Goal: Task Accomplishment & Management: Complete application form

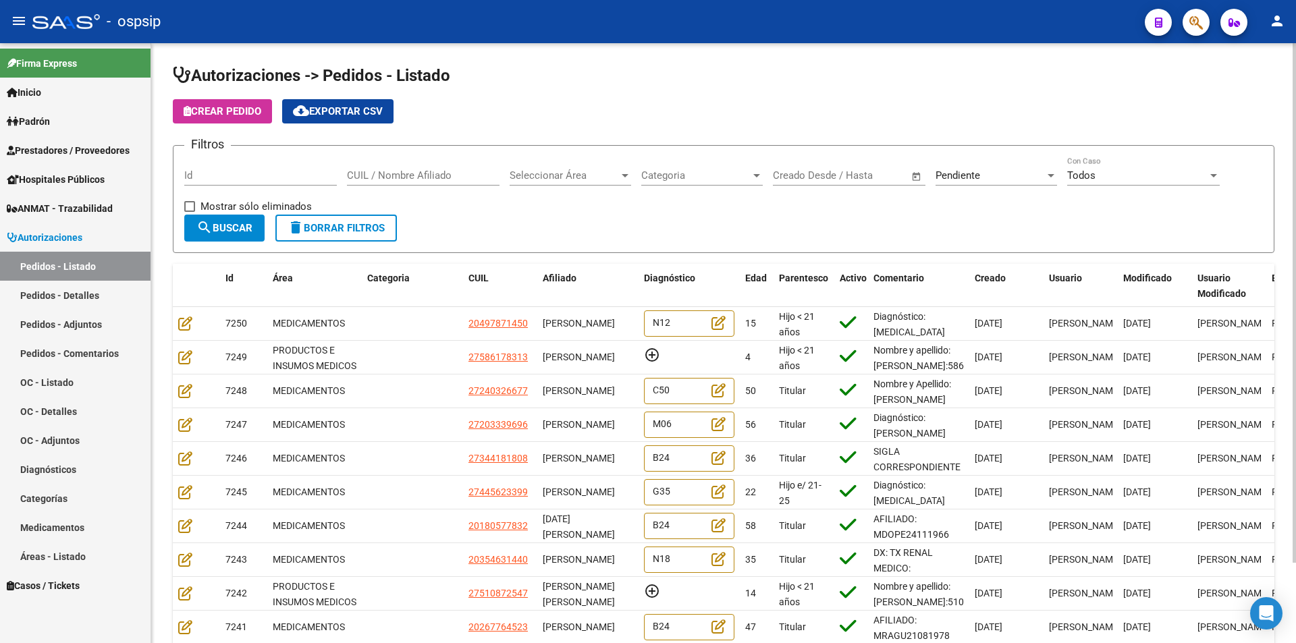
click at [610, 178] on span "Seleccionar Área" at bounding box center [564, 175] width 109 height 12
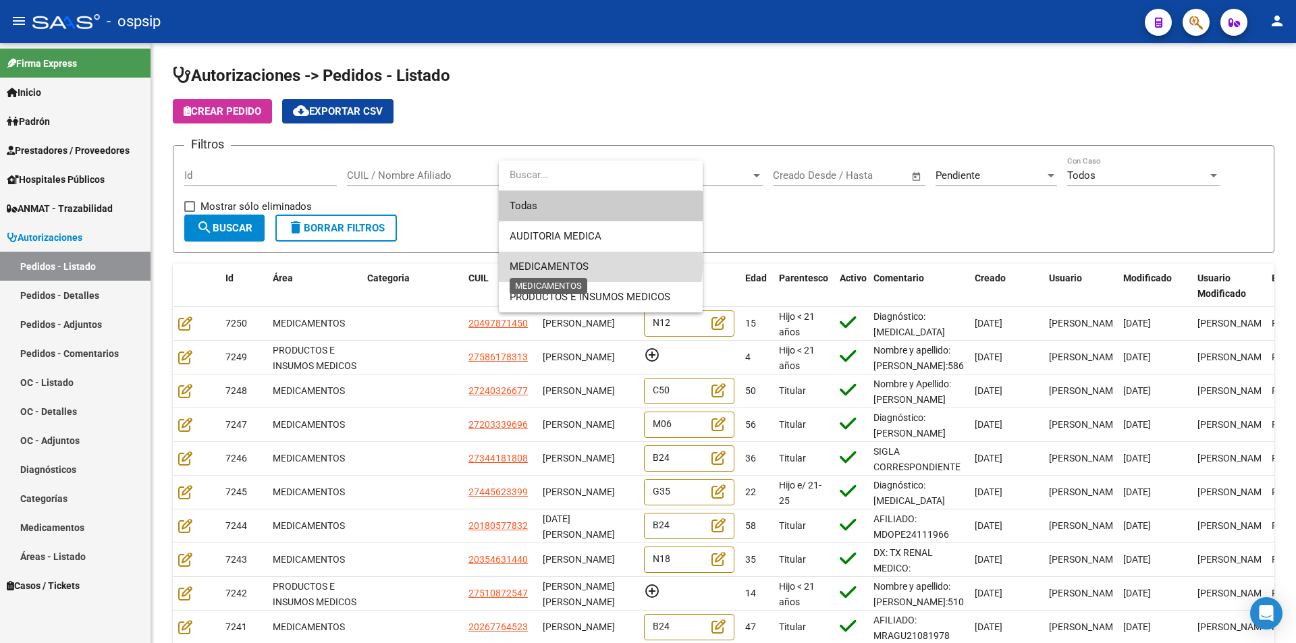
click at [576, 263] on span "MEDICAMENTOS" at bounding box center [549, 267] width 79 height 12
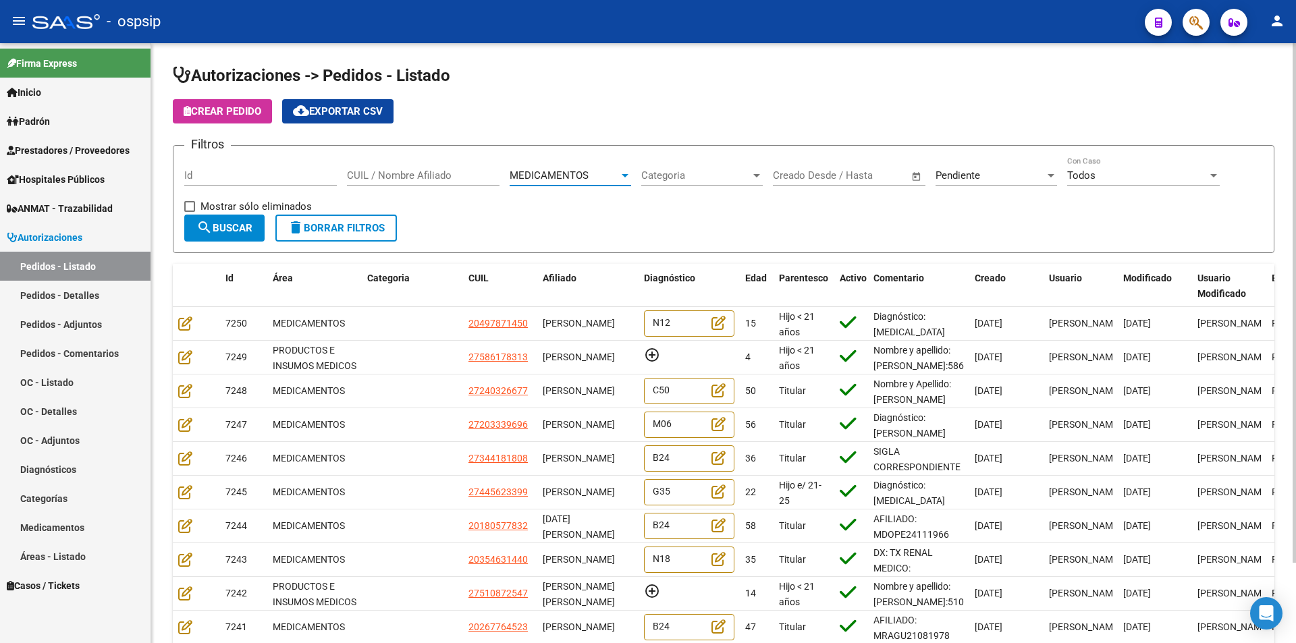
click at [250, 222] on span "search Buscar" at bounding box center [224, 228] width 56 height 12
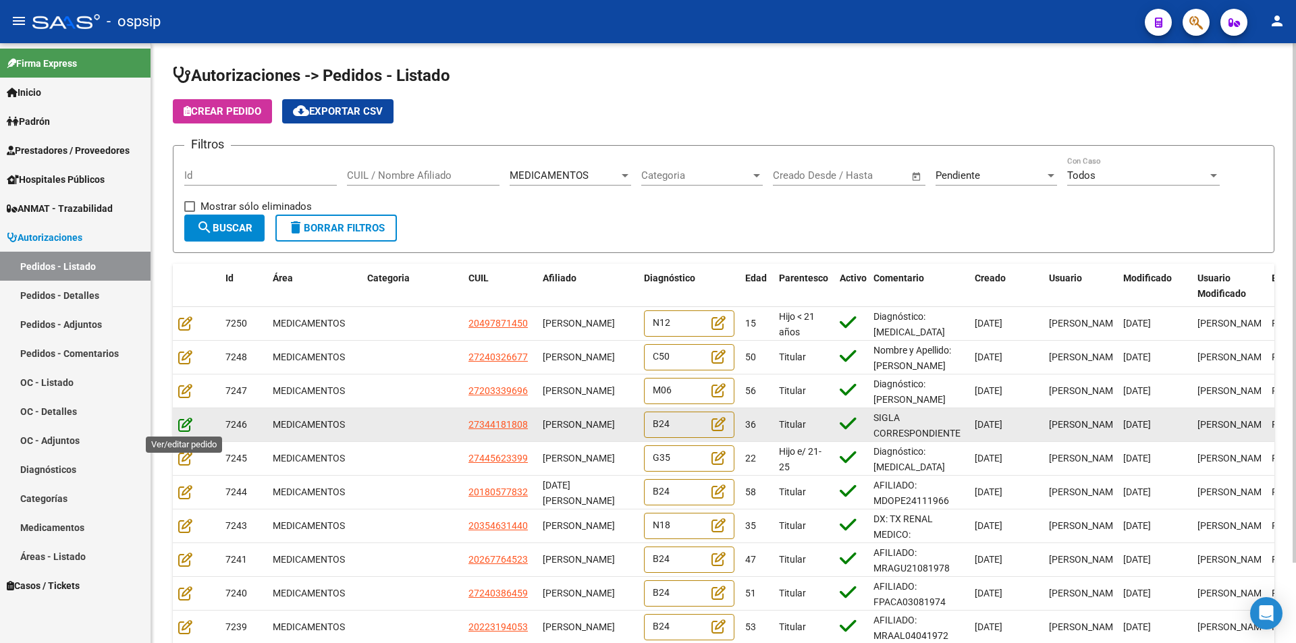
click at [188, 427] on icon at bounding box center [185, 424] width 14 height 15
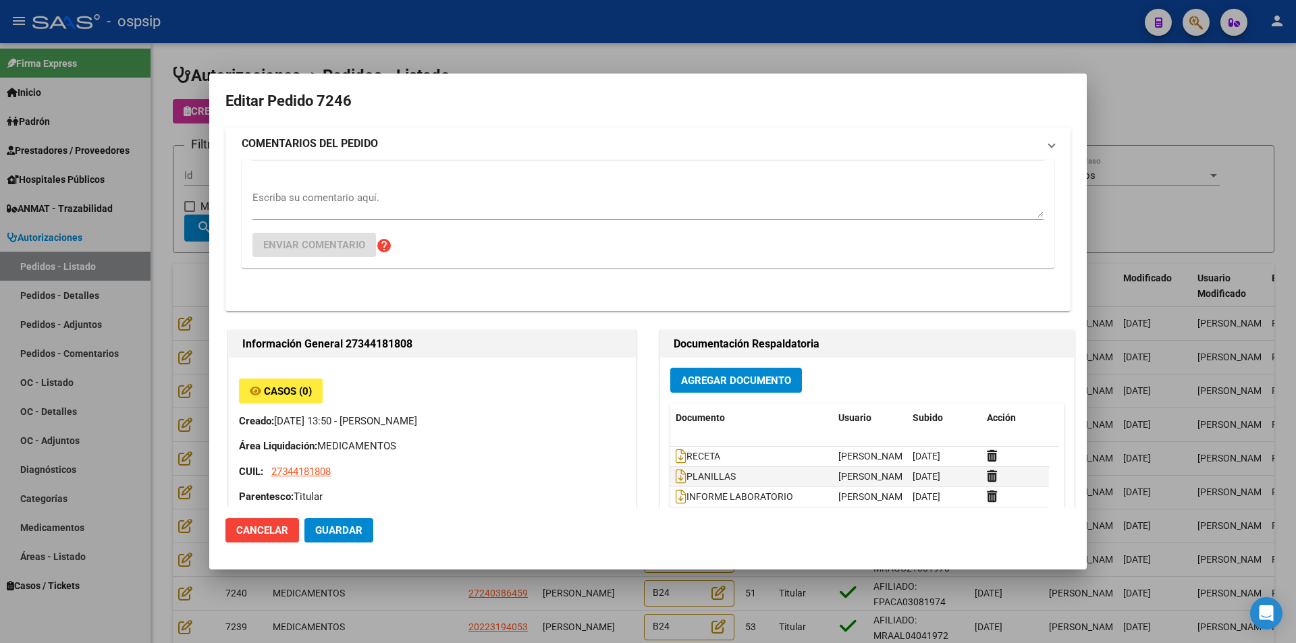
type input "[GEOGRAPHIC_DATA], CLAYPOLE, Manzana 31, Piso: 1"
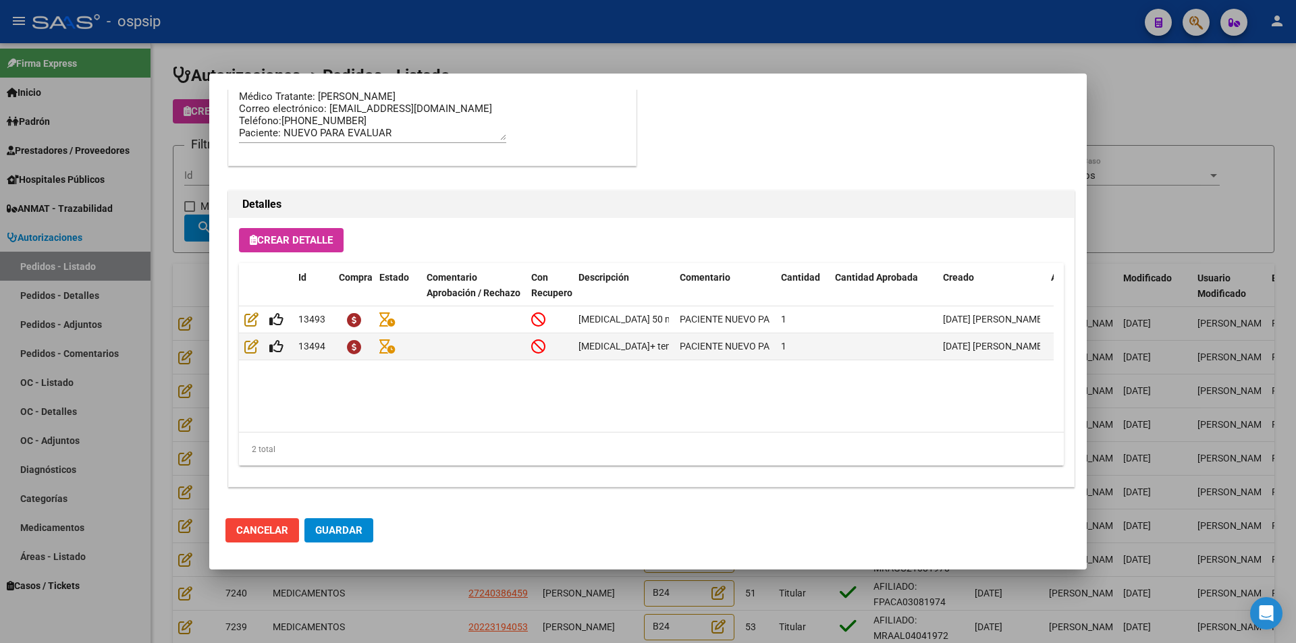
scroll to position [863, 0]
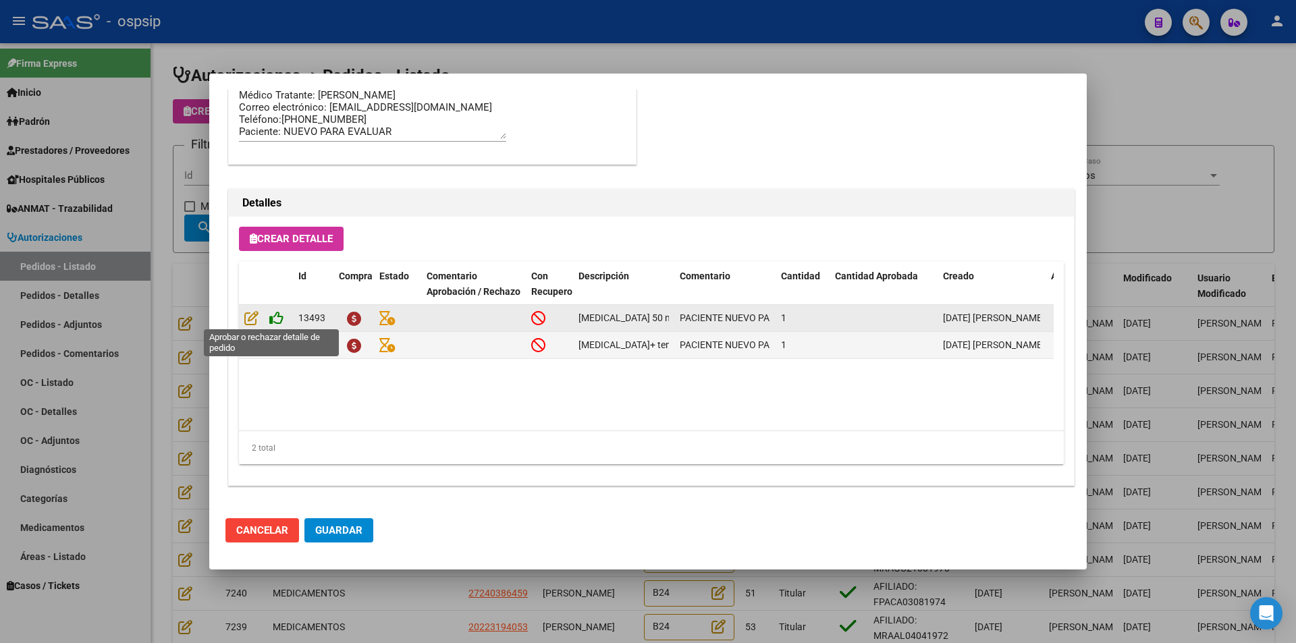
click at [273, 318] on icon at bounding box center [276, 318] width 14 height 15
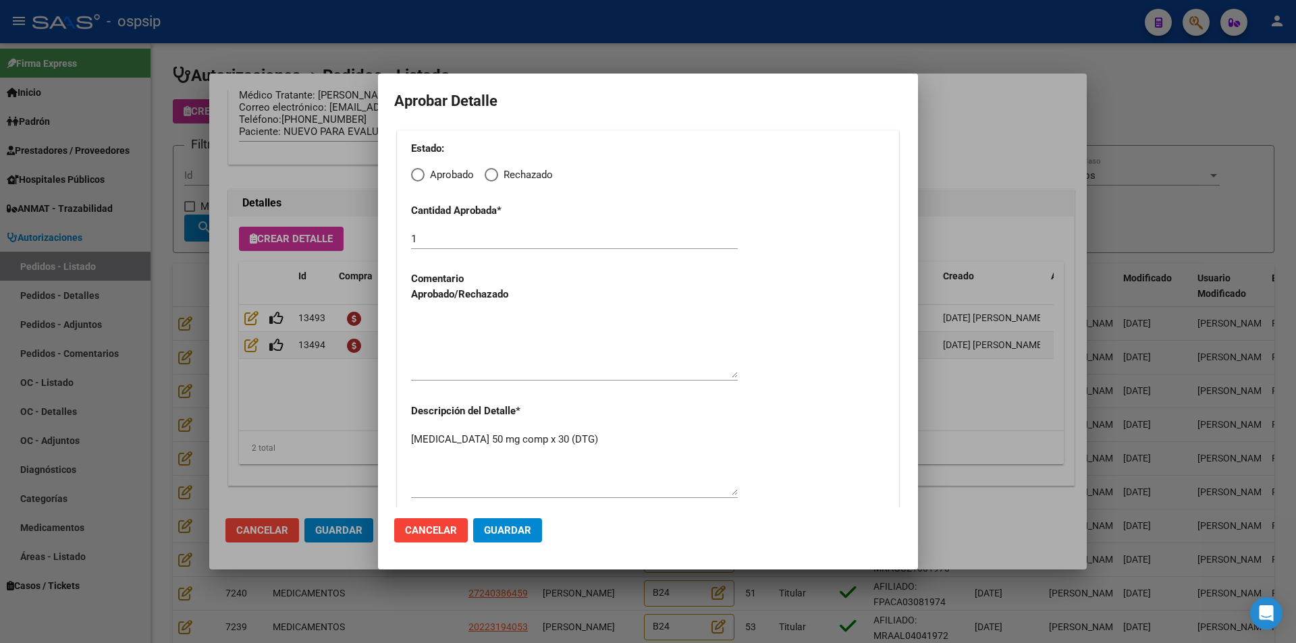
click at [419, 178] on span "Elija una opción" at bounding box center [418, 175] width 14 height 14
click at [419, 178] on input "Aprobado" at bounding box center [418, 175] width 14 height 14
radio input "true"
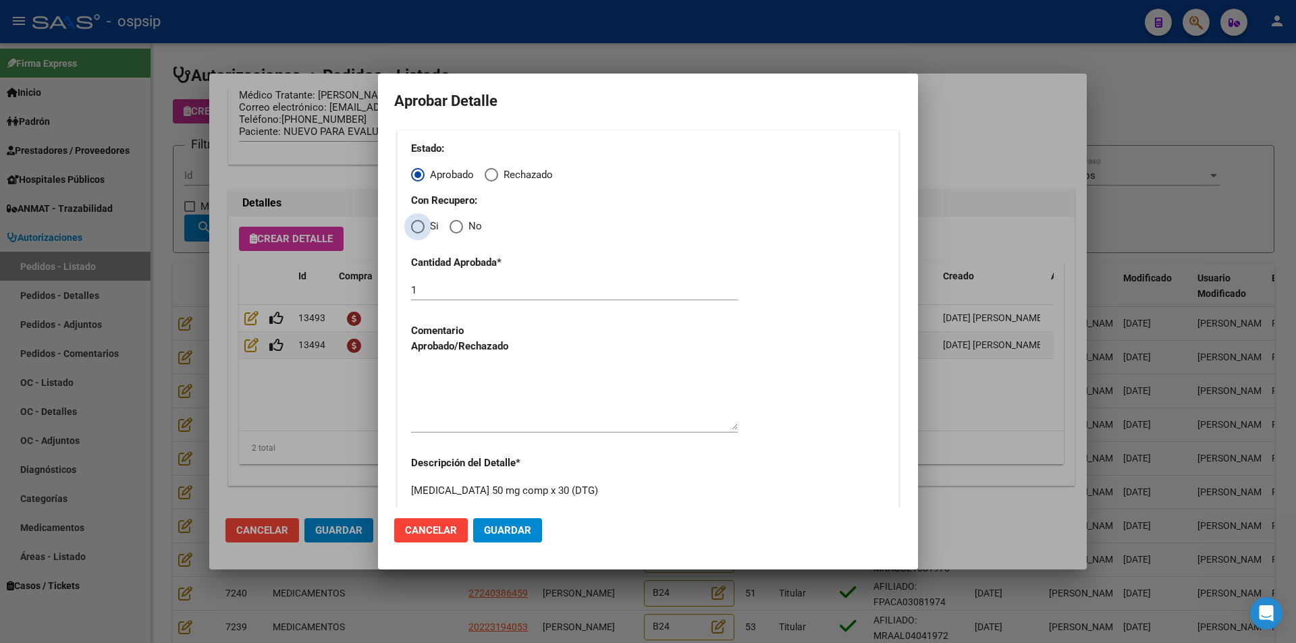
click at [416, 228] on span "Elija una opción" at bounding box center [418, 227] width 14 height 14
click at [416, 228] on input "Si" at bounding box center [418, 227] width 14 height 14
radio input "true"
click at [481, 384] on textarea at bounding box center [574, 398] width 327 height 63
drag, startPoint x: 481, startPoint y: 530, endPoint x: 467, endPoint y: 527, distance: 14.4
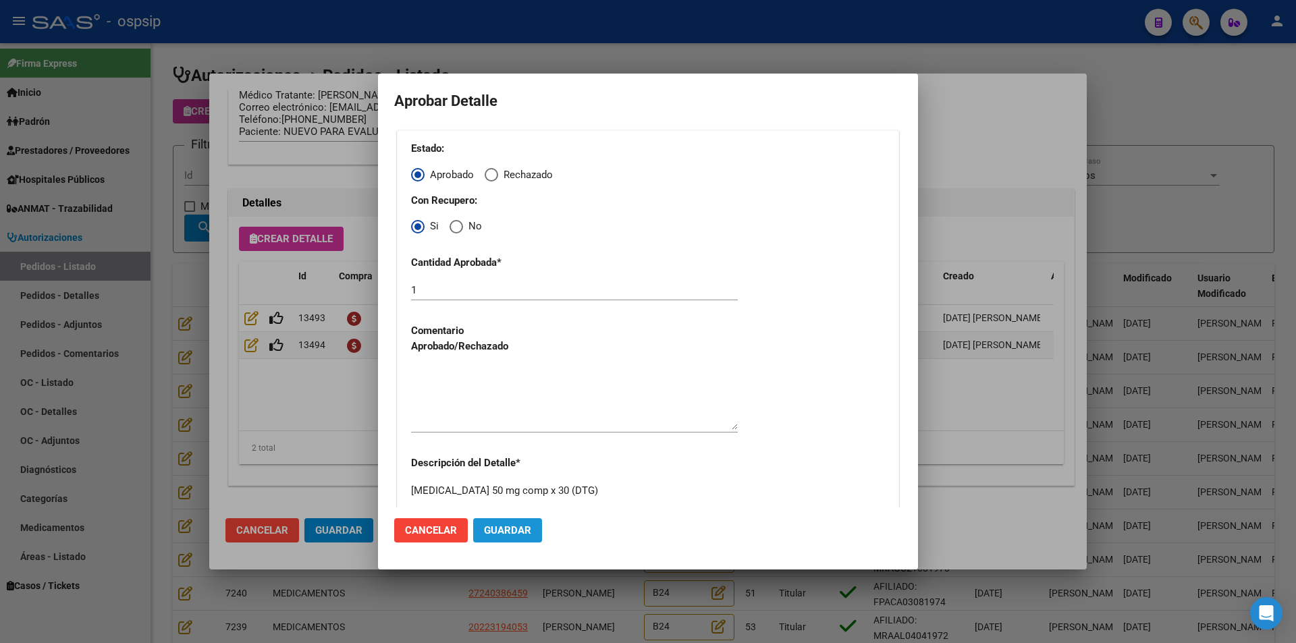
click at [481, 530] on button "Guardar" at bounding box center [507, 530] width 69 height 24
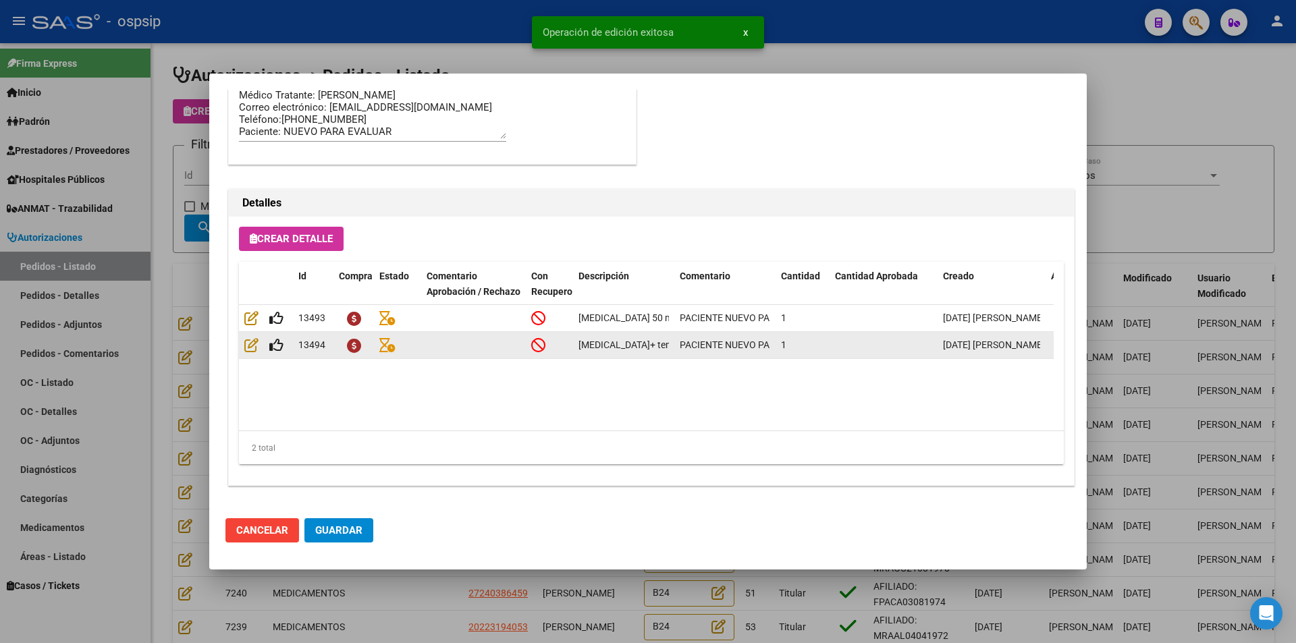
type input "[GEOGRAPHIC_DATA], CLAYPOLE, Manzana 31, Piso: 1"
click at [275, 345] on icon at bounding box center [276, 345] width 14 height 15
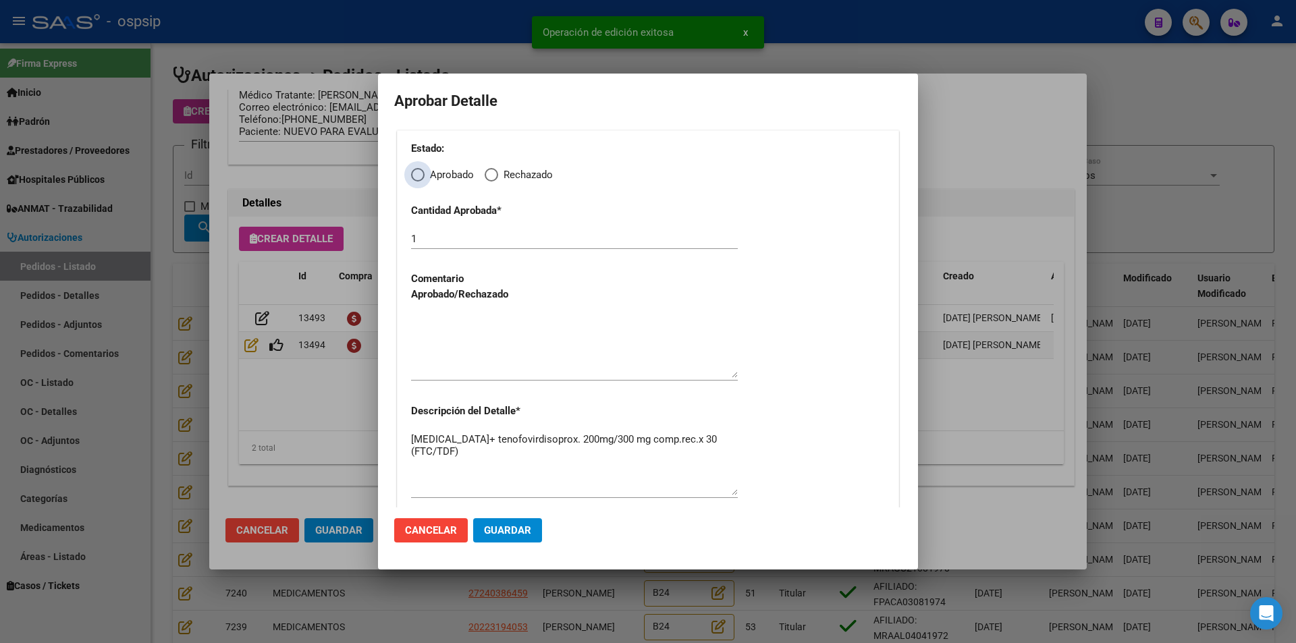
click at [421, 175] on span "Elija una opción" at bounding box center [418, 175] width 14 height 14
click at [421, 175] on input "Aprobado" at bounding box center [418, 175] width 14 height 14
radio input "true"
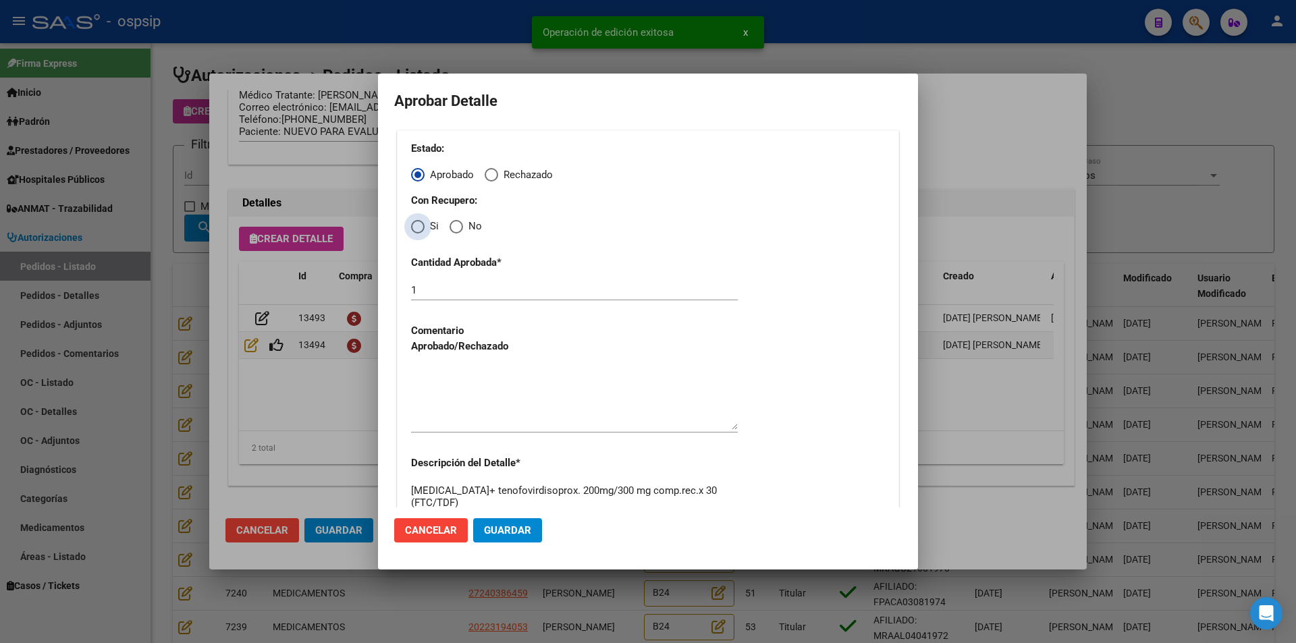
click at [422, 221] on span "Elija una opción" at bounding box center [418, 227] width 14 height 14
click at [422, 221] on input "Si" at bounding box center [418, 227] width 14 height 14
radio input "true"
click at [483, 398] on textarea at bounding box center [574, 398] width 327 height 63
drag, startPoint x: 517, startPoint y: 529, endPoint x: 438, endPoint y: 534, distance: 79.2
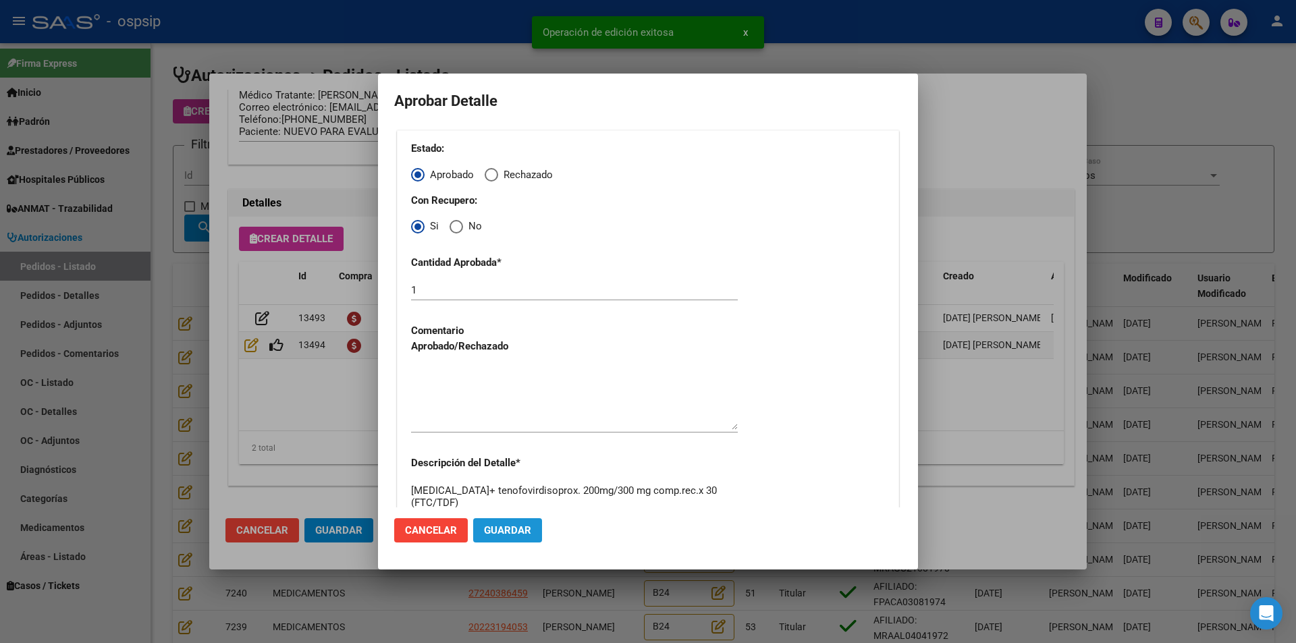
click at [517, 530] on span "Guardar" at bounding box center [507, 531] width 47 height 12
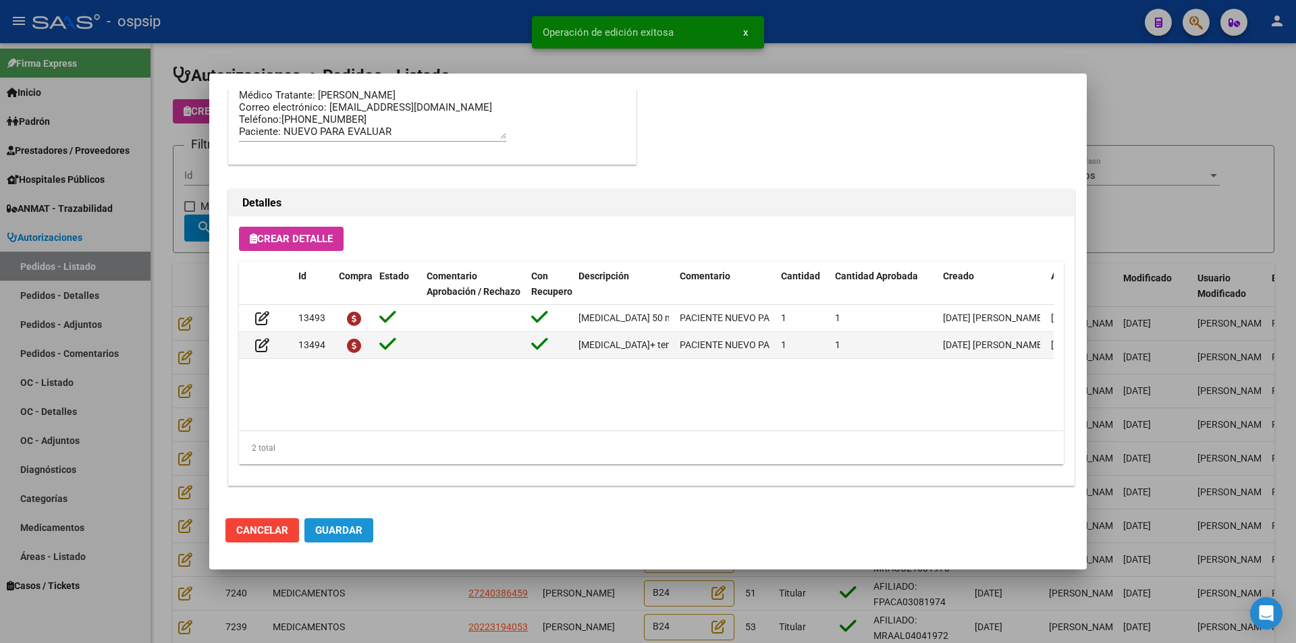
click at [334, 536] on span "Guardar" at bounding box center [338, 531] width 47 height 12
click at [422, 602] on div at bounding box center [648, 321] width 1296 height 643
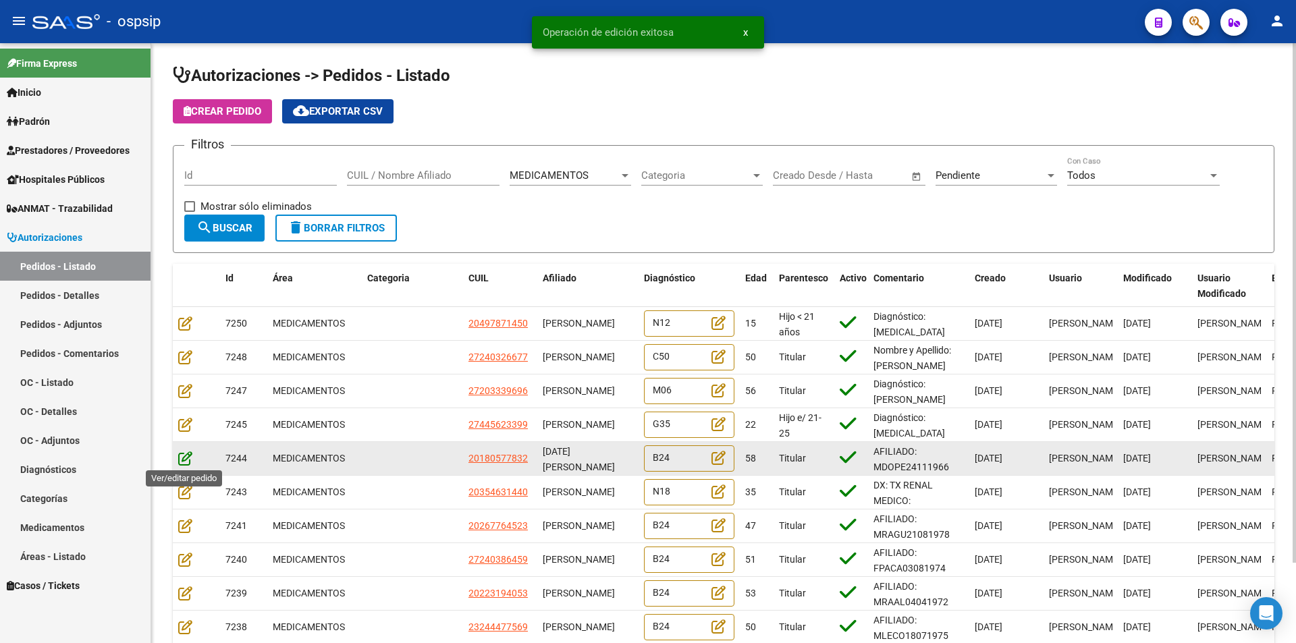
click at [182, 452] on icon at bounding box center [185, 458] width 14 height 15
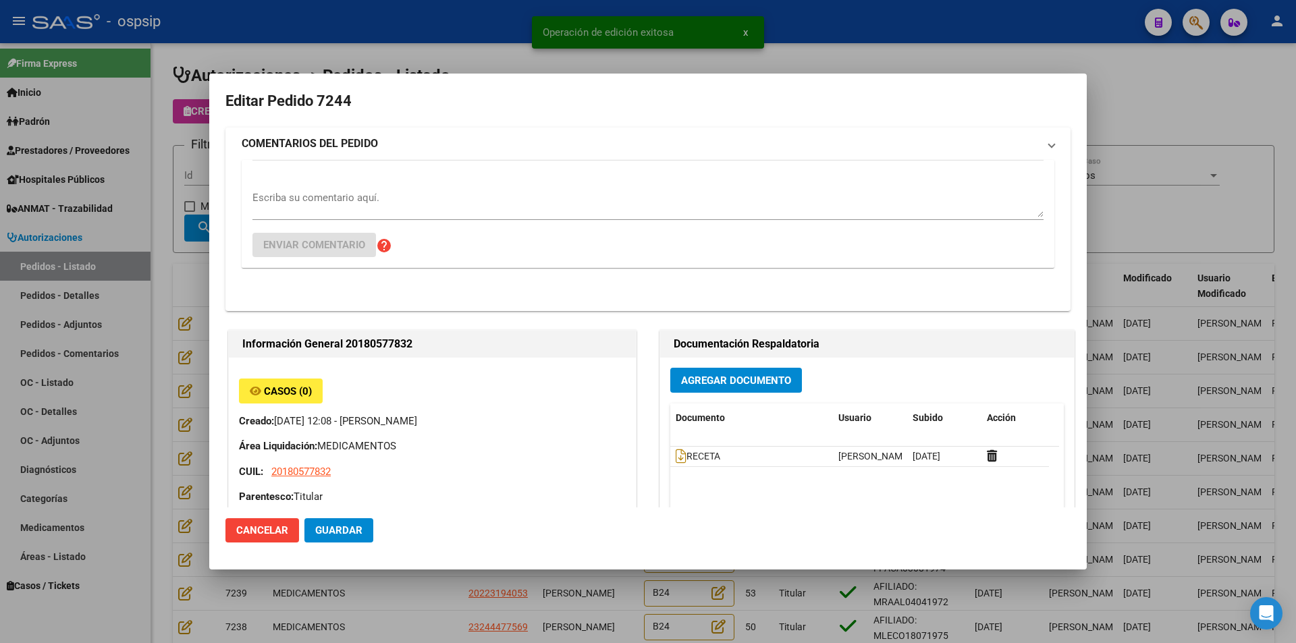
type input "[GEOGRAPHIC_DATA], [PERSON_NAME], [PERSON_NAME] 10231"
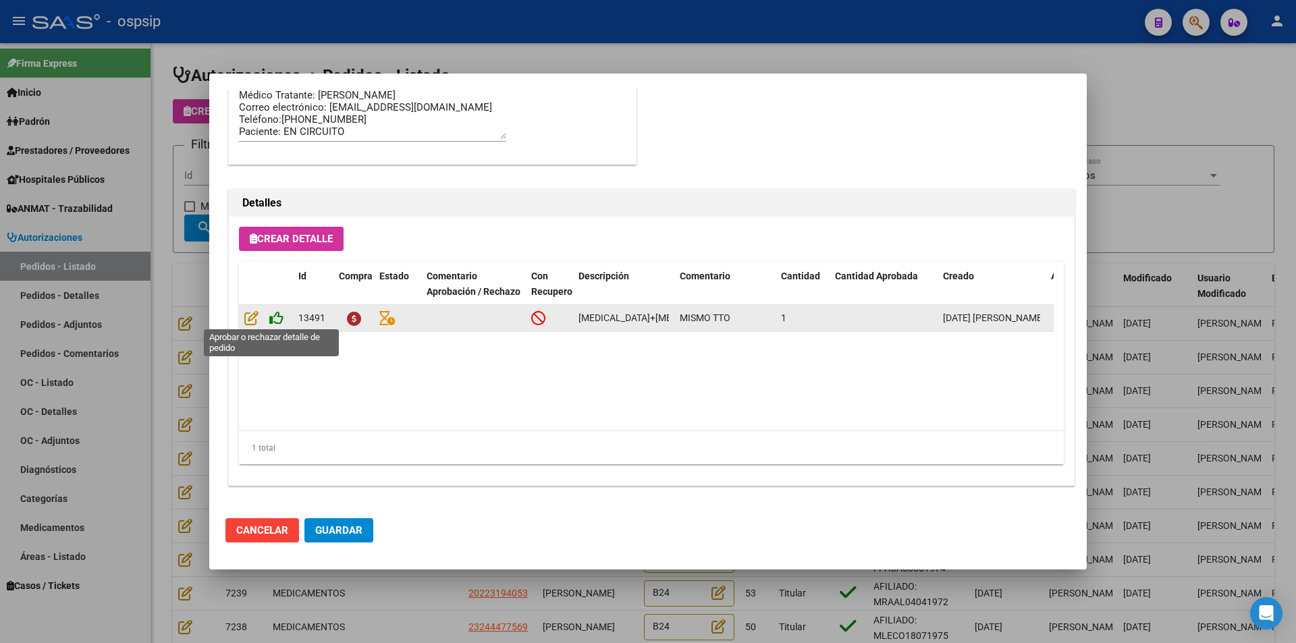
click at [280, 317] on icon at bounding box center [276, 318] width 14 height 15
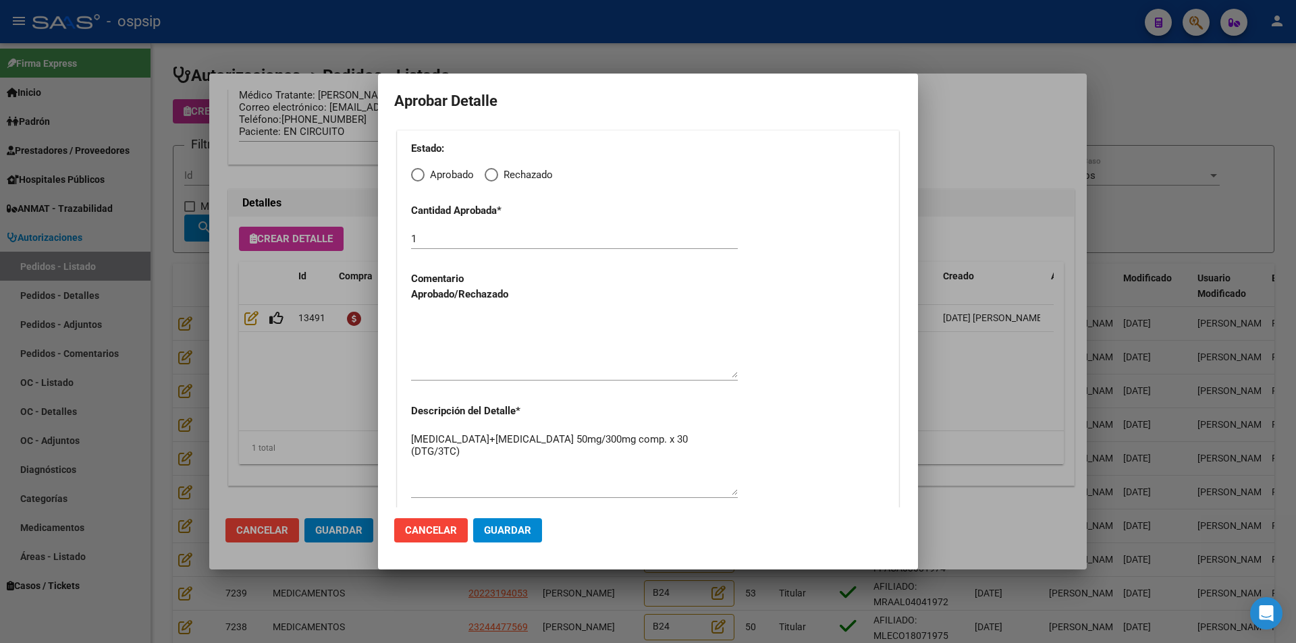
click at [418, 175] on span "Elija una opción" at bounding box center [418, 175] width 0 height 0
click at [417, 174] on input "Aprobado" at bounding box center [418, 175] width 14 height 14
radio input "true"
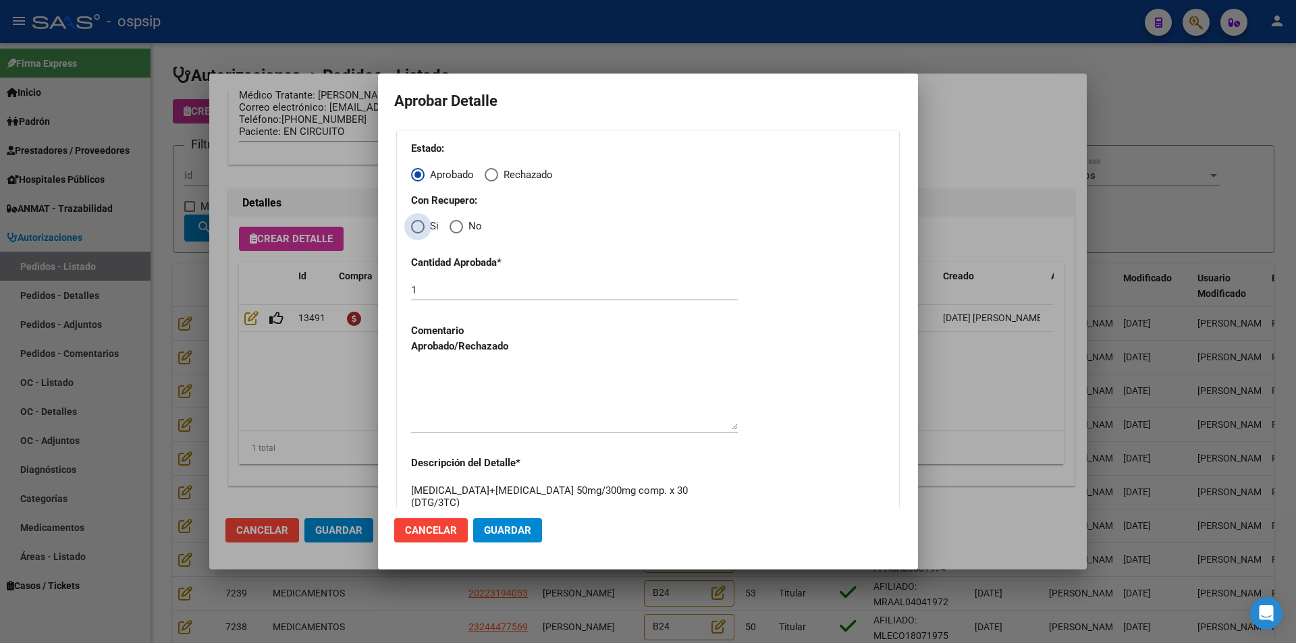
click at [418, 228] on span "Elija una opción" at bounding box center [418, 227] width 14 height 14
click at [418, 228] on input "Si" at bounding box center [418, 227] width 14 height 14
radio input "true"
click at [541, 452] on div "Estado: Aprobado Rechazado Con Recupero: Si No Cantidad Aprobada * 1 Comentario…" at bounding box center [648, 346] width 502 height 433
click at [543, 410] on textarea at bounding box center [574, 398] width 327 height 63
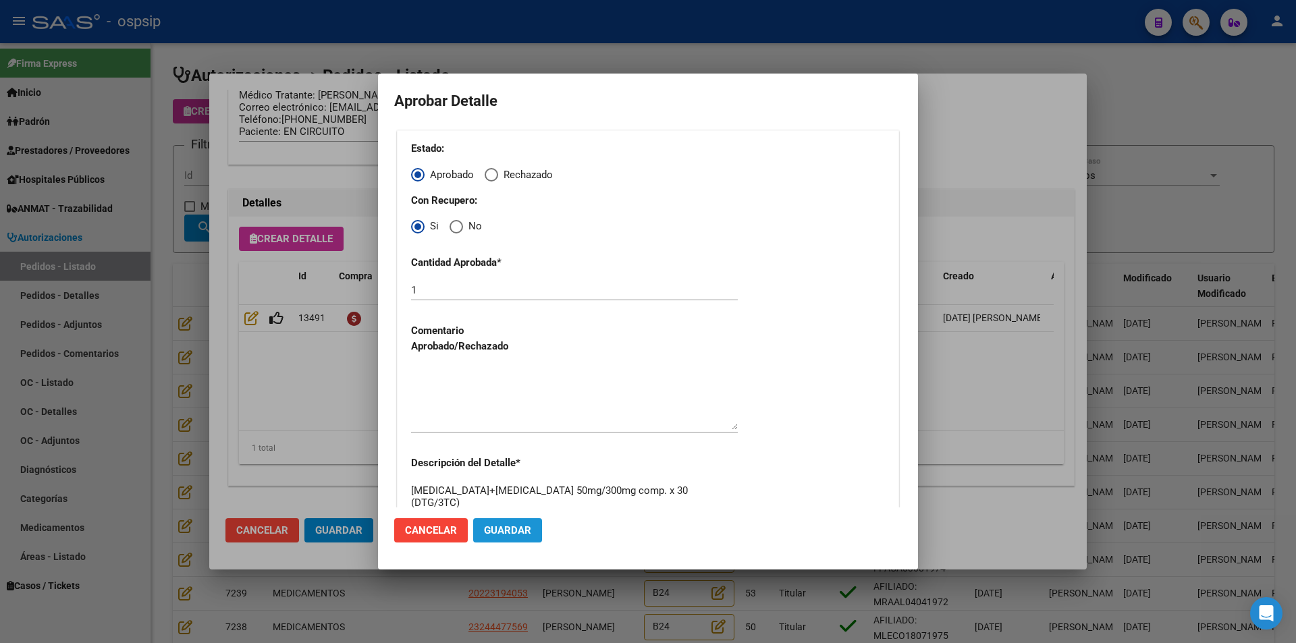
click at [510, 527] on span "Guardar" at bounding box center [507, 531] width 47 height 12
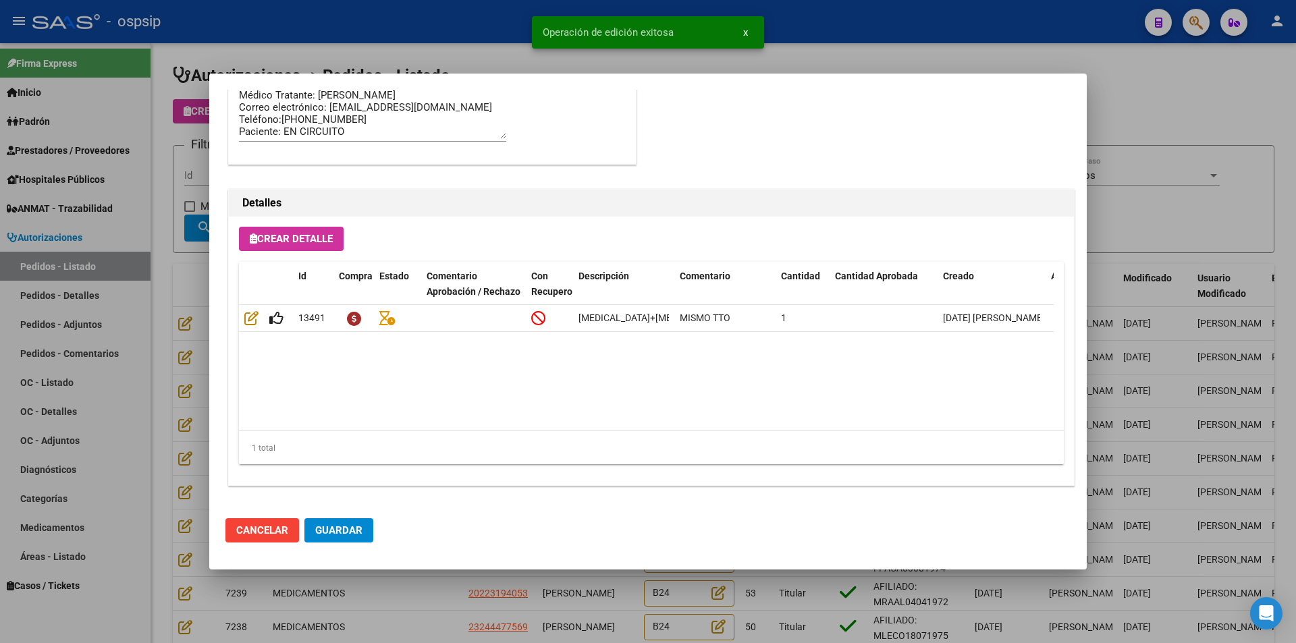
type input "[GEOGRAPHIC_DATA], [PERSON_NAME], [PERSON_NAME] 10231"
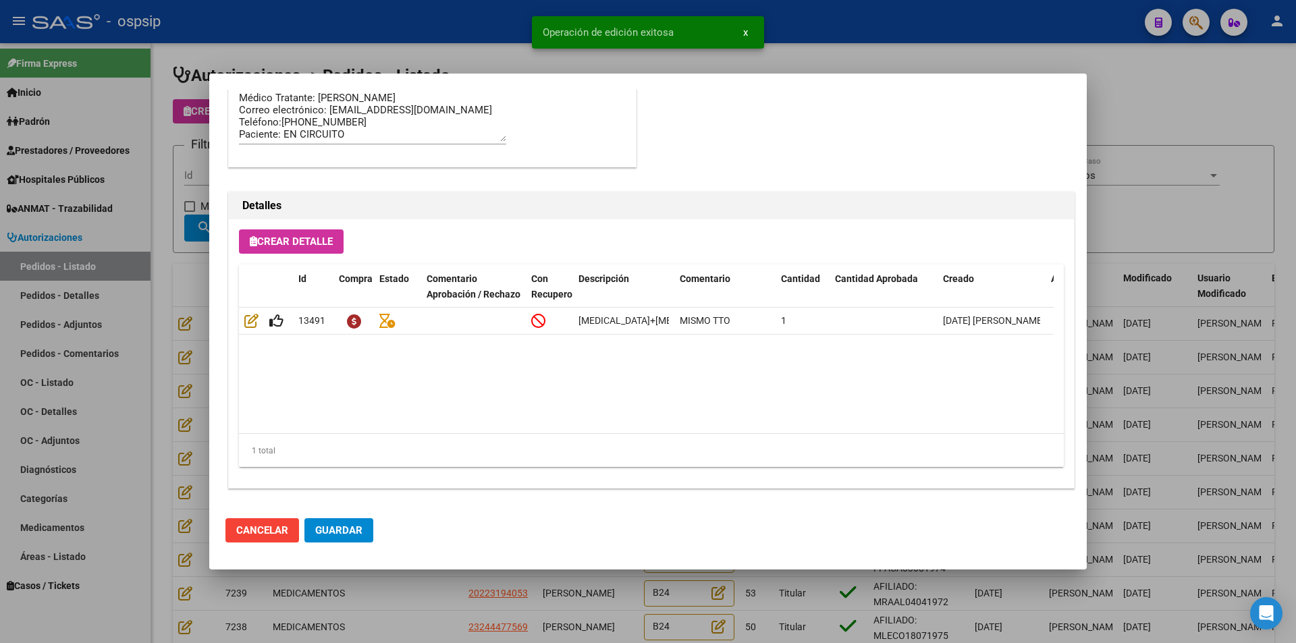
click at [334, 532] on span "Guardar" at bounding box center [338, 531] width 47 height 12
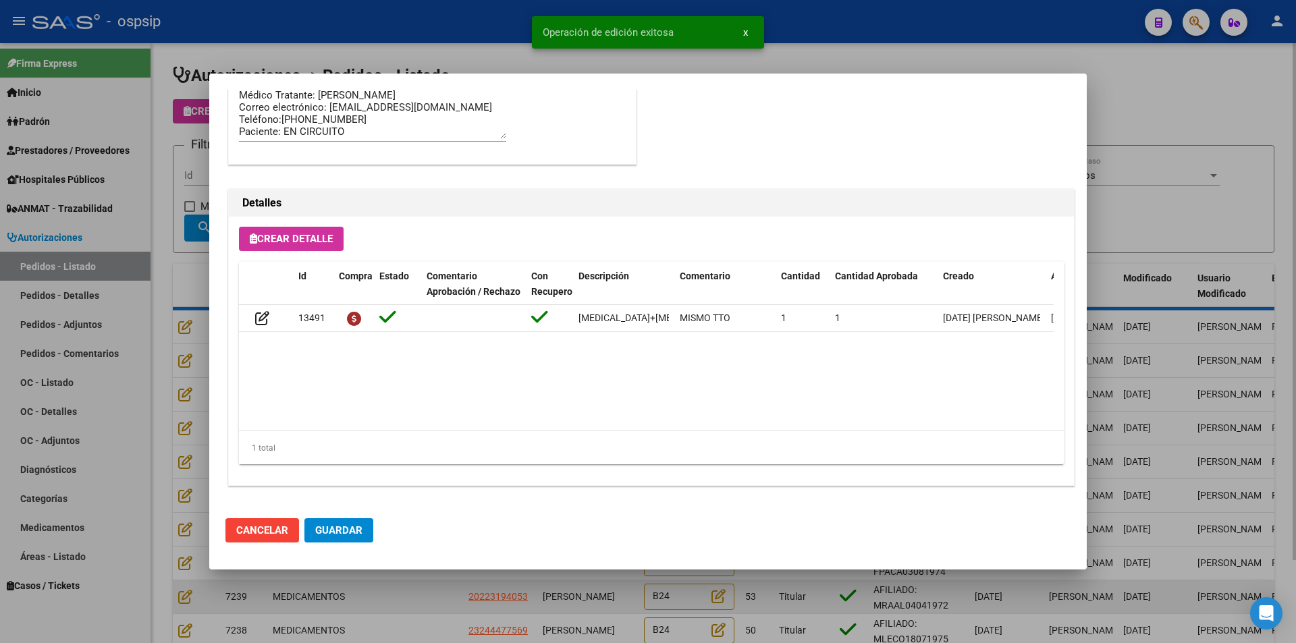
click at [429, 604] on div at bounding box center [648, 321] width 1296 height 643
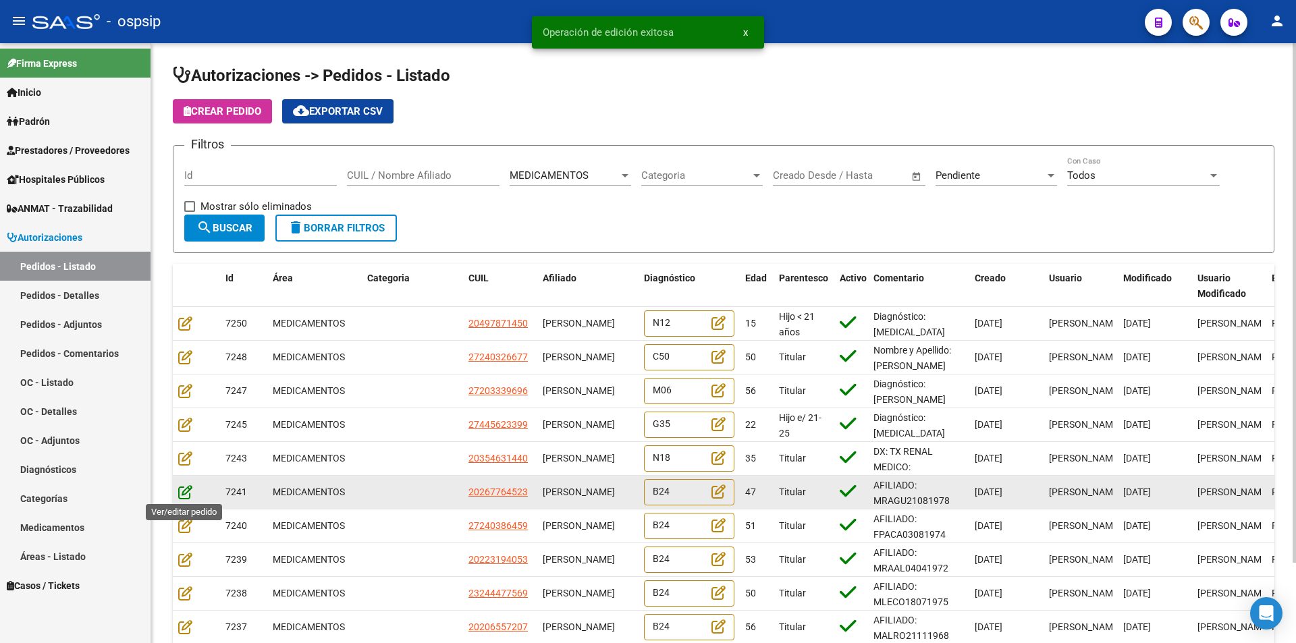
click at [183, 489] on icon at bounding box center [185, 492] width 14 height 15
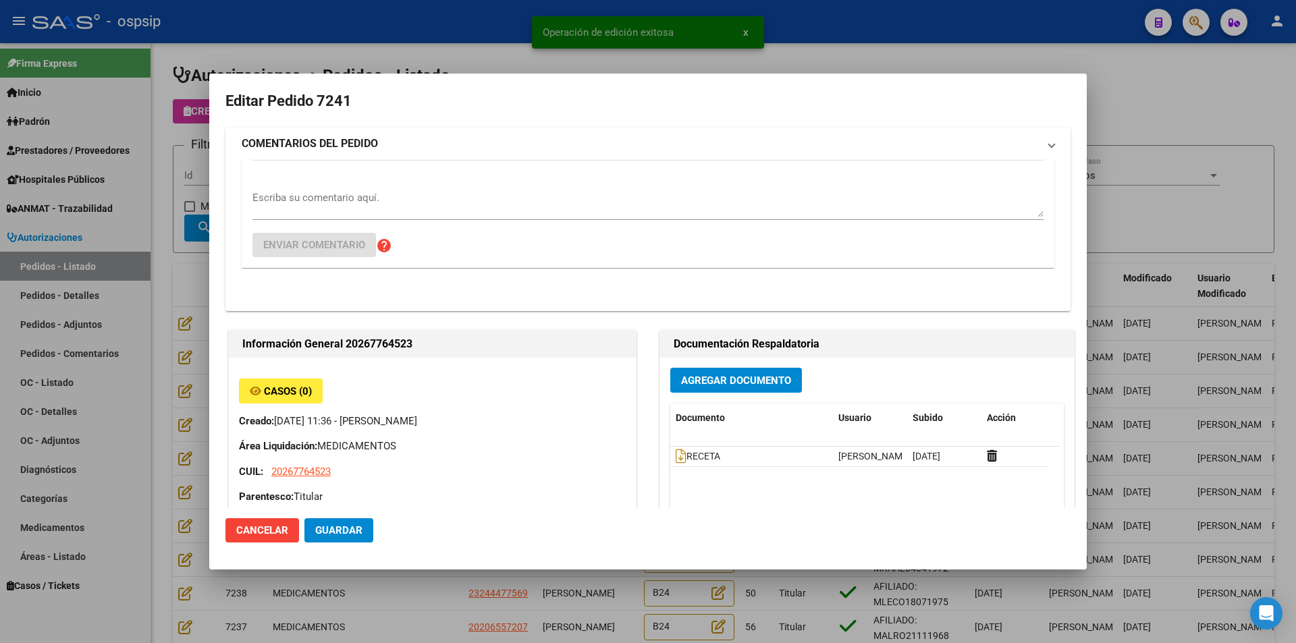
type input "[PERSON_NAME]"
type input "[GEOGRAPHIC_DATA], [PERSON_NAME], SAN [PERSON_NAME] 156 Piso :PB D, Piso: o:, D…"
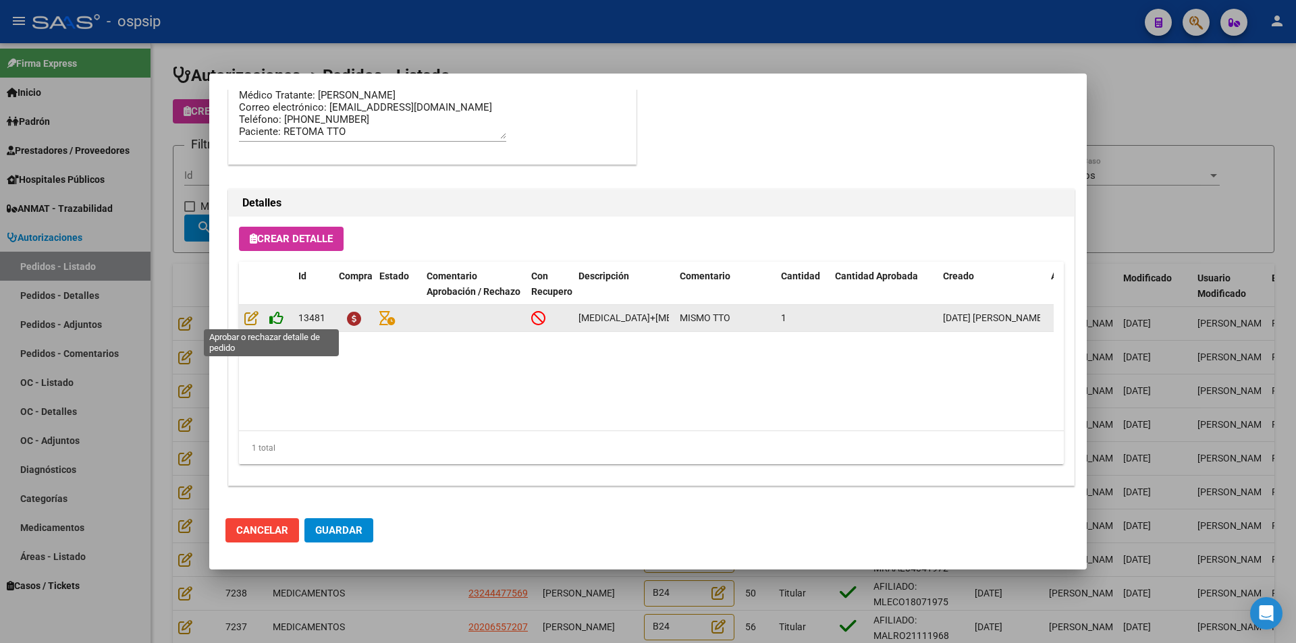
click at [278, 321] on icon at bounding box center [276, 318] width 14 height 15
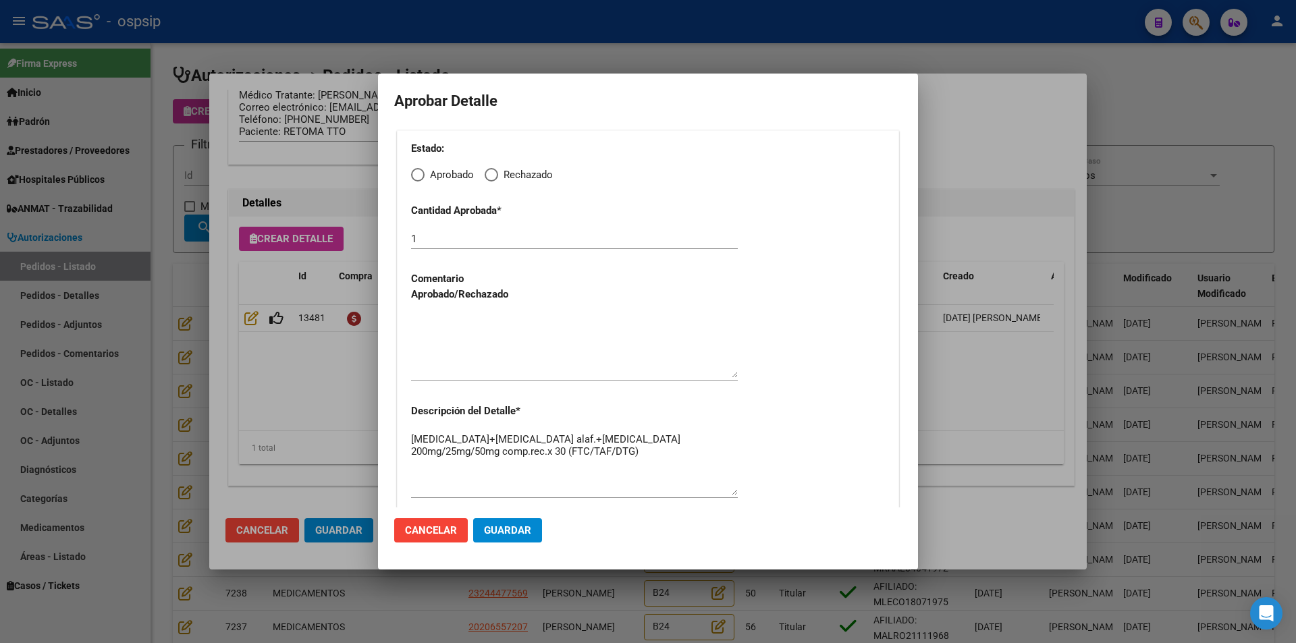
click at [421, 174] on span "Elija una opción" at bounding box center [418, 175] width 14 height 14
click at [421, 174] on input "Aprobado" at bounding box center [418, 175] width 14 height 14
radio input "true"
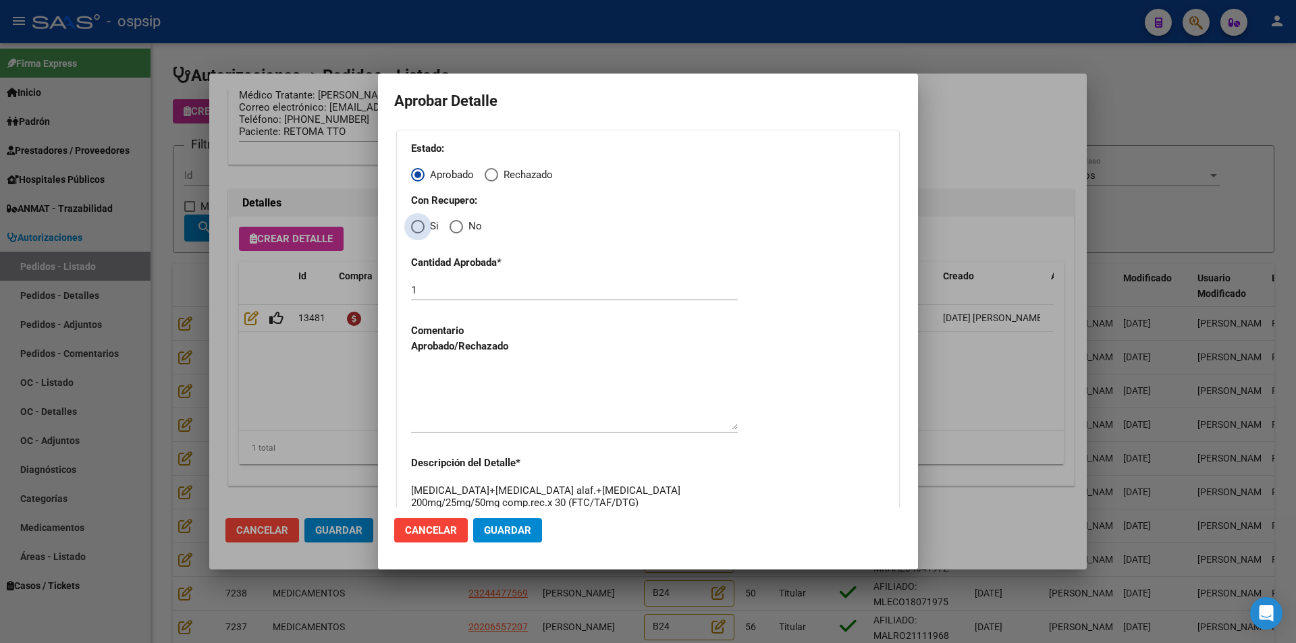
drag, startPoint x: 421, startPoint y: 226, endPoint x: 419, endPoint y: 243, distance: 16.9
click at [421, 227] on span "Elija una opción" at bounding box center [418, 227] width 14 height 14
click at [421, 227] on input "Si" at bounding box center [418, 227] width 14 height 14
radio input "true"
drag, startPoint x: 475, startPoint y: 372, endPoint x: 479, endPoint y: 392, distance: 20.8
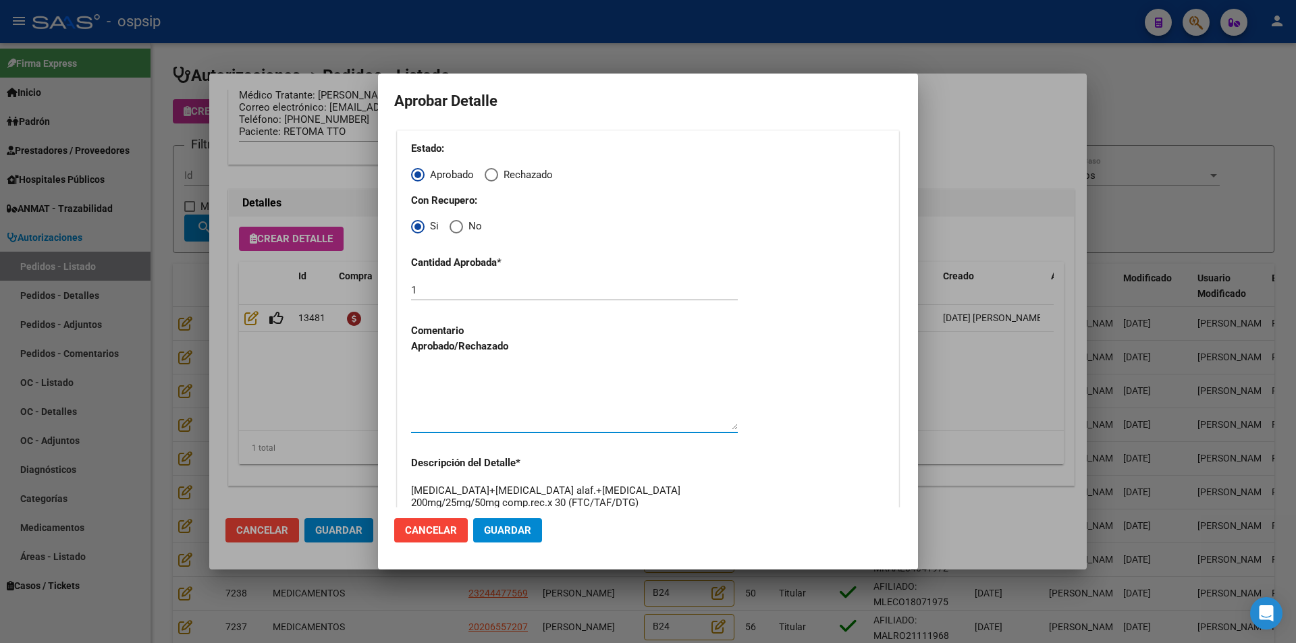
click at [478, 382] on textarea at bounding box center [574, 398] width 327 height 63
click at [522, 524] on button "Guardar" at bounding box center [507, 530] width 69 height 24
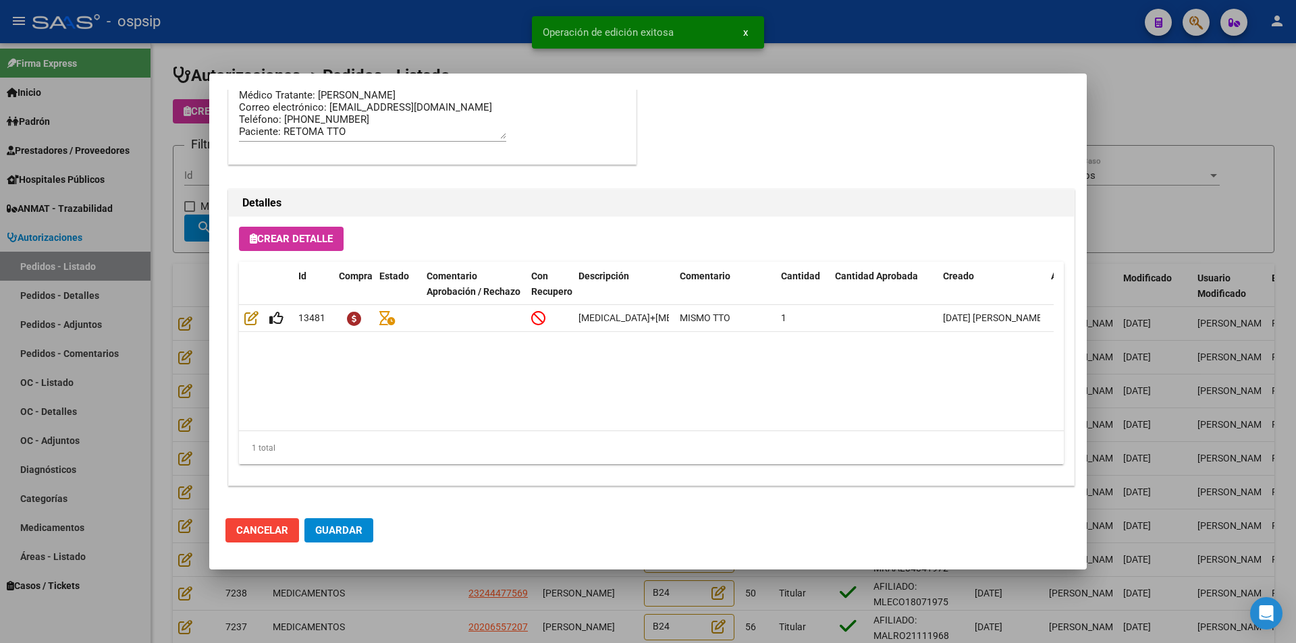
type input "[PERSON_NAME]"
type input "[GEOGRAPHIC_DATA], [PERSON_NAME][STREET_ADDRESS][PERSON_NAME]"
drag, startPoint x: 336, startPoint y: 537, endPoint x: 344, endPoint y: 539, distance: 7.9
click at [336, 536] on span "Guardar" at bounding box center [338, 531] width 47 height 12
click at [441, 603] on div at bounding box center [648, 321] width 1296 height 643
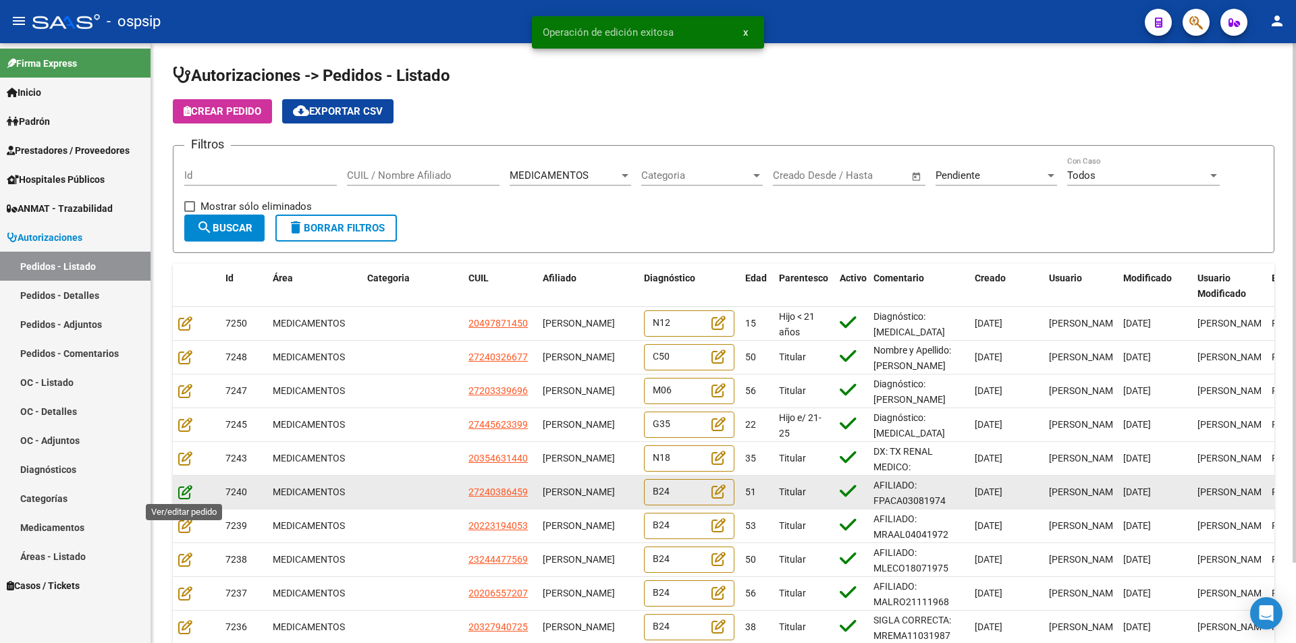
click at [184, 487] on icon at bounding box center [185, 492] width 14 height 15
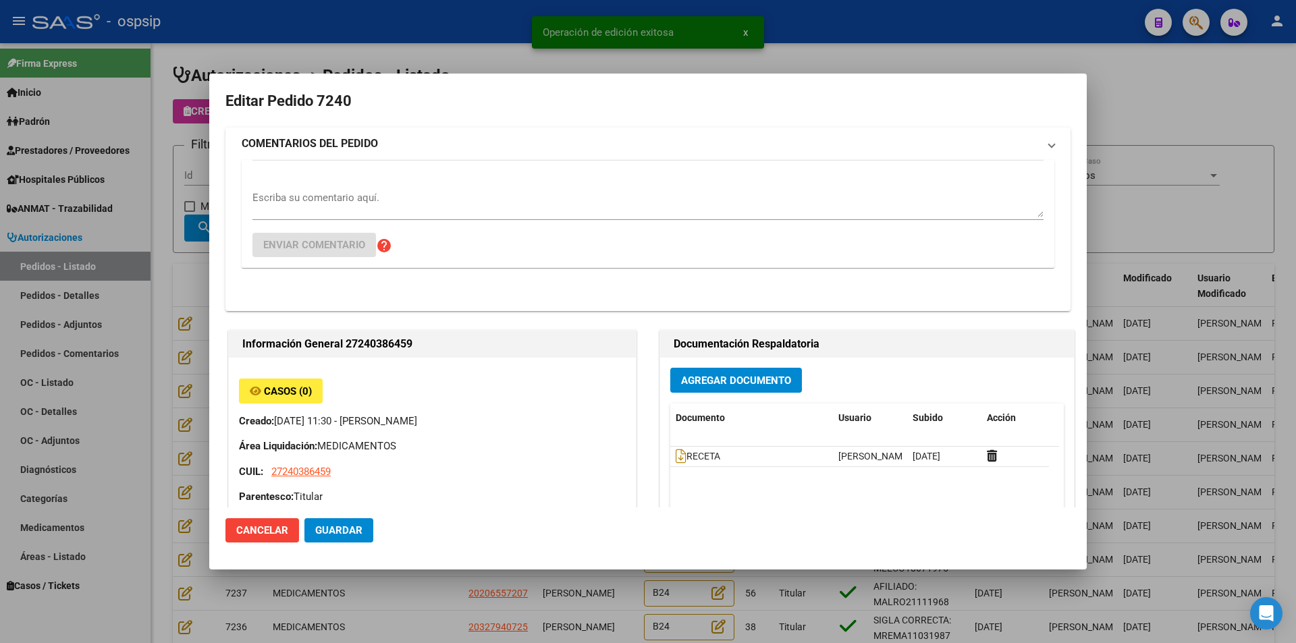
type input "[GEOGRAPHIC_DATA][PERSON_NAME], [GEOGRAPHIC_DATA][DATE], [DATE][PERSON_NAME] 2"
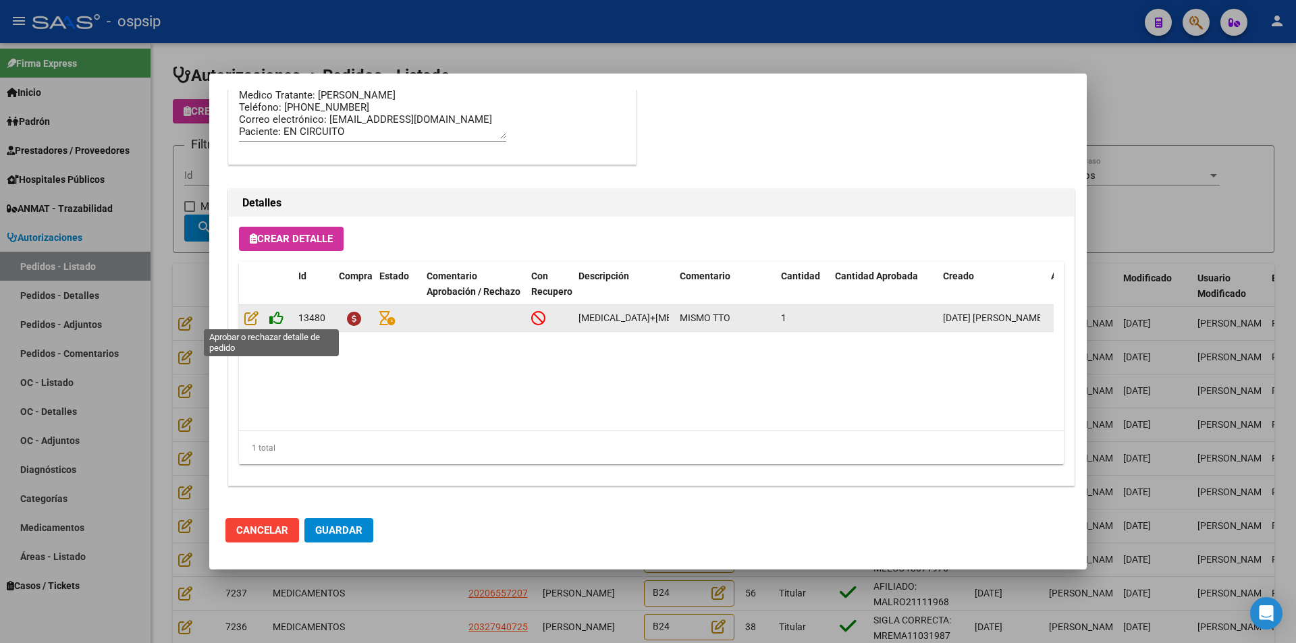
click at [274, 320] on icon at bounding box center [276, 318] width 14 height 15
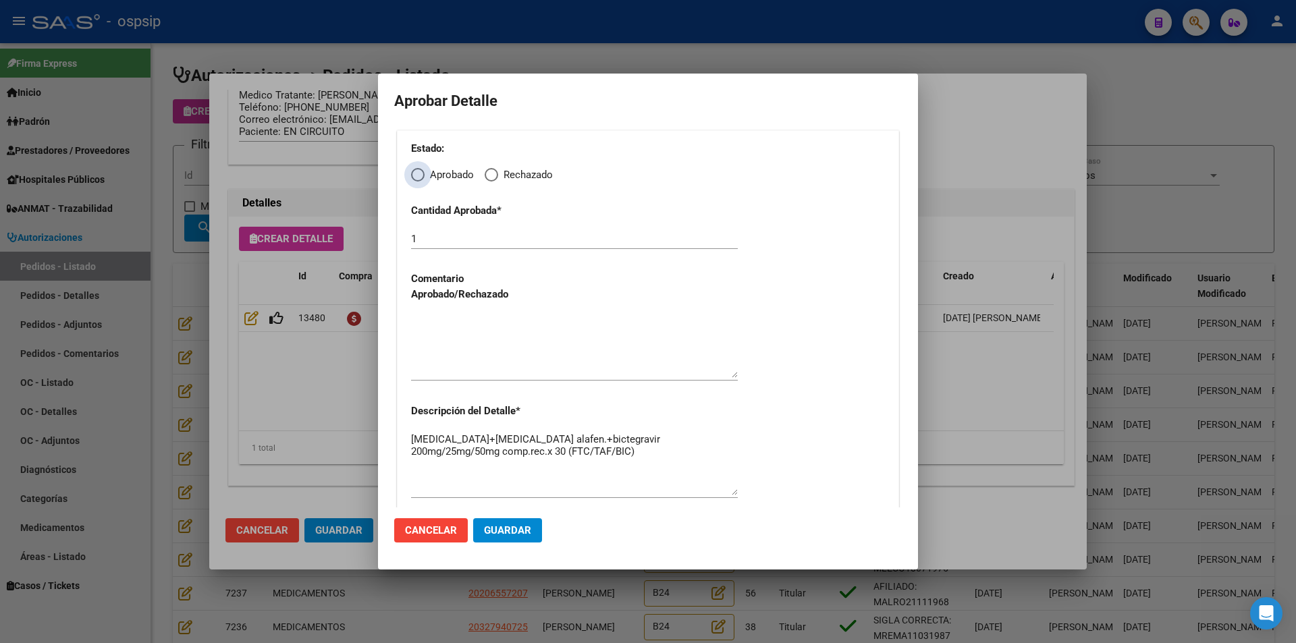
drag, startPoint x: 416, startPoint y: 178, endPoint x: 416, endPoint y: 192, distance: 14.9
click at [416, 182] on label "Aprobado" at bounding box center [442, 175] width 63 height 16
click at [416, 182] on input "Aprobado" at bounding box center [418, 175] width 14 height 14
radio input "true"
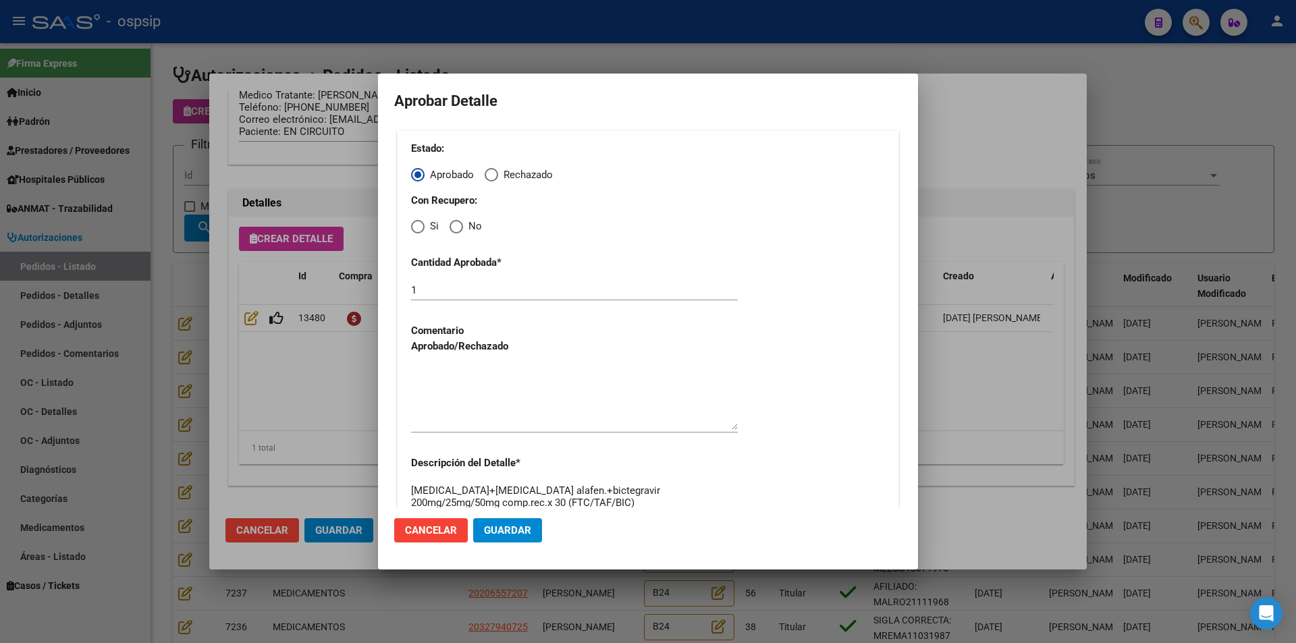
drag, startPoint x: 416, startPoint y: 221, endPoint x: 416, endPoint y: 232, distance: 10.8
click at [416, 225] on span "Elija una opción" at bounding box center [418, 227] width 14 height 14
click at [416, 225] on input "Si" at bounding box center [418, 227] width 14 height 14
radio input "true"
drag, startPoint x: 469, startPoint y: 386, endPoint x: 476, endPoint y: 418, distance: 32.4
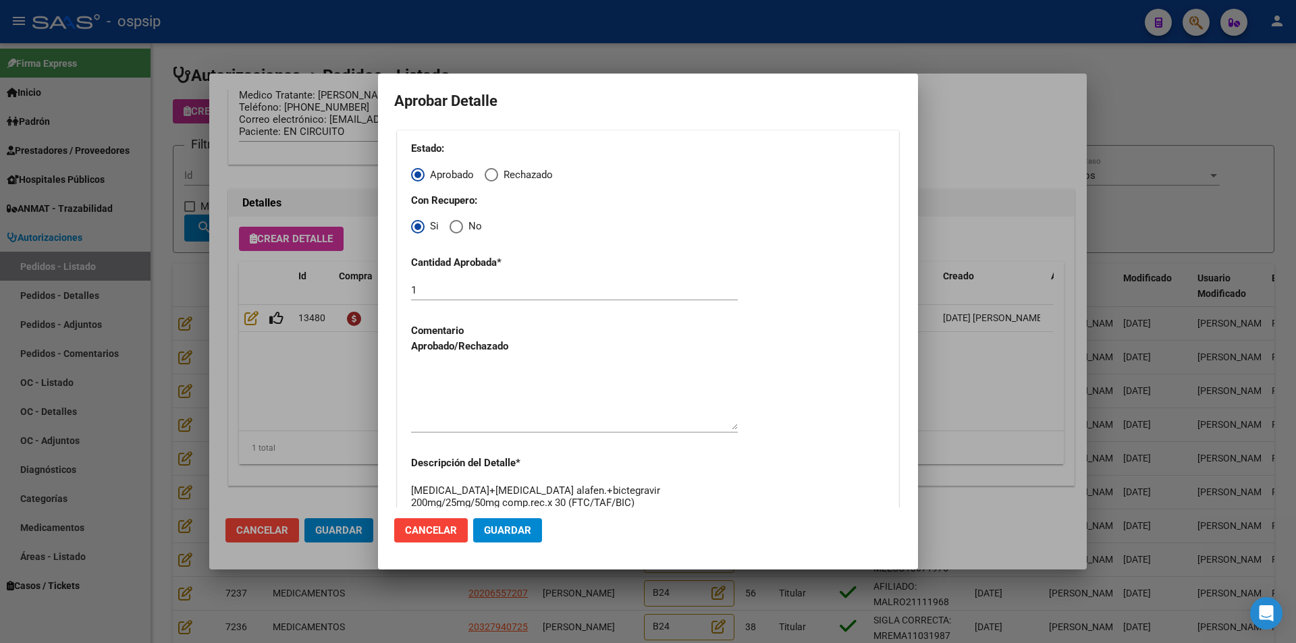
click at [471, 394] on textarea at bounding box center [574, 398] width 327 height 63
drag, startPoint x: 502, startPoint y: 531, endPoint x: 494, endPoint y: 533, distance: 8.2
click at [502, 532] on span "Guardar" at bounding box center [507, 531] width 47 height 12
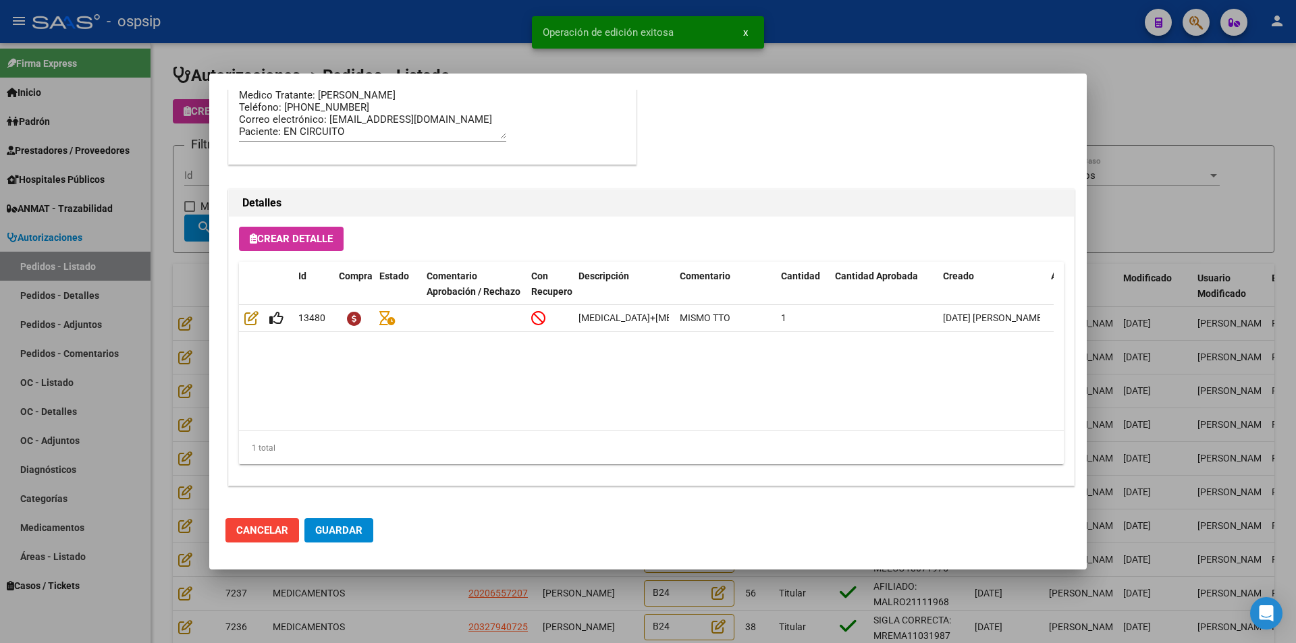
drag, startPoint x: 330, startPoint y: 533, endPoint x: 354, endPoint y: 554, distance: 31.6
click at [332, 534] on span "Guardar" at bounding box center [338, 531] width 47 height 12
type input "[GEOGRAPHIC_DATA][PERSON_NAME], [GEOGRAPHIC_DATA][DATE], [DATE][PERSON_NAME] 2"
click at [437, 622] on div at bounding box center [648, 321] width 1296 height 643
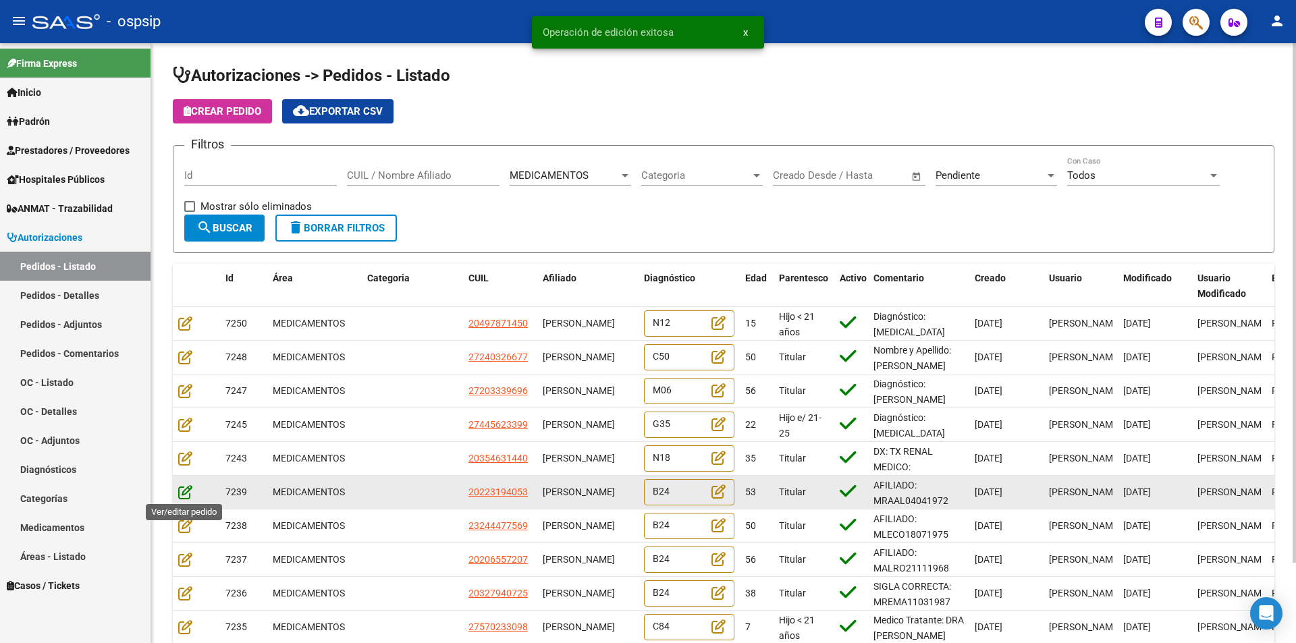
click at [181, 489] on icon at bounding box center [185, 492] width 14 height 15
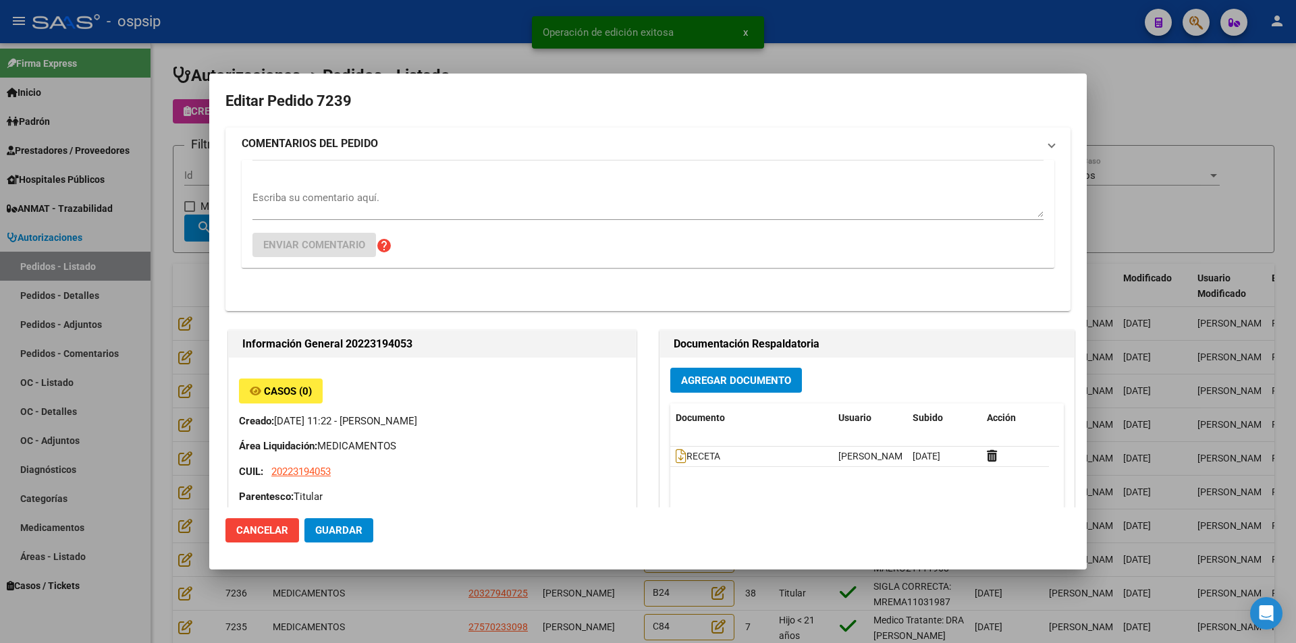
type input "[GEOGRAPHIC_DATA], [PERSON_NAME], CNEL [PERSON_NAME] 1273, Piso: PB, Departamen…"
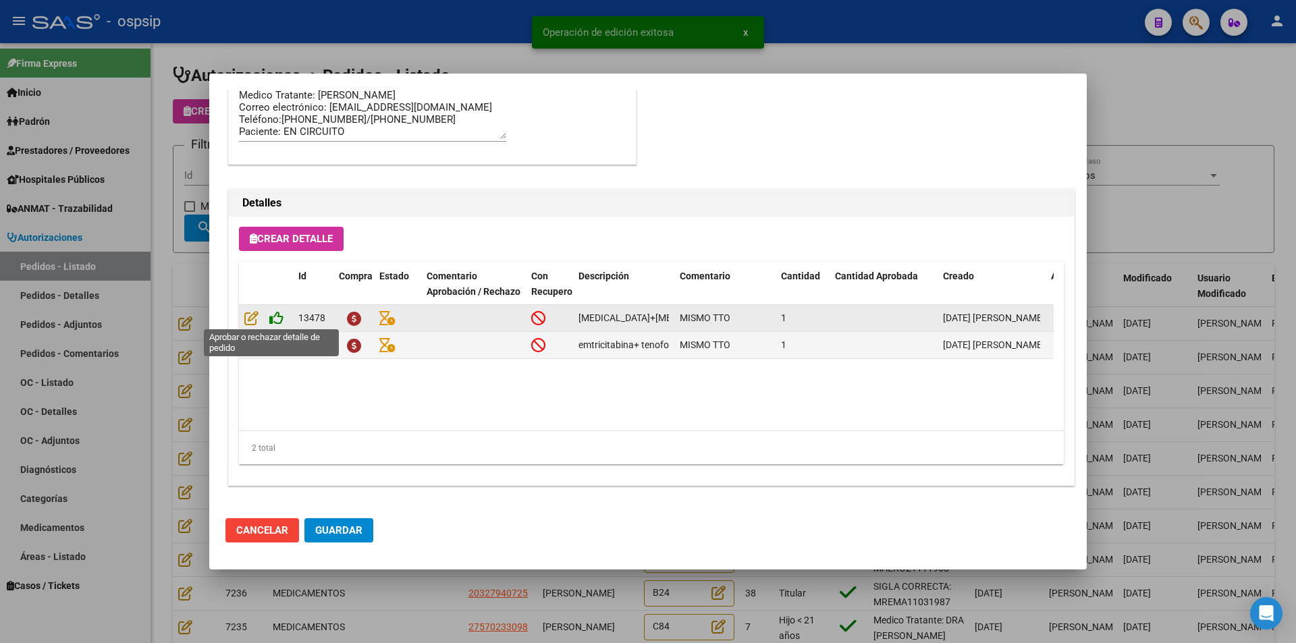
click at [277, 313] on icon at bounding box center [276, 318] width 14 height 15
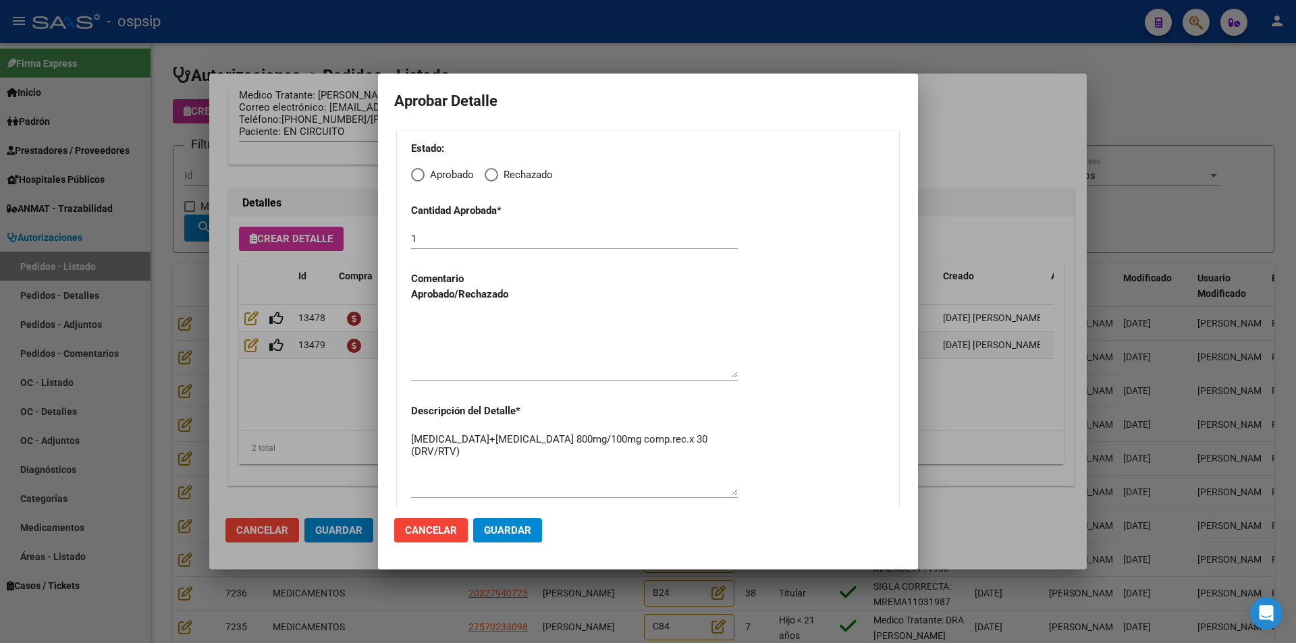
click at [421, 173] on span "Elija una opción" at bounding box center [418, 175] width 14 height 14
click at [421, 173] on input "Aprobado" at bounding box center [418, 175] width 14 height 14
radio input "true"
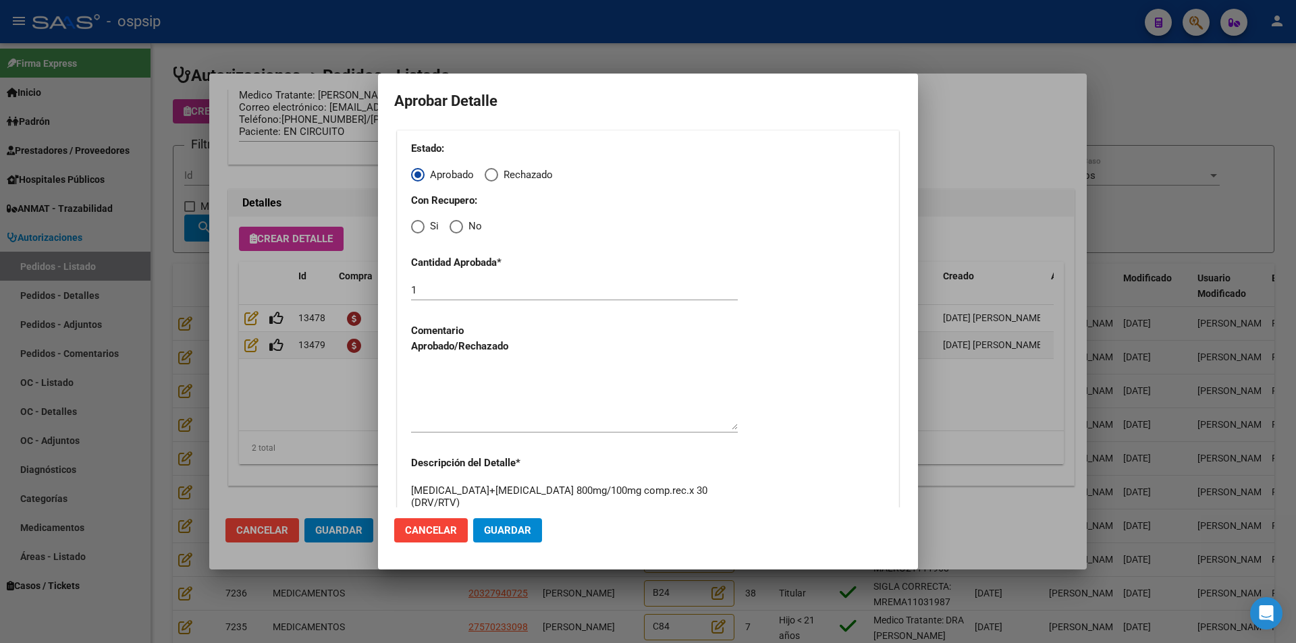
drag, startPoint x: 417, startPoint y: 225, endPoint x: 415, endPoint y: 236, distance: 11.7
click at [417, 228] on span "Elija una opción" at bounding box center [418, 227] width 14 height 14
click at [417, 228] on input "Si" at bounding box center [418, 227] width 14 height 14
radio input "true"
click at [446, 430] on textarea at bounding box center [574, 398] width 327 height 63
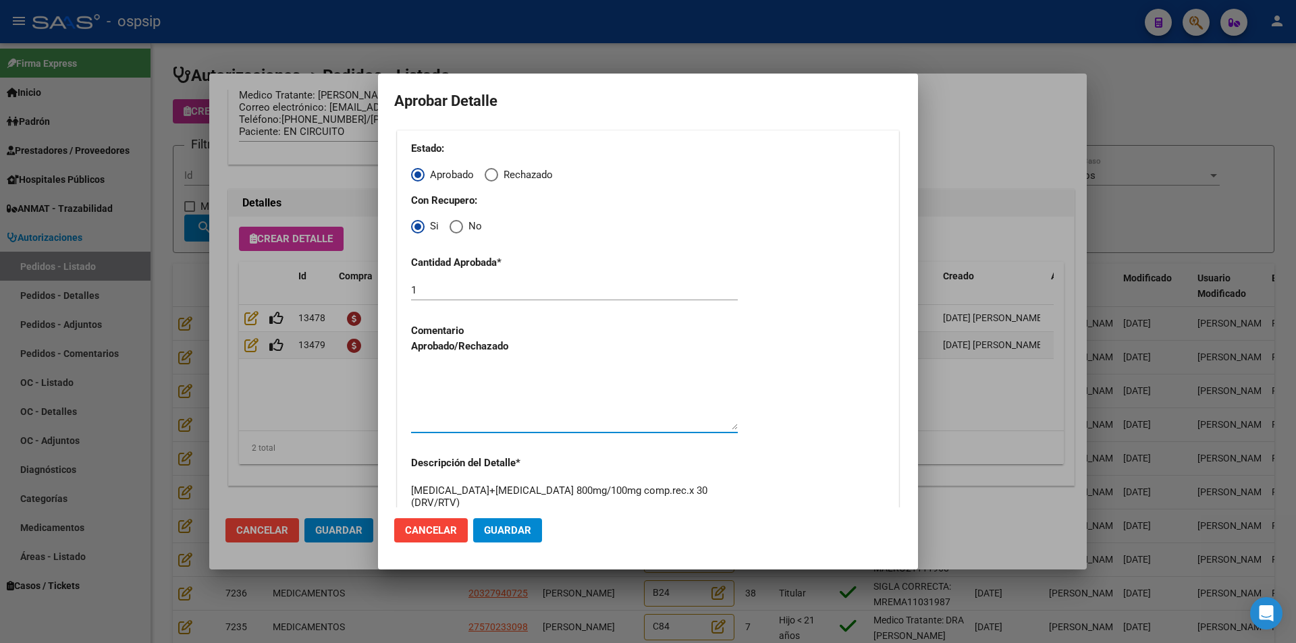
click at [507, 523] on button "Guardar" at bounding box center [507, 530] width 69 height 24
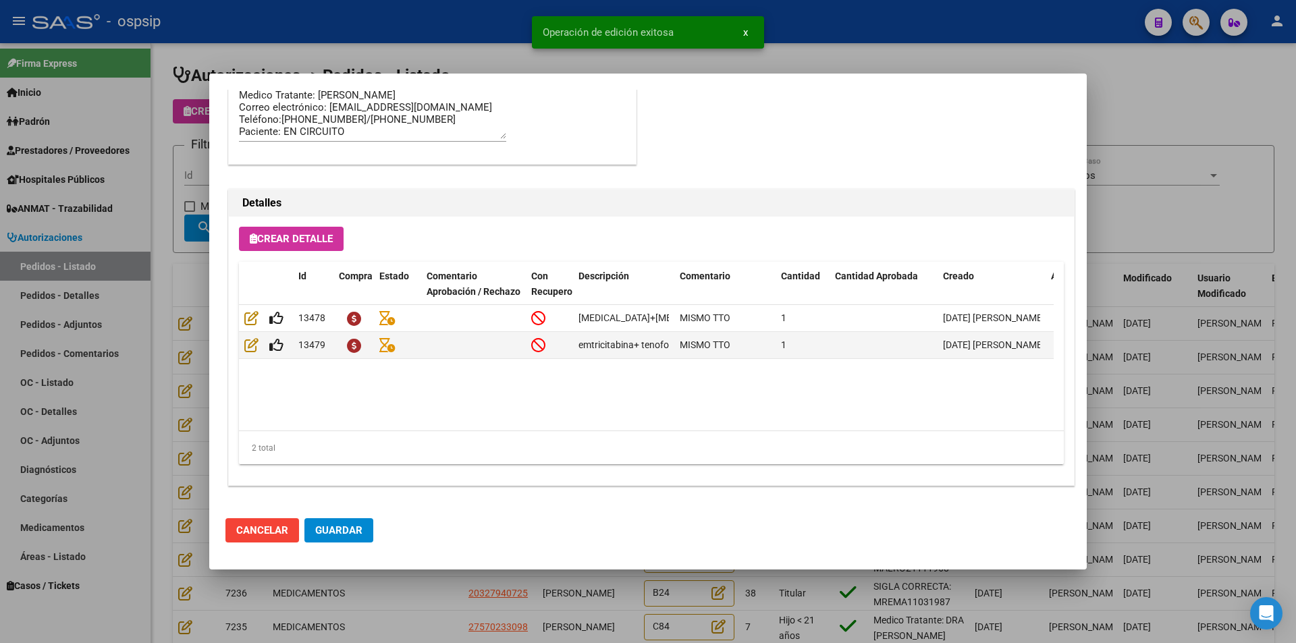
type input "[GEOGRAPHIC_DATA], [GEOGRAPHIC_DATA], CNEL [PERSON_NAME] 1273, [GEOGRAPHIC_DATA…"
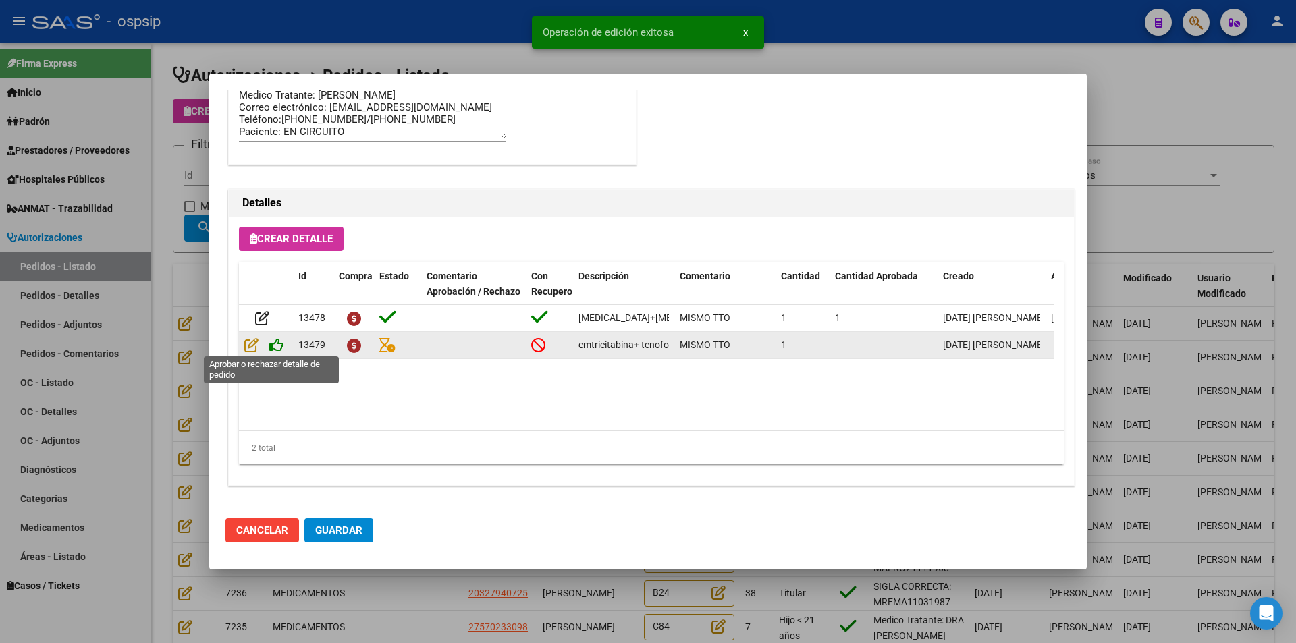
click at [270, 344] on icon at bounding box center [276, 345] width 14 height 15
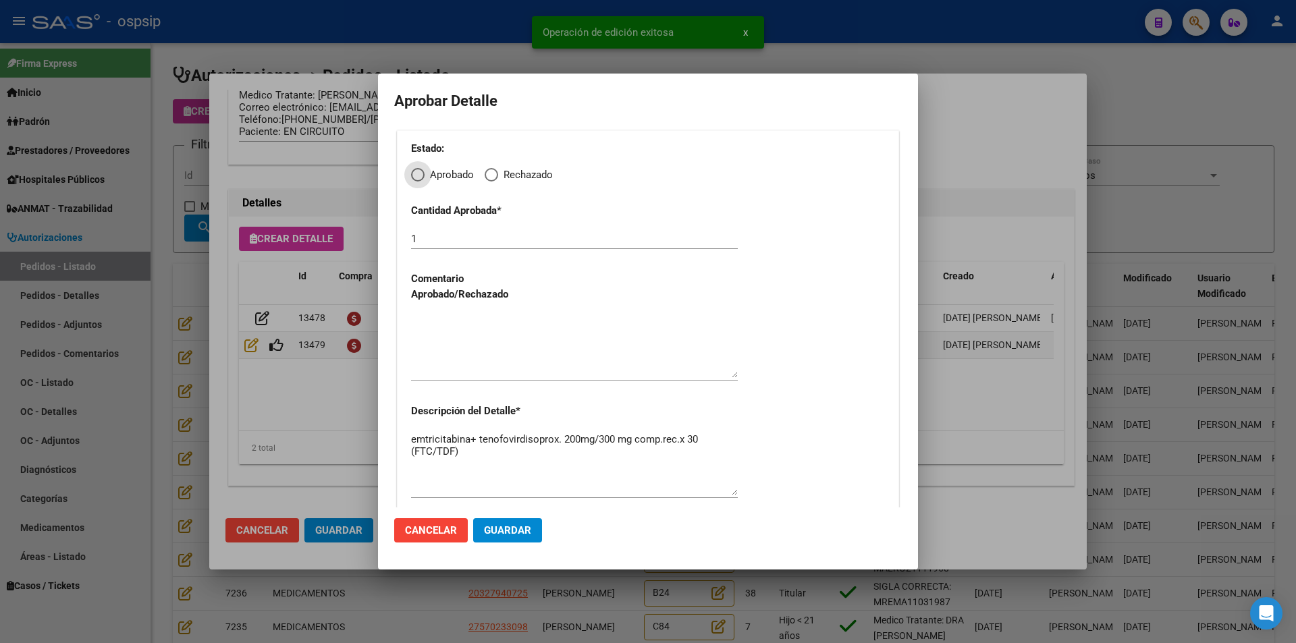
drag, startPoint x: 417, startPoint y: 173, endPoint x: 415, endPoint y: 192, distance: 19.6
click at [417, 174] on span "Elija una opción" at bounding box center [418, 175] width 14 height 14
click at [417, 174] on input "Aprobado" at bounding box center [418, 175] width 14 height 14
radio input "true"
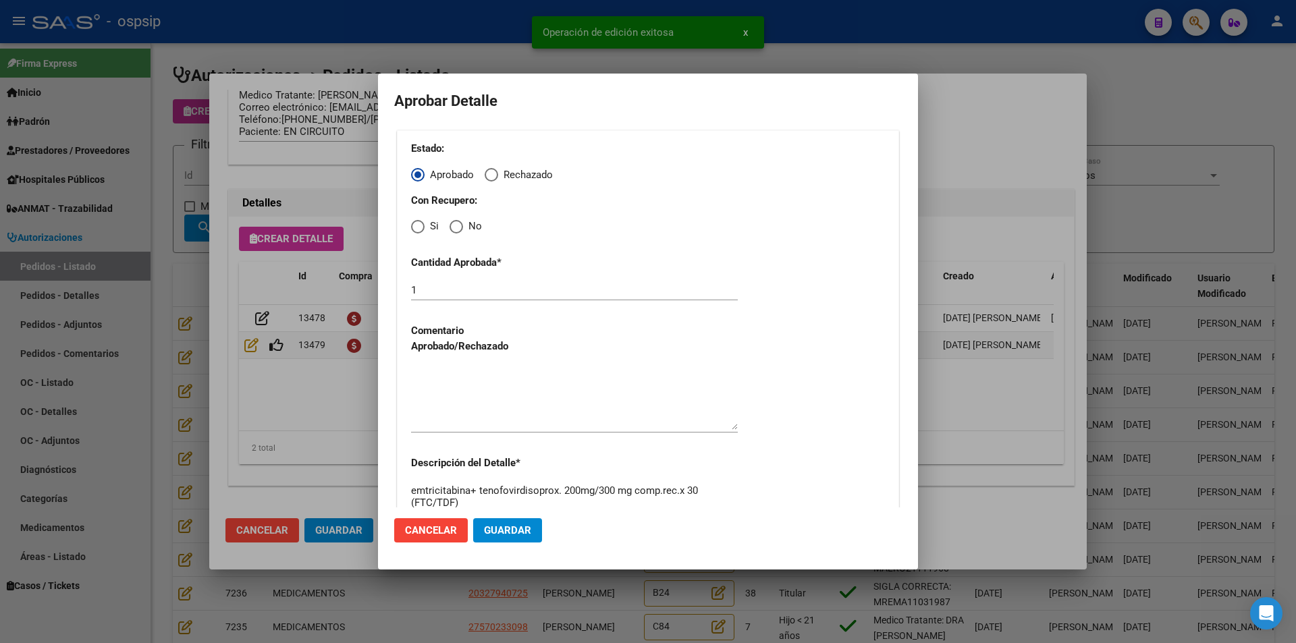
click at [411, 228] on div "Estado: Aprobado Rechazado Con Recupero: Si No Cantidad Aprobada * 1 Comentario…" at bounding box center [648, 346] width 502 height 433
click at [419, 227] on span "Elija una opción" at bounding box center [418, 227] width 14 height 14
click at [419, 227] on input "Si" at bounding box center [418, 227] width 14 height 14
radio input "true"
click at [482, 406] on textarea at bounding box center [574, 398] width 327 height 63
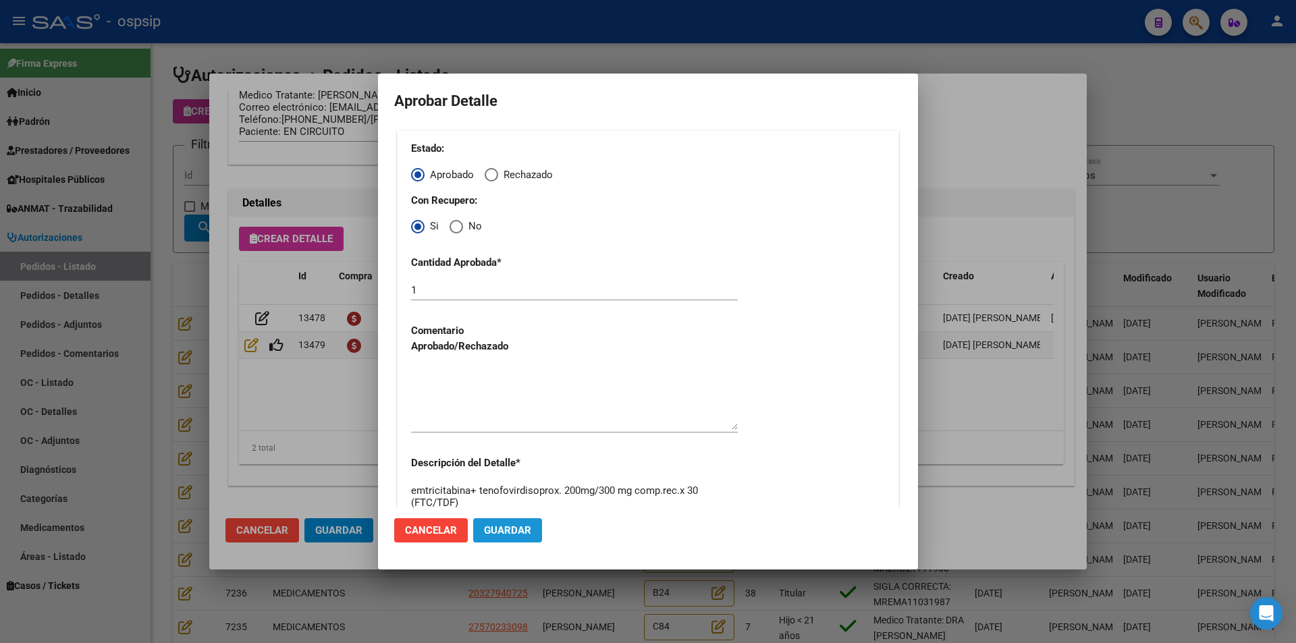
click at [502, 525] on span "Guardar" at bounding box center [507, 531] width 47 height 12
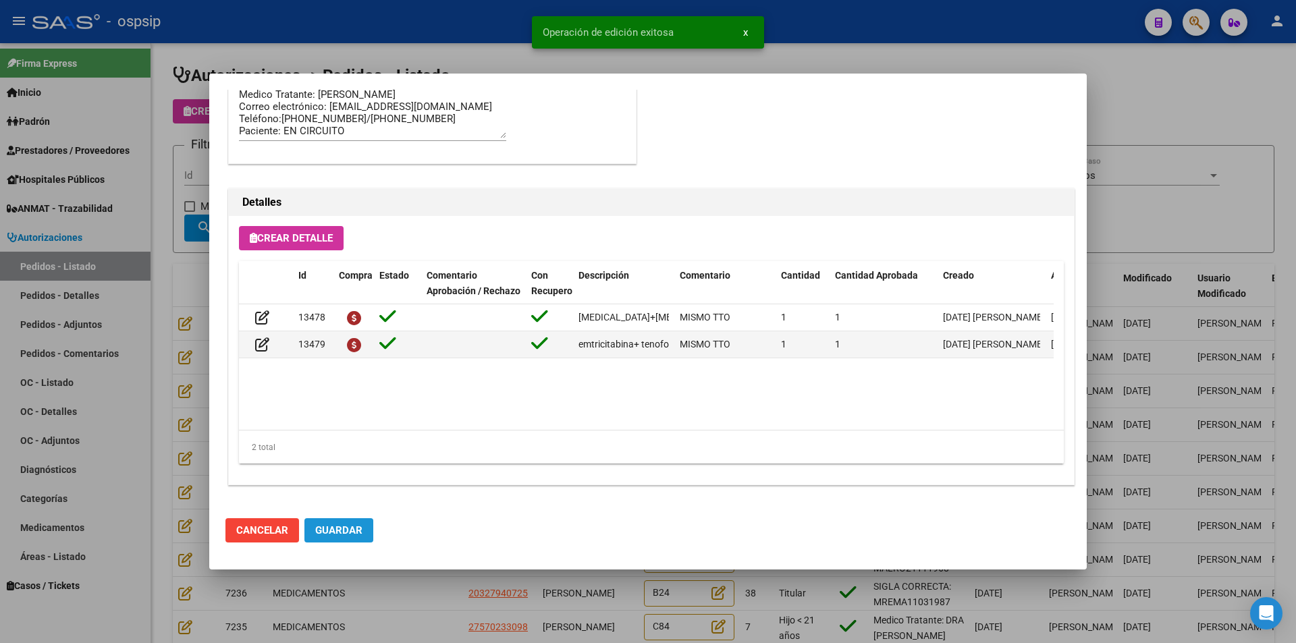
drag, startPoint x: 331, startPoint y: 536, endPoint x: 354, endPoint y: 561, distance: 33.5
click at [332, 536] on span "Guardar" at bounding box center [338, 531] width 47 height 12
click at [408, 600] on div at bounding box center [648, 321] width 1296 height 643
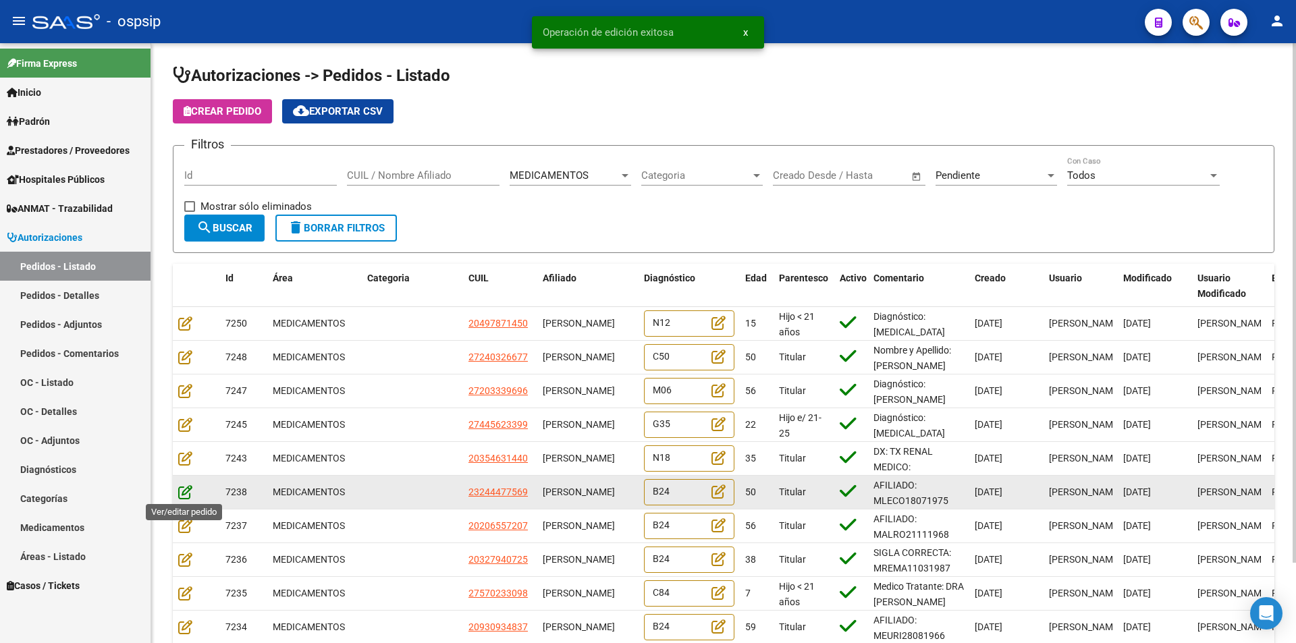
click at [180, 490] on icon at bounding box center [185, 492] width 14 height 15
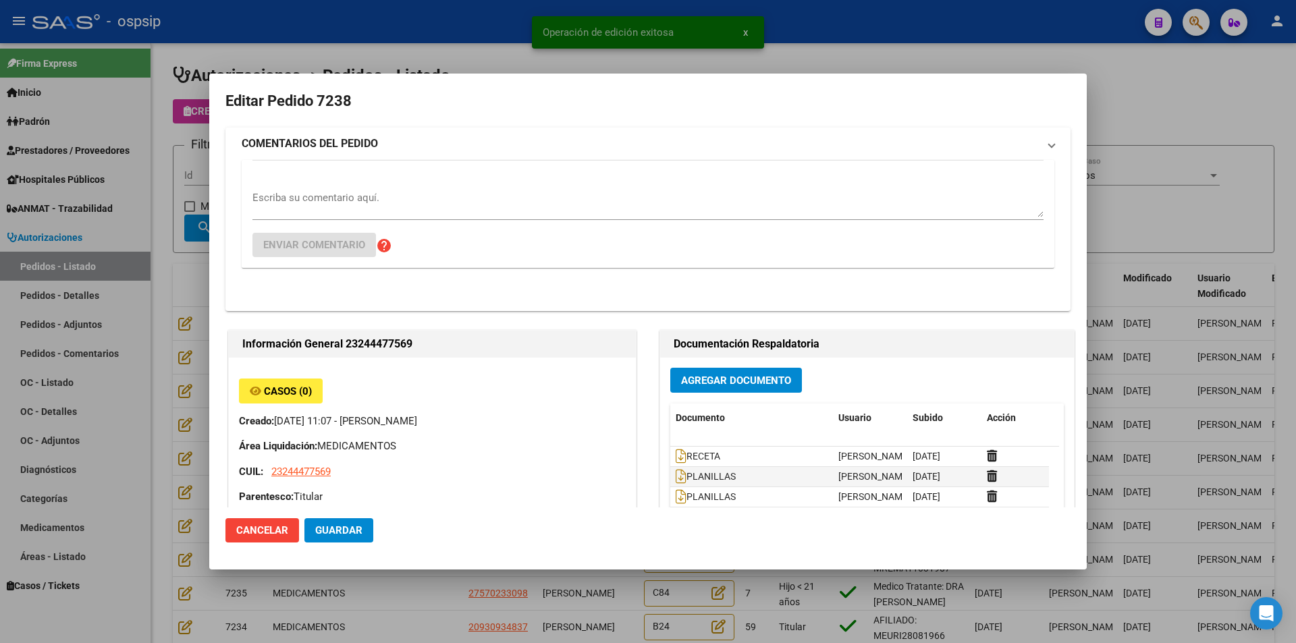
type input "[PERSON_NAME], [PERSON_NAME] [PERSON_NAME] 3484"
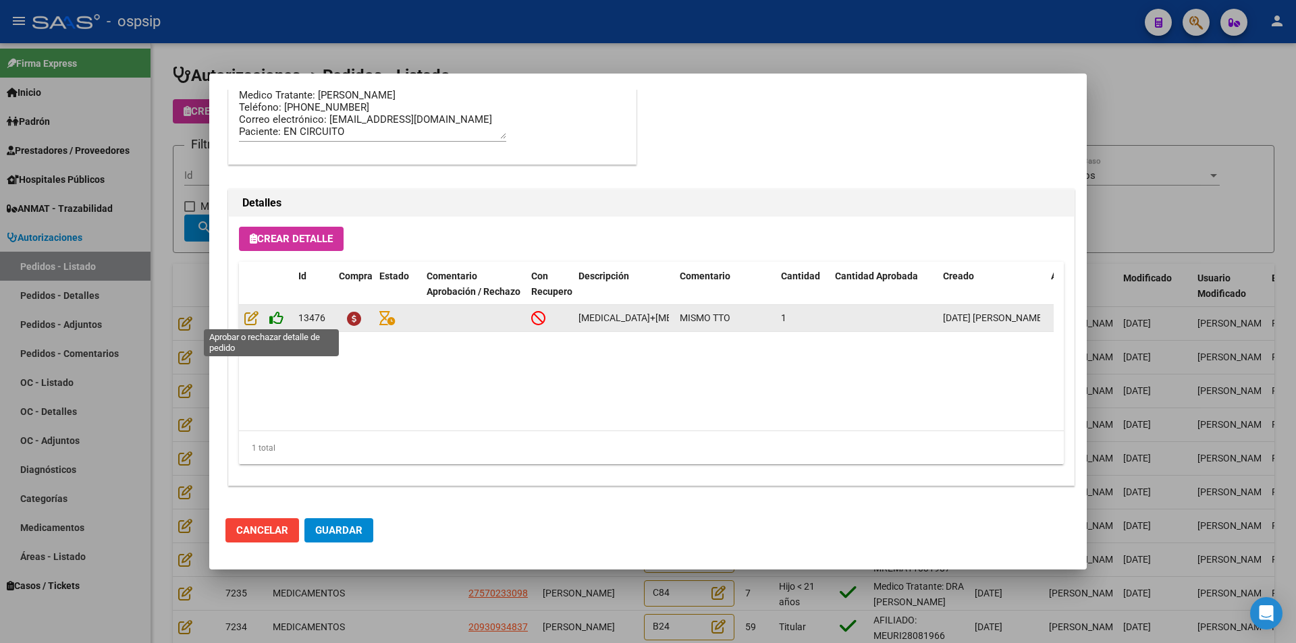
click at [277, 317] on icon at bounding box center [276, 318] width 14 height 15
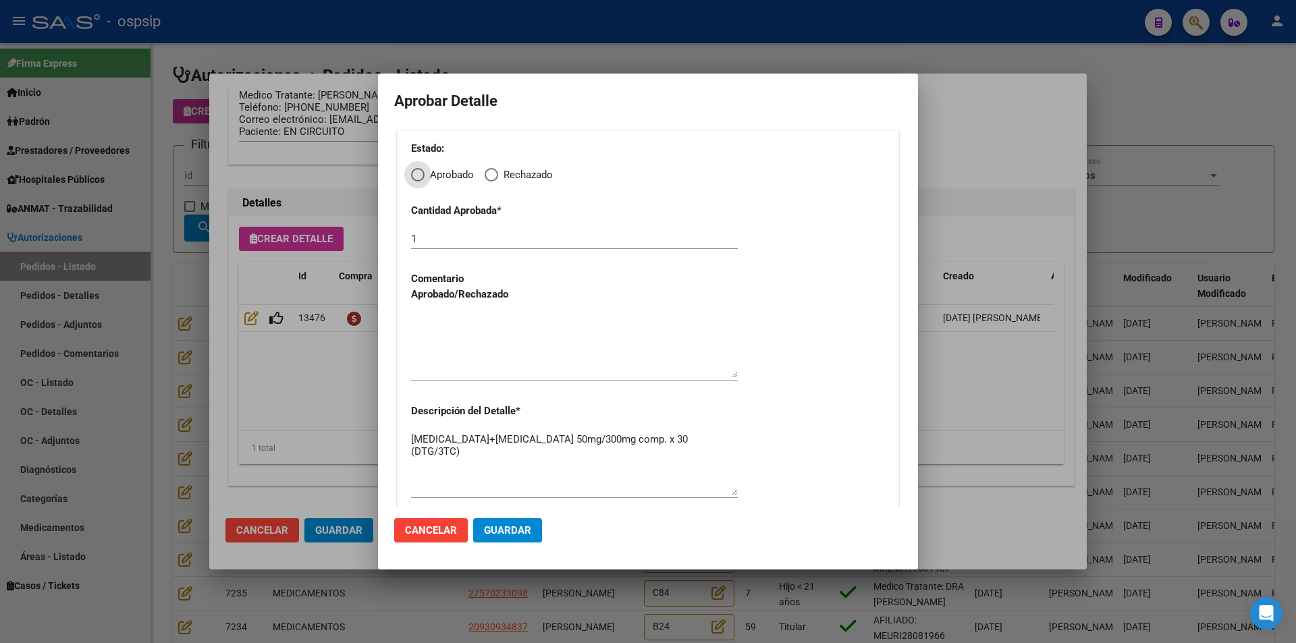
drag, startPoint x: 415, startPoint y: 176, endPoint x: 415, endPoint y: 192, distance: 16.2
click at [415, 178] on span "Elija una opción" at bounding box center [418, 175] width 14 height 14
click at [415, 178] on input "Aprobado" at bounding box center [418, 175] width 14 height 14
radio input "true"
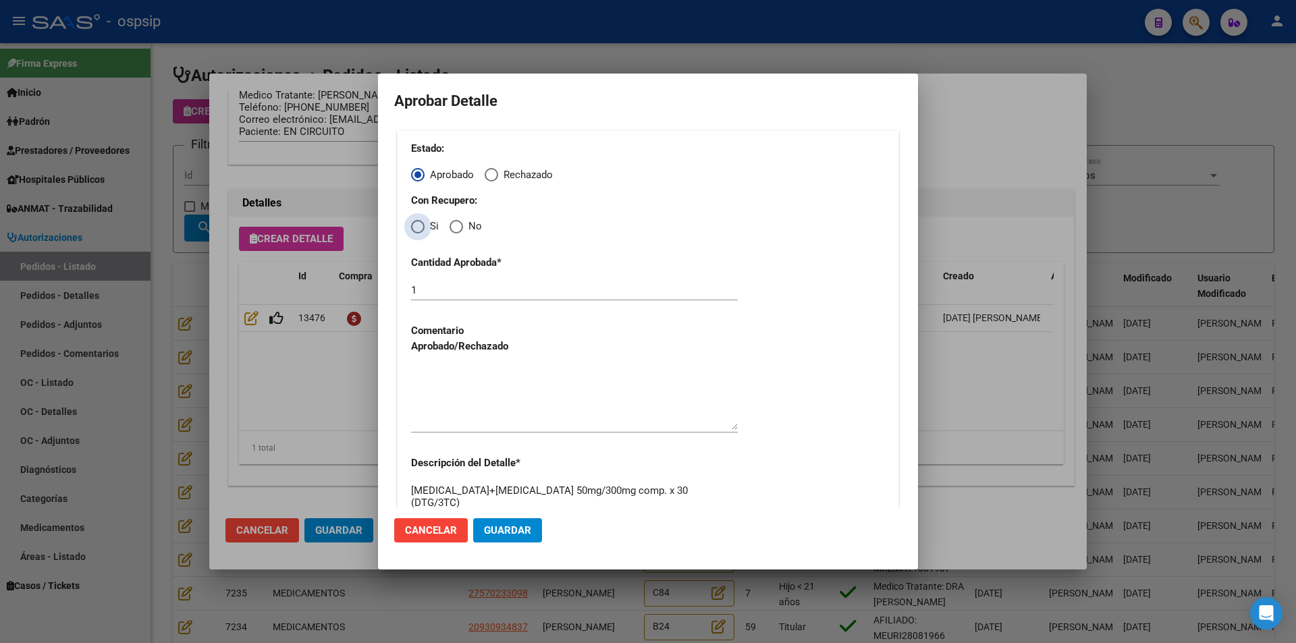
click at [415, 225] on span "Elija una opción" at bounding box center [418, 227] width 14 height 14
click at [415, 225] on input "Si" at bounding box center [418, 227] width 14 height 14
radio input "true"
click at [435, 363] on div "Estado: Aprobado Rechazado Con Recupero: Si No Cantidad Aprobada * 1 Comentario…" at bounding box center [648, 346] width 502 height 433
click at [453, 406] on textarea at bounding box center [574, 398] width 327 height 63
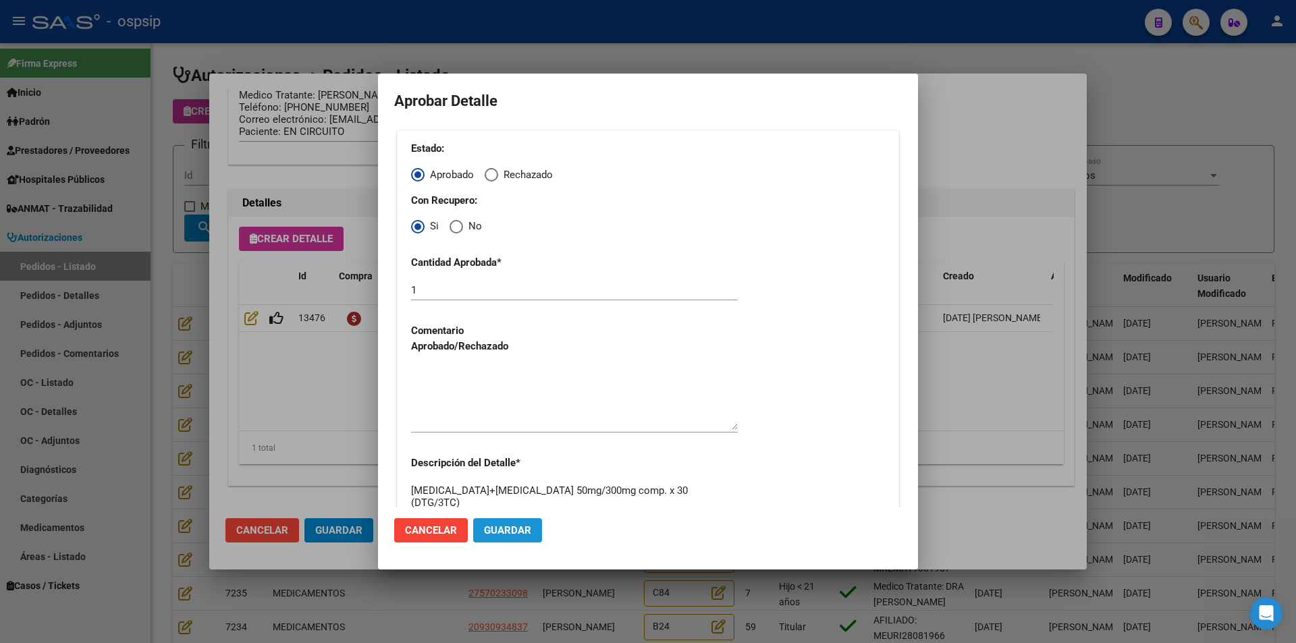
click at [496, 528] on span "Guardar" at bounding box center [507, 531] width 47 height 12
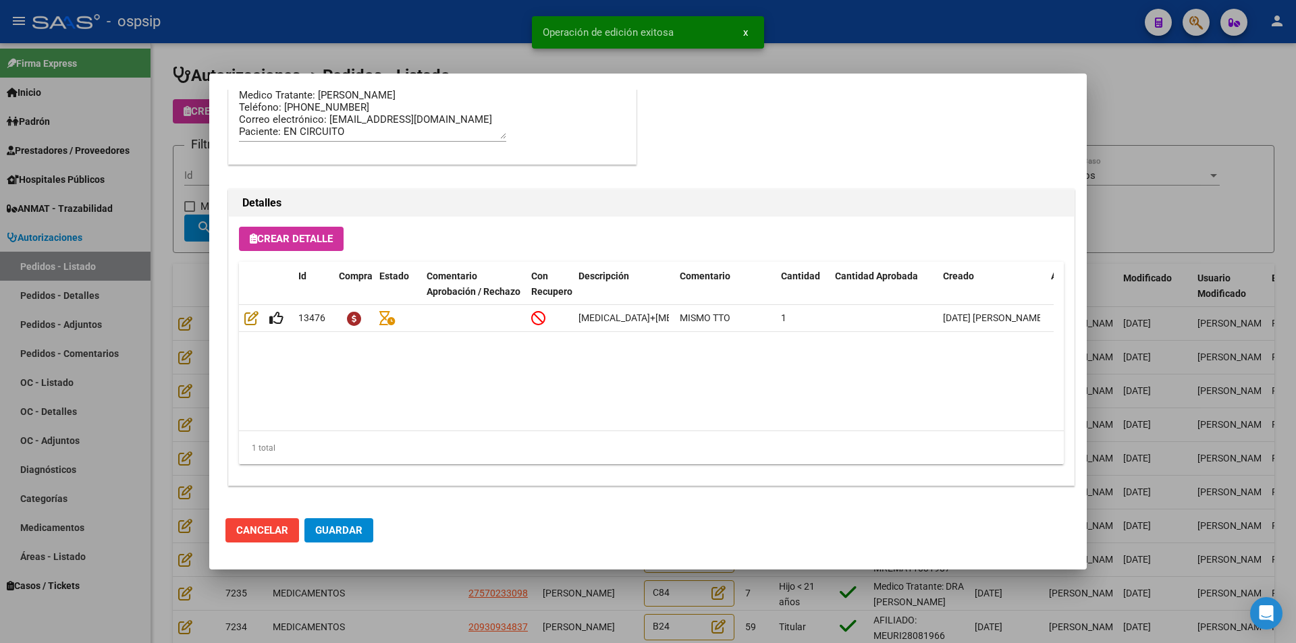
type input "[PERSON_NAME], [PERSON_NAME] [PERSON_NAME] 3484"
click at [329, 543] on mat-dialog-actions "Cancelar Guardar" at bounding box center [647, 531] width 845 height 46
click at [334, 535] on span "Guardar" at bounding box center [338, 531] width 47 height 12
click at [387, 598] on div at bounding box center [648, 321] width 1296 height 643
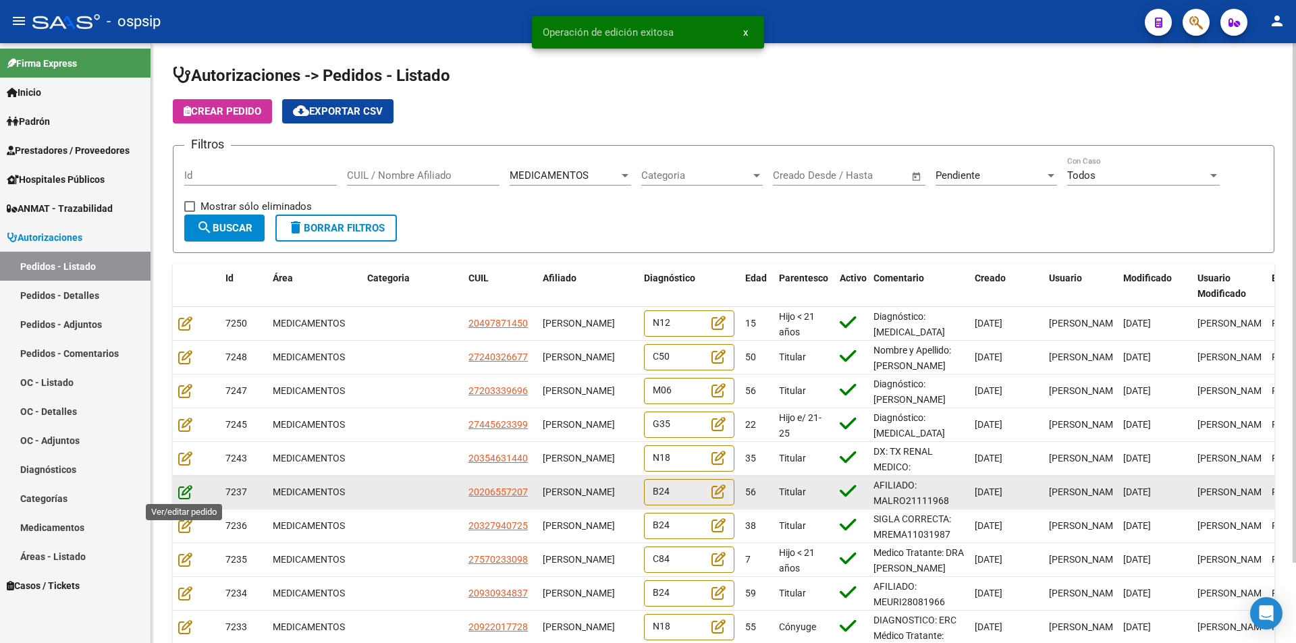
click at [184, 487] on icon at bounding box center [185, 492] width 14 height 15
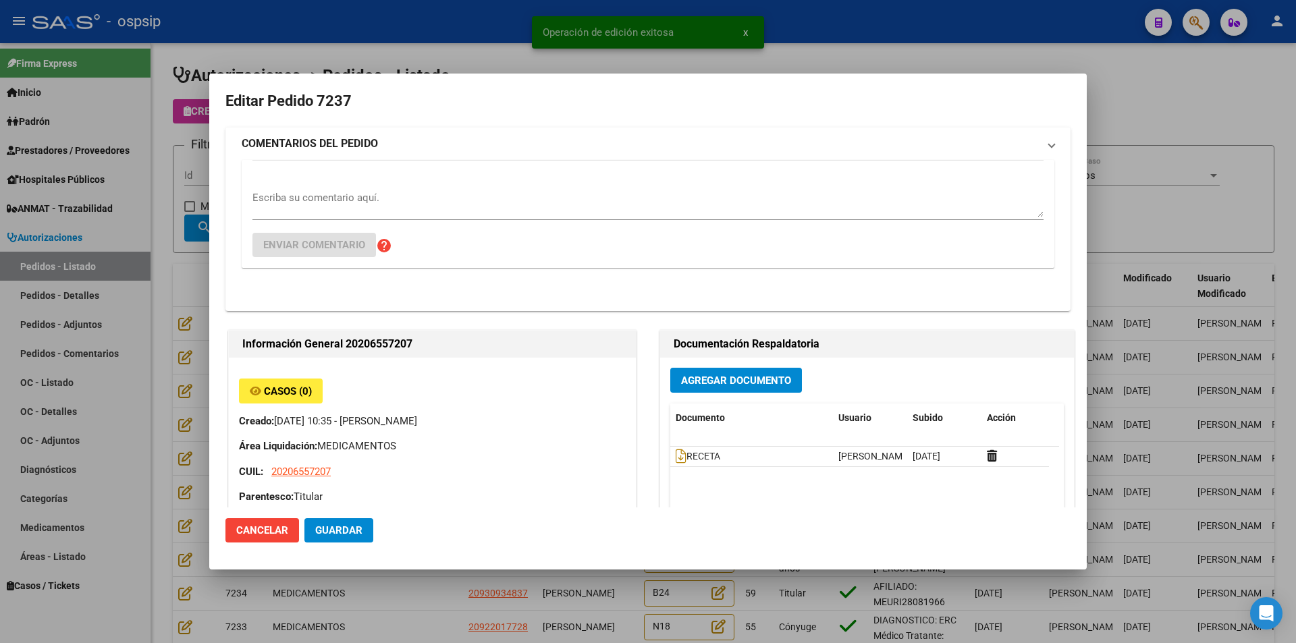
type input "Buenos [STREET_ADDRESS][PERSON_NAME][PERSON_NAME]"
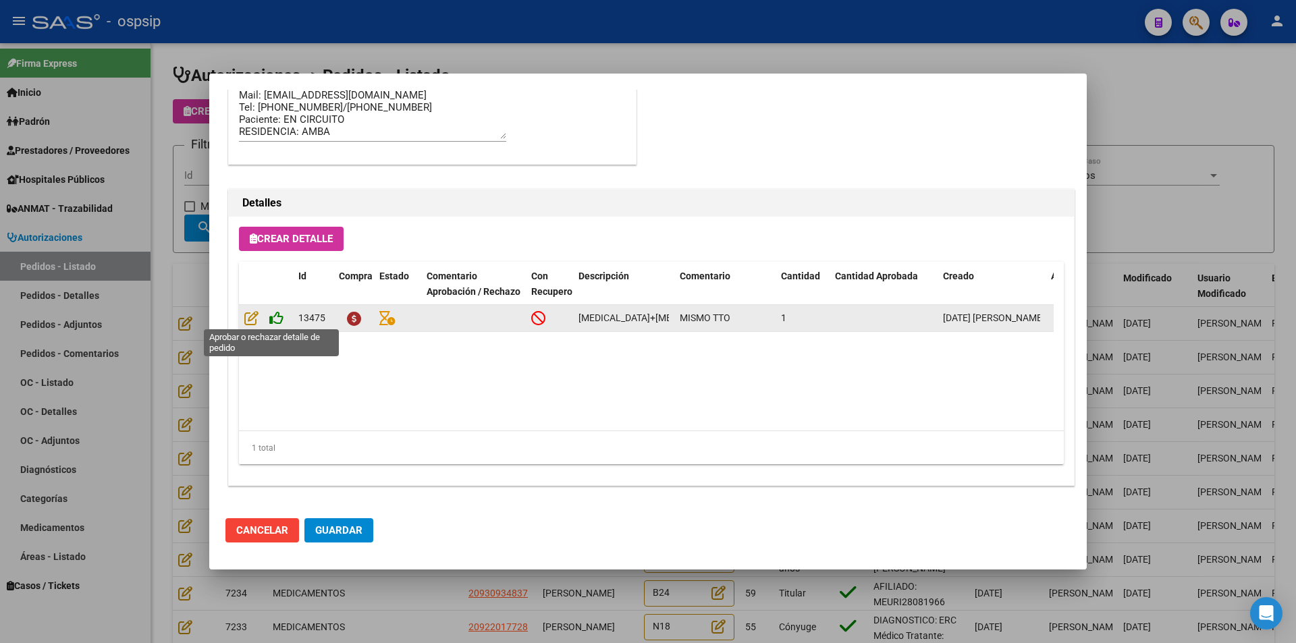
click at [280, 323] on icon at bounding box center [276, 318] width 14 height 15
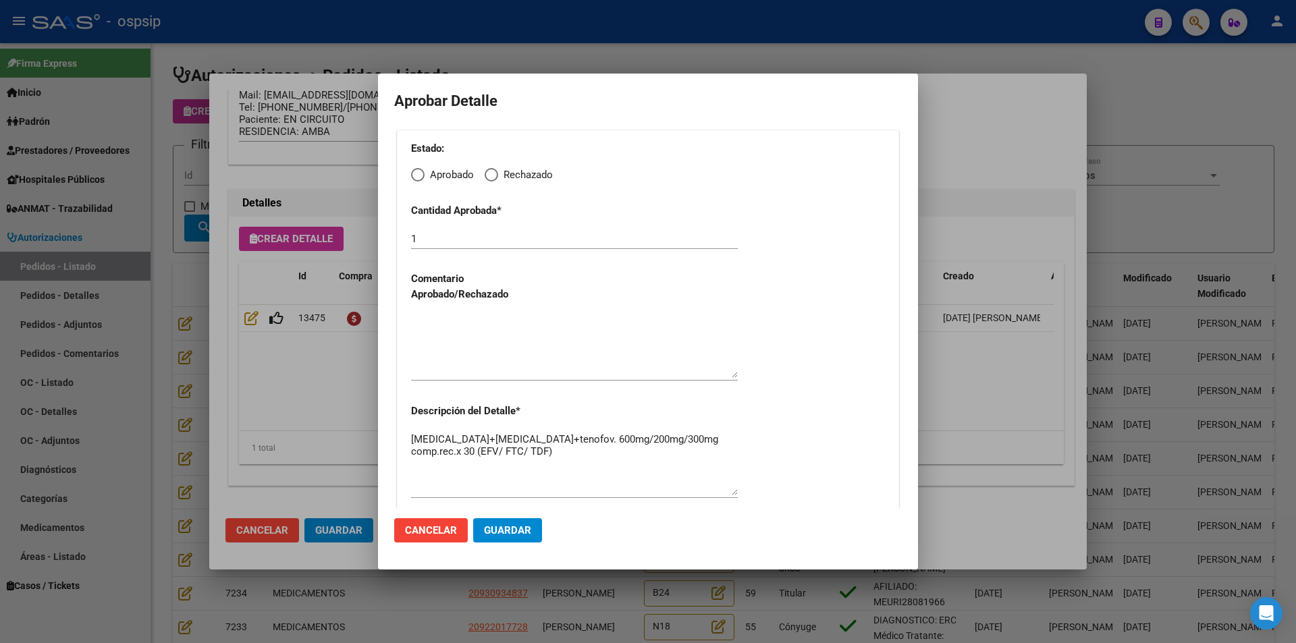
click at [424, 176] on span "Elija una opción" at bounding box center [418, 175] width 14 height 14
click at [424, 176] on input "Aprobado" at bounding box center [418, 175] width 14 height 14
radio input "true"
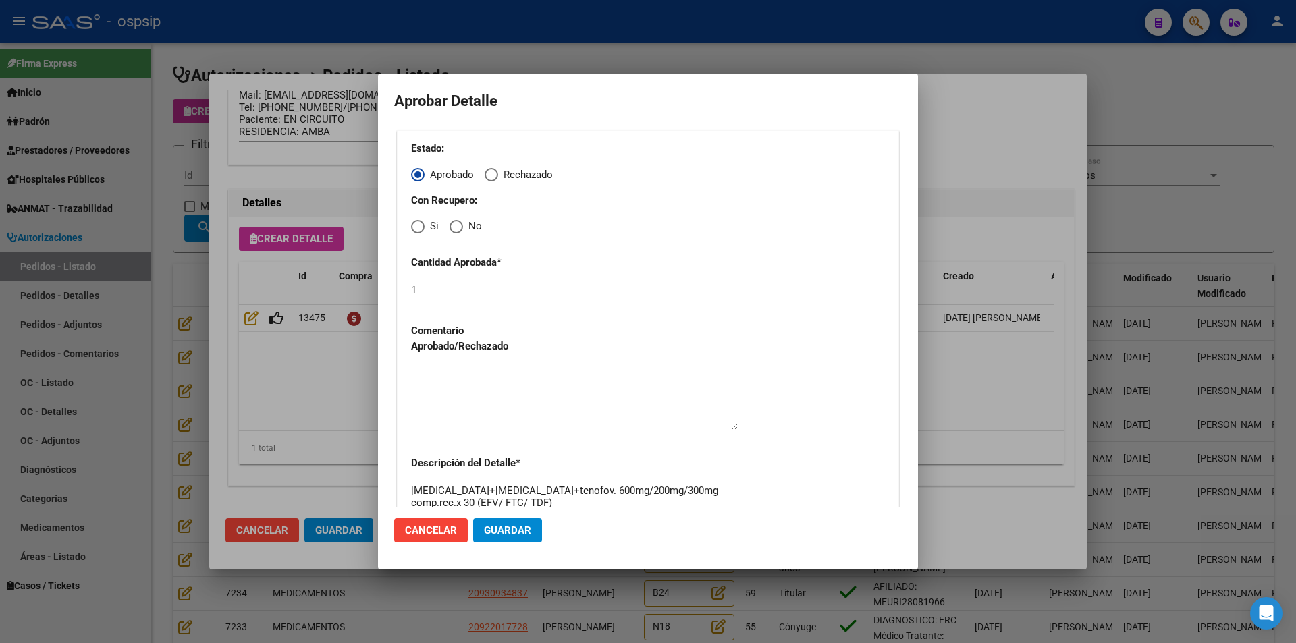
click at [414, 225] on span "Elija una opción" at bounding box center [418, 227] width 14 height 14
click at [414, 225] on input "Si" at bounding box center [418, 227] width 14 height 14
radio input "true"
click at [467, 386] on textarea at bounding box center [574, 398] width 327 height 63
click at [506, 526] on span "Guardar" at bounding box center [507, 531] width 47 height 12
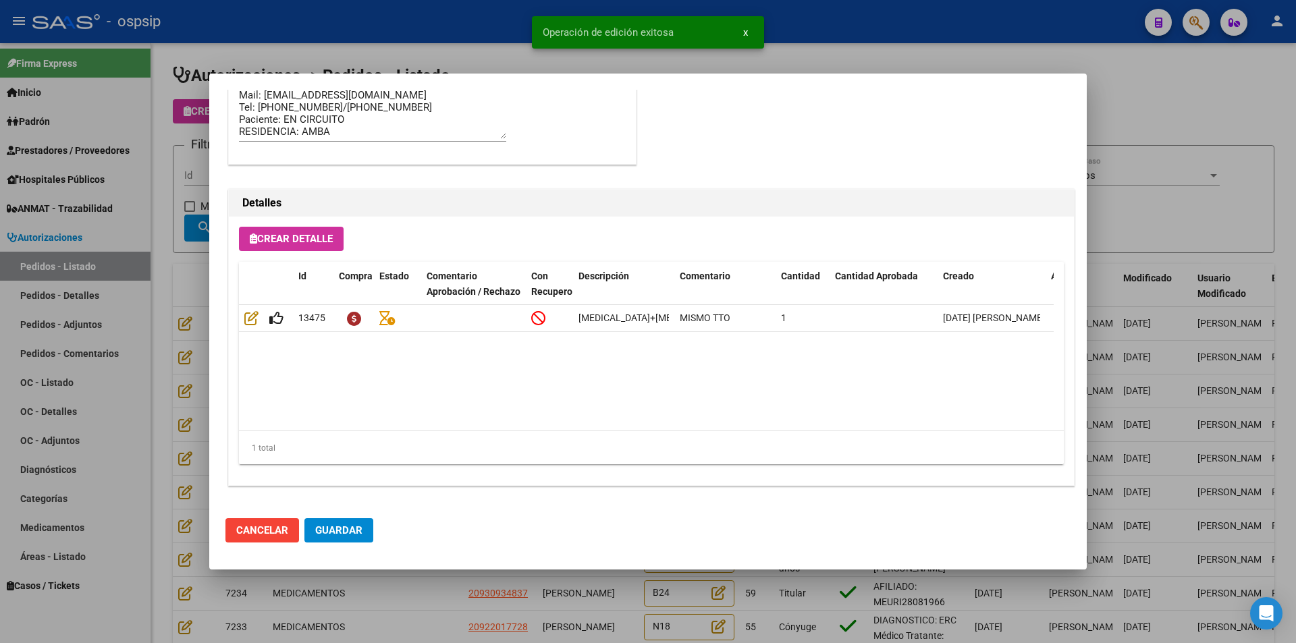
type input "[GEOGRAPHIC_DATA], [PERSON_NAME][STREET_ADDRESS][PERSON_NAME]"
click at [346, 541] on button "Guardar" at bounding box center [338, 530] width 69 height 24
click at [381, 583] on div at bounding box center [648, 321] width 1296 height 643
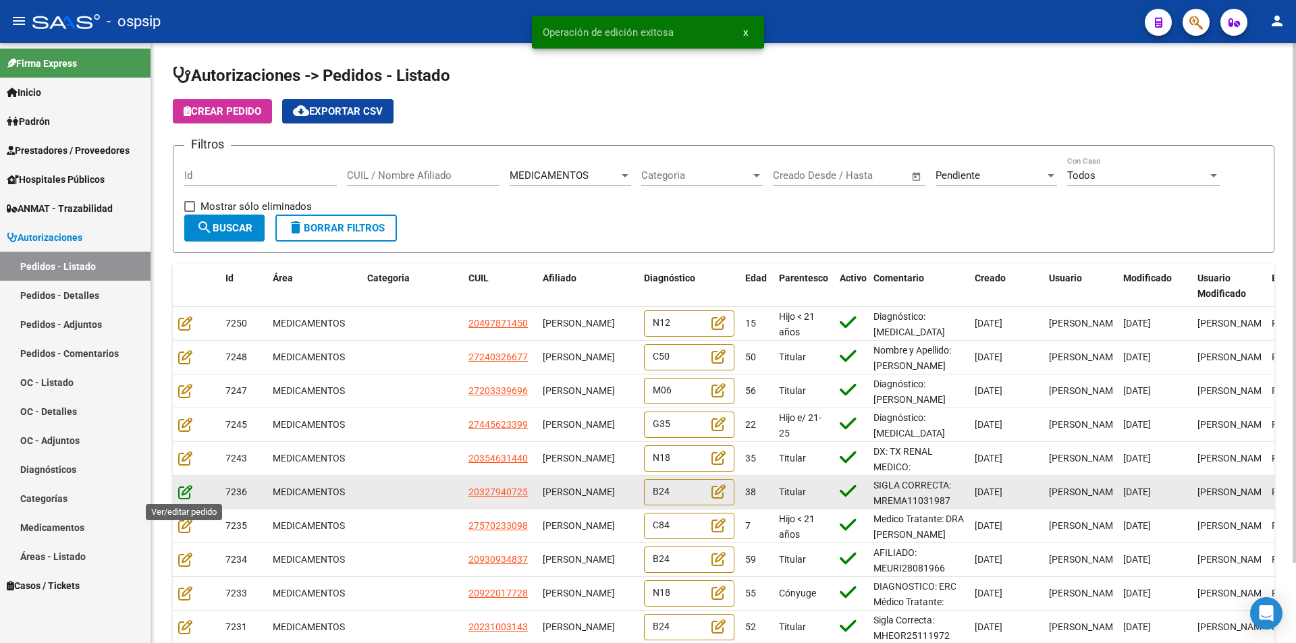
click at [191, 493] on icon at bounding box center [185, 492] width 14 height 15
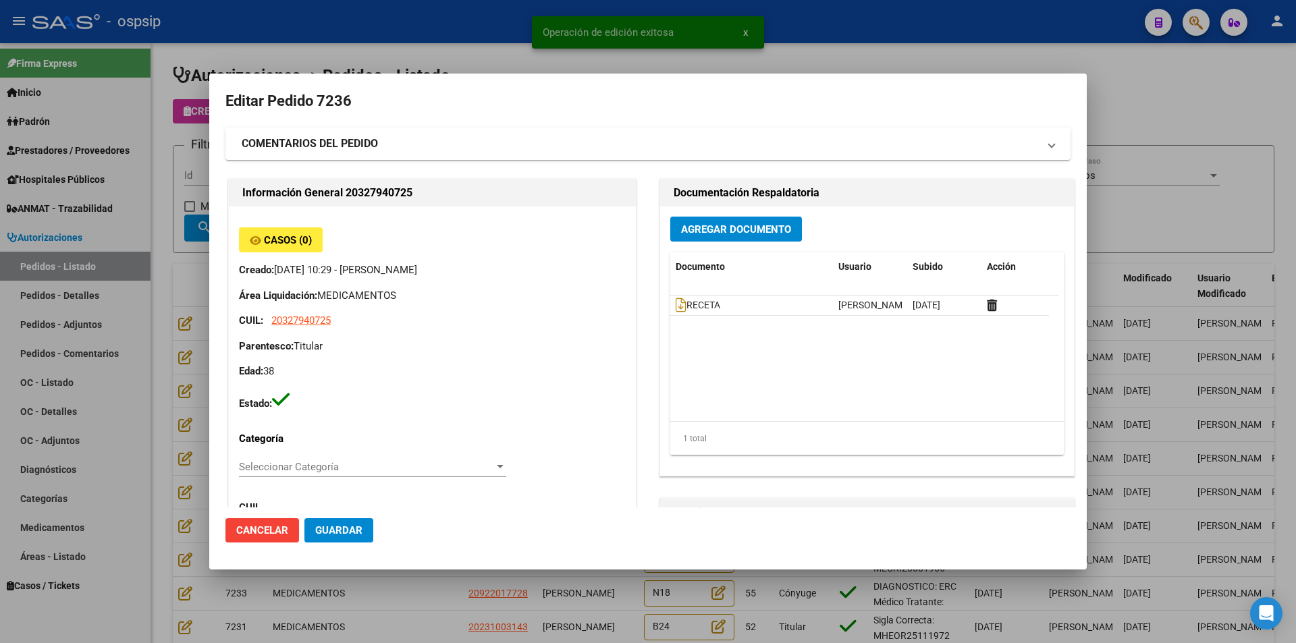
type input "Capital Federal, CABA, [STREET_ADDRESS][PERSON_NAME]"
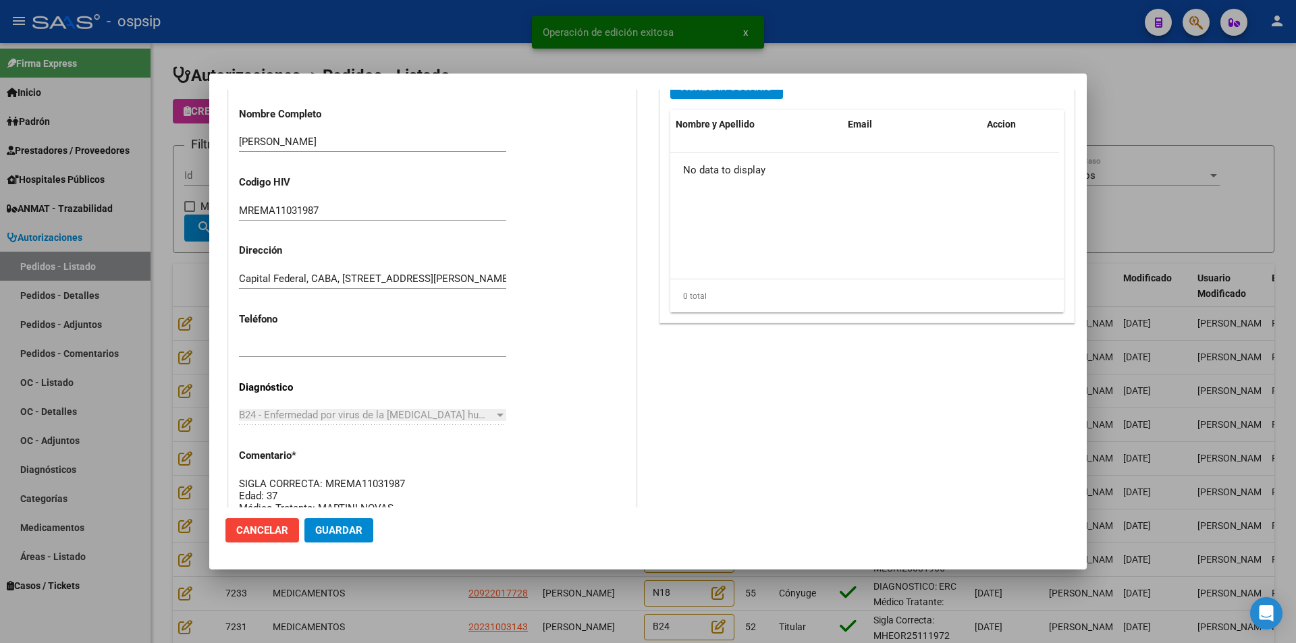
scroll to position [743, 0]
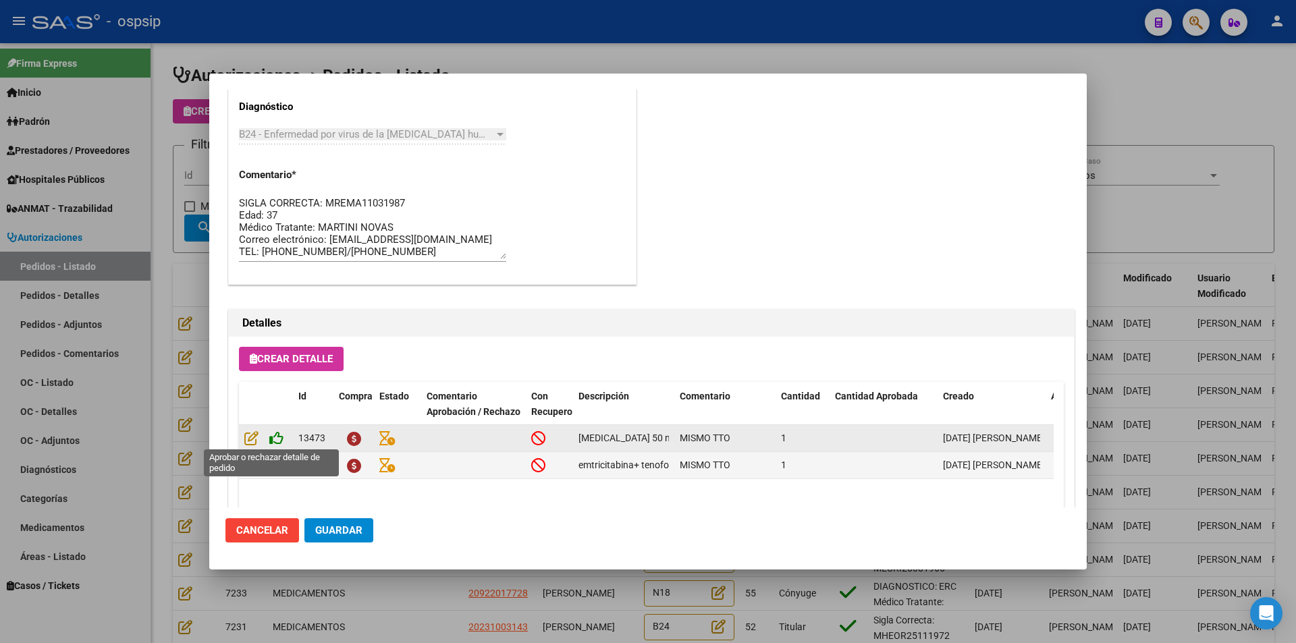
click at [276, 437] on icon at bounding box center [276, 438] width 14 height 15
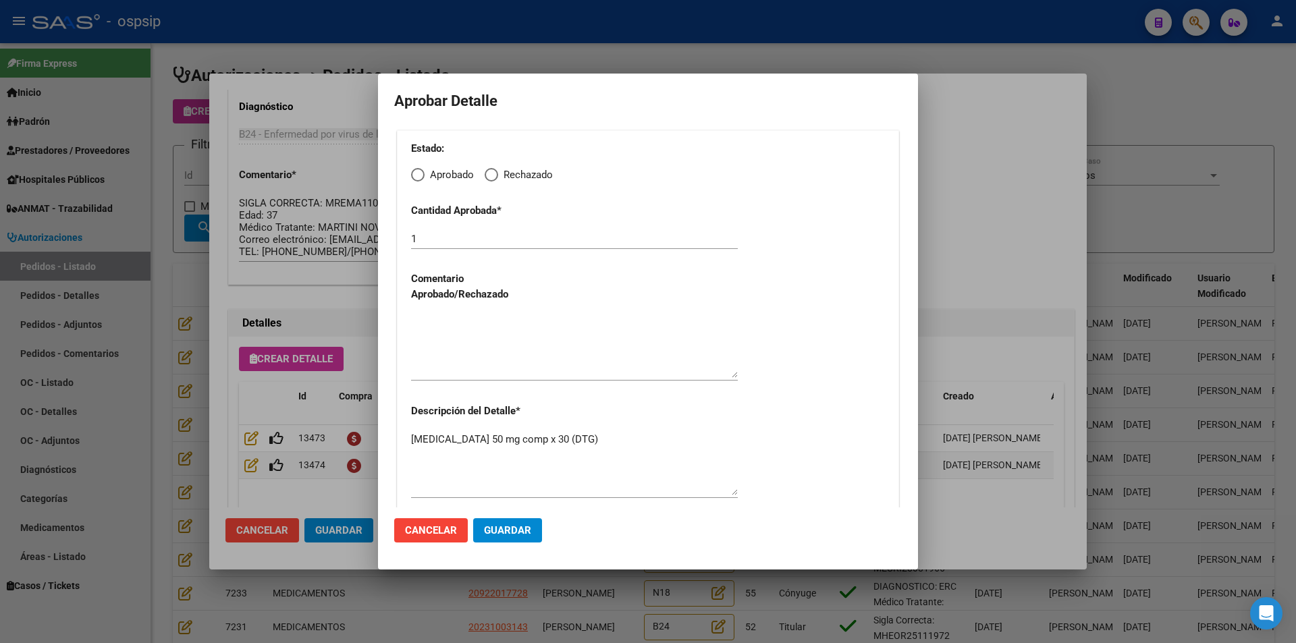
click at [421, 176] on span "Elija una opción" at bounding box center [418, 175] width 14 height 14
click at [421, 176] on input "Aprobado" at bounding box center [418, 175] width 14 height 14
radio input "true"
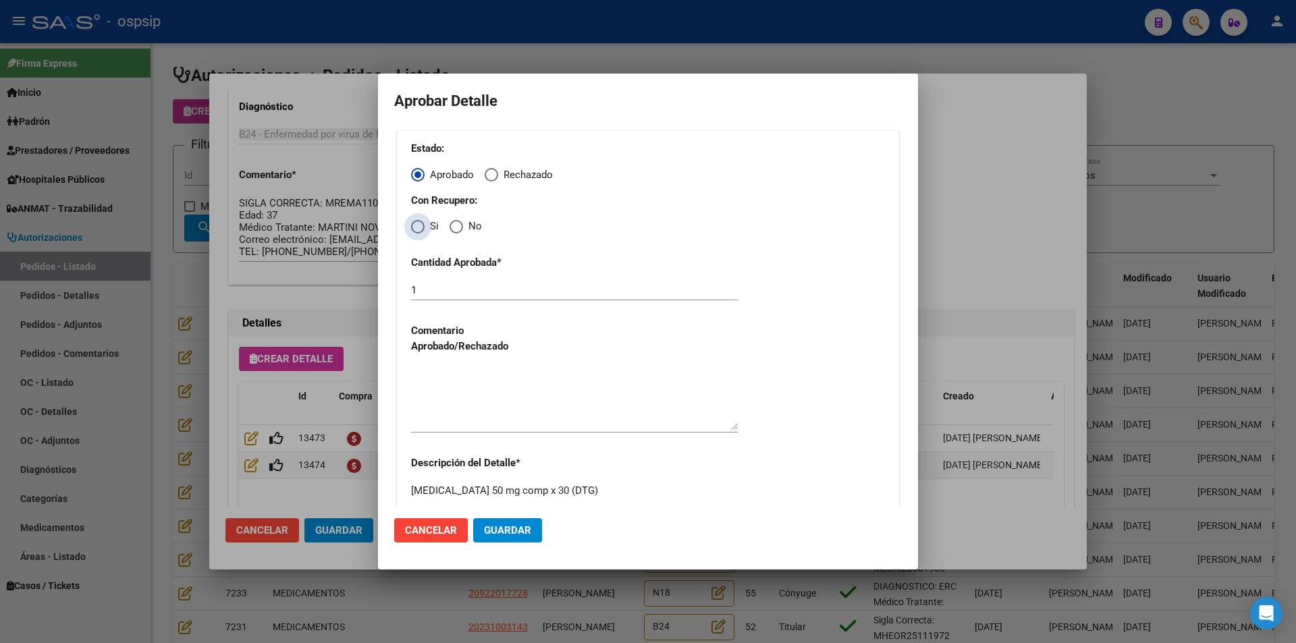
drag, startPoint x: 421, startPoint y: 221, endPoint x: 411, endPoint y: 250, distance: 30.5
click at [420, 221] on span "Elija una opción" at bounding box center [418, 227] width 14 height 14
click at [420, 221] on input "Si" at bounding box center [418, 227] width 14 height 14
radio input "true"
click at [432, 379] on textarea at bounding box center [574, 398] width 327 height 63
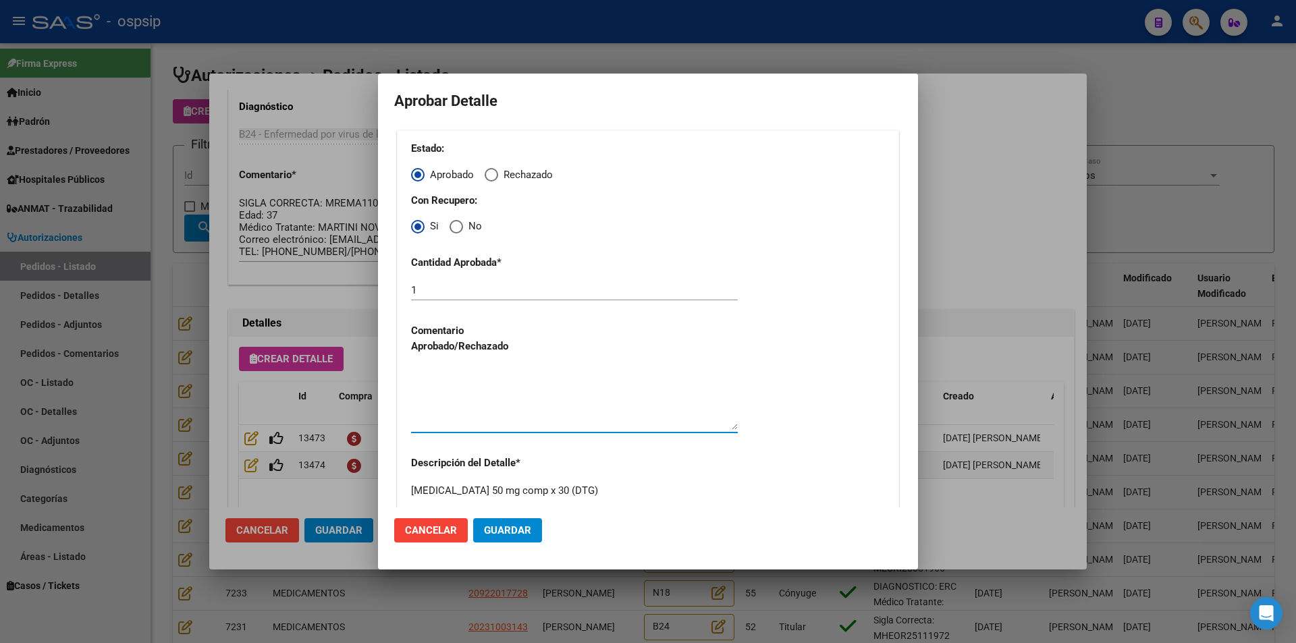
click at [492, 527] on span "Guardar" at bounding box center [507, 531] width 47 height 12
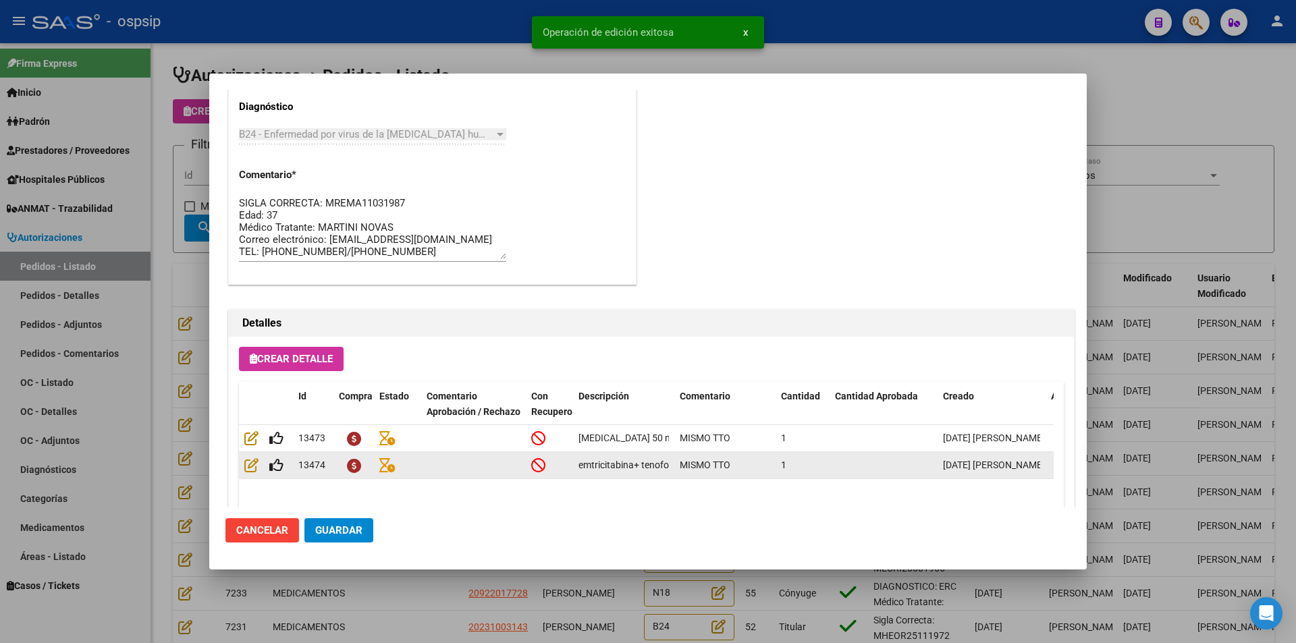
type input "[GEOGRAPHIC_DATA], [GEOGRAPHIC_DATA], AV GRAL [PERSON_NAME] 2978, [GEOGRAPHIC_D…"
click at [273, 464] on icon at bounding box center [276, 465] width 14 height 15
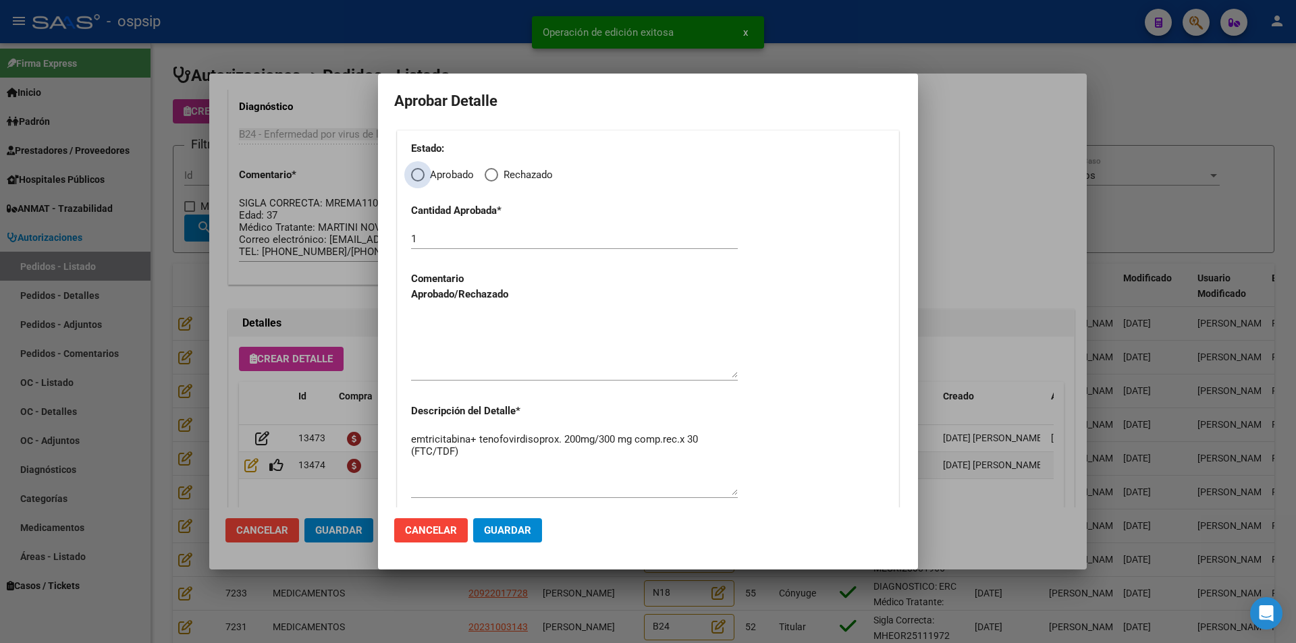
click at [418, 169] on span "Elija una opción" at bounding box center [418, 175] width 14 height 14
click at [418, 169] on input "Aprobado" at bounding box center [418, 175] width 14 height 14
radio input "true"
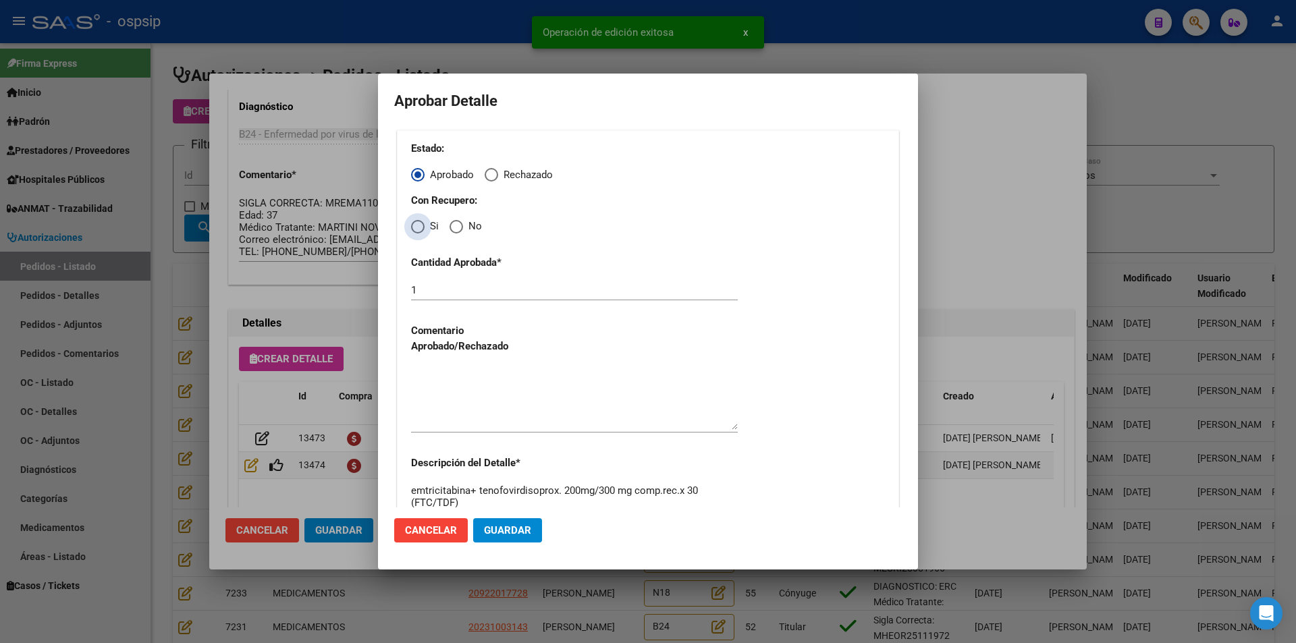
click at [412, 232] on span "Elija una opción" at bounding box center [418, 227] width 14 height 14
click at [412, 232] on input "Si" at bounding box center [418, 227] width 14 height 14
radio input "true"
click at [439, 383] on textarea at bounding box center [574, 398] width 327 height 63
drag, startPoint x: 513, startPoint y: 533, endPoint x: 450, endPoint y: 548, distance: 65.2
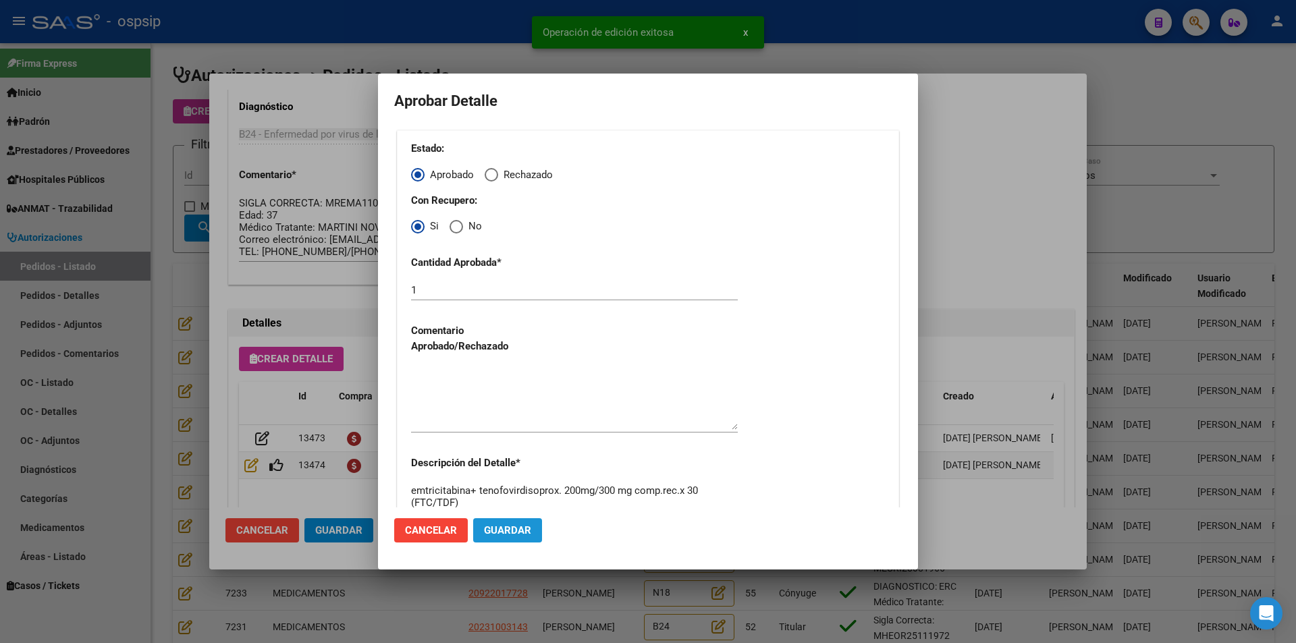
click at [512, 534] on span "Guardar" at bounding box center [507, 531] width 47 height 12
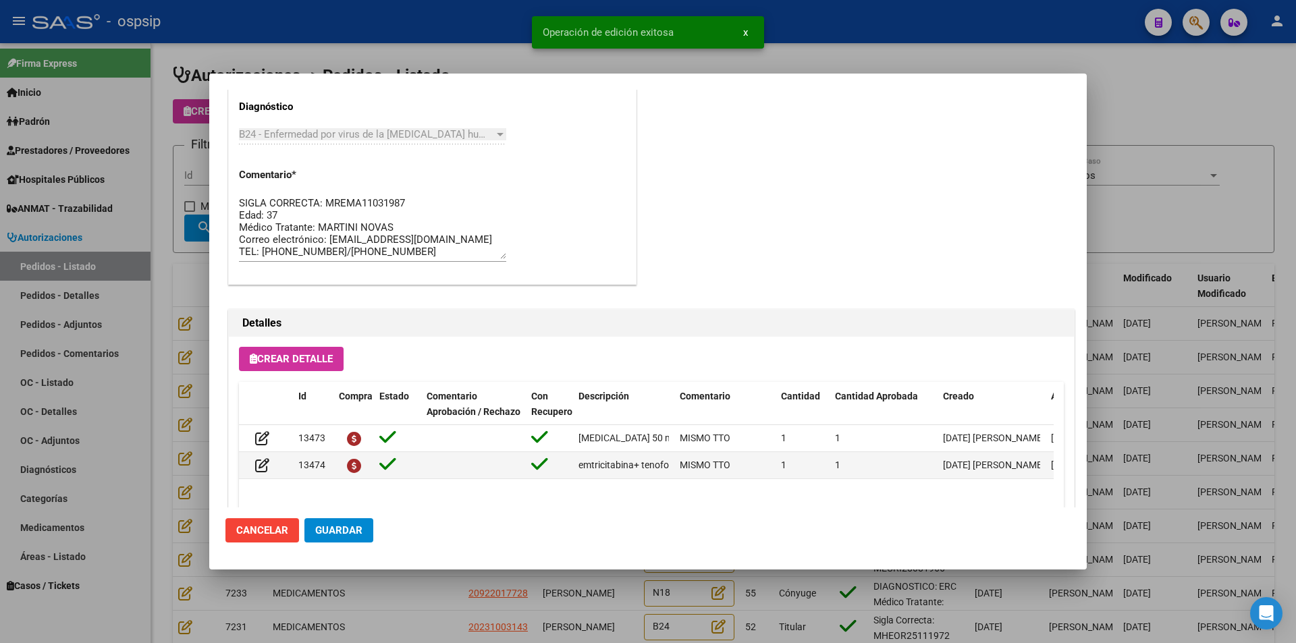
click at [331, 529] on span "Guardar" at bounding box center [338, 531] width 47 height 12
click at [369, 594] on div at bounding box center [648, 321] width 1296 height 643
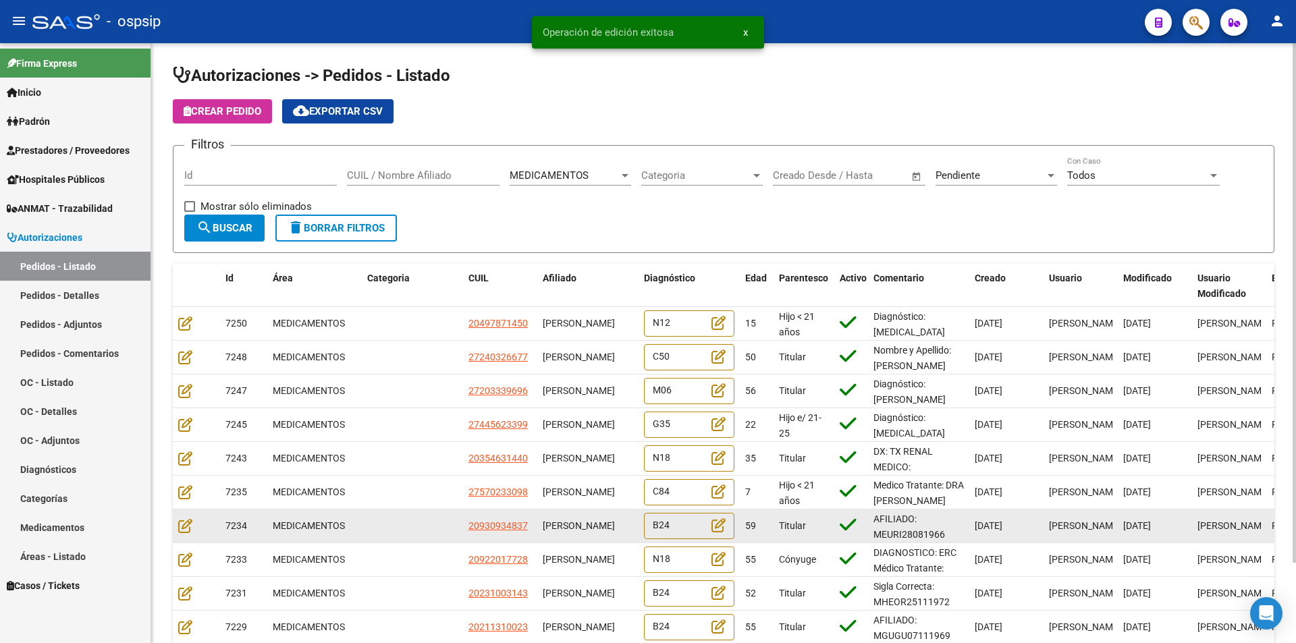
click at [178, 530] on datatable-body-cell at bounding box center [196, 526] width 47 height 33
click at [180, 525] on icon at bounding box center [185, 525] width 14 height 15
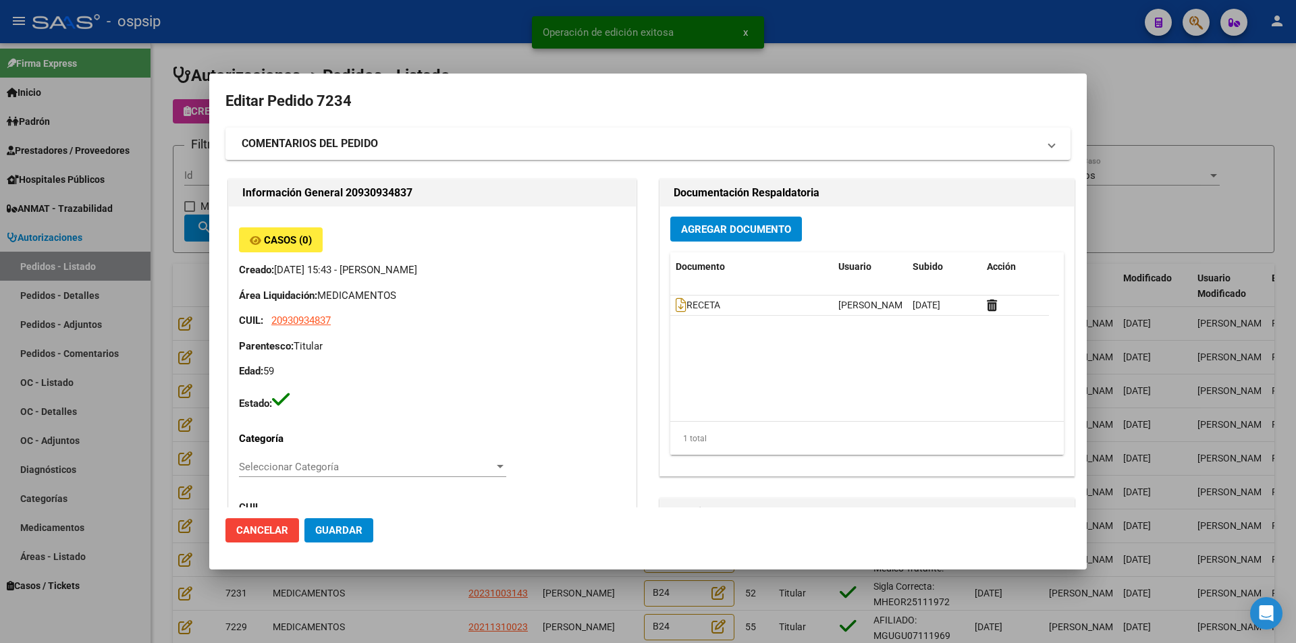
type input "Capital Federal, CABA, RINCON 830, Piso: 2, Departamento: 20"
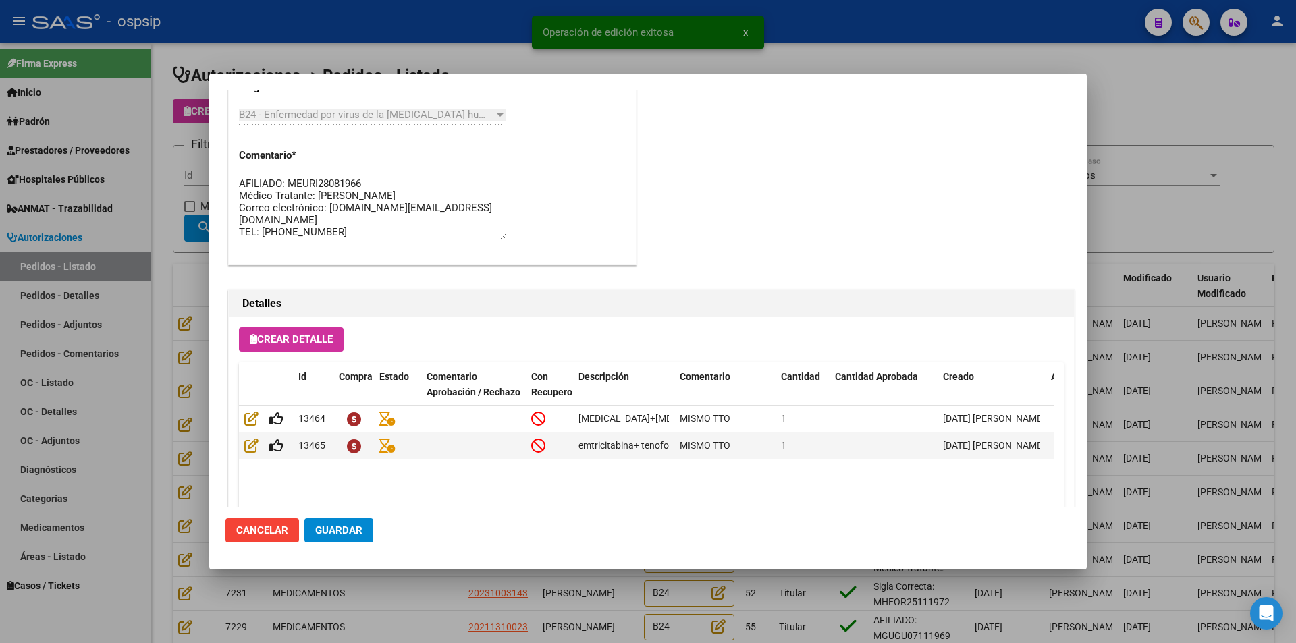
scroll to position [863, 0]
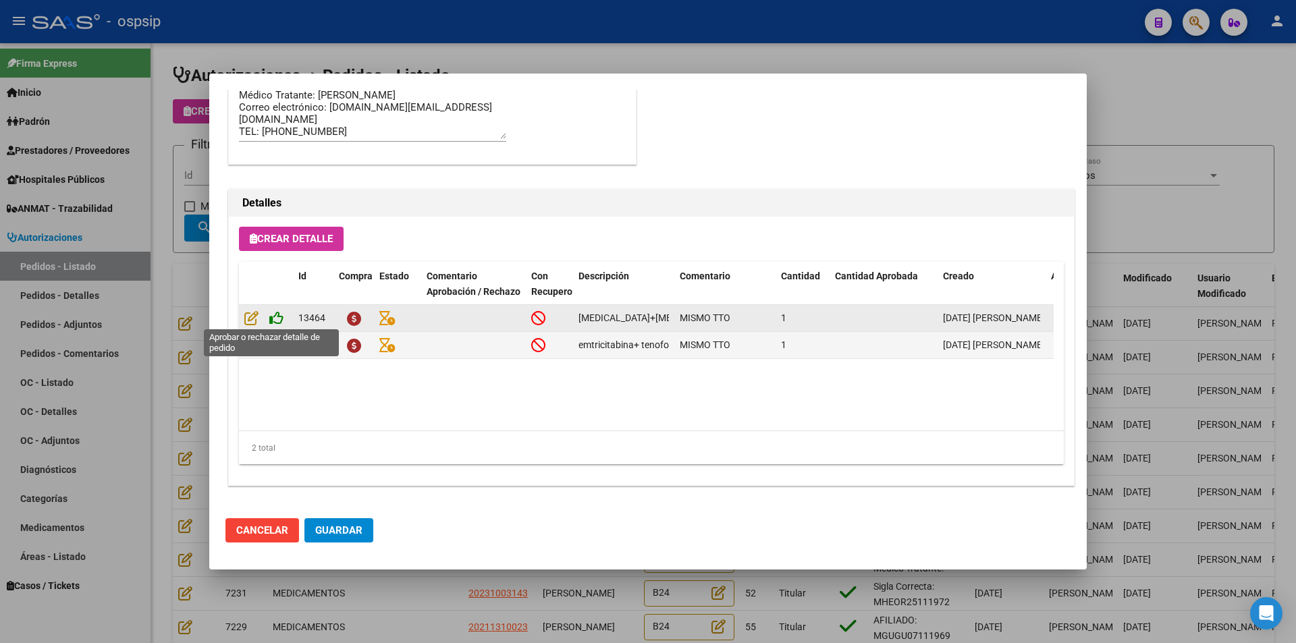
click at [277, 317] on icon at bounding box center [276, 318] width 14 height 15
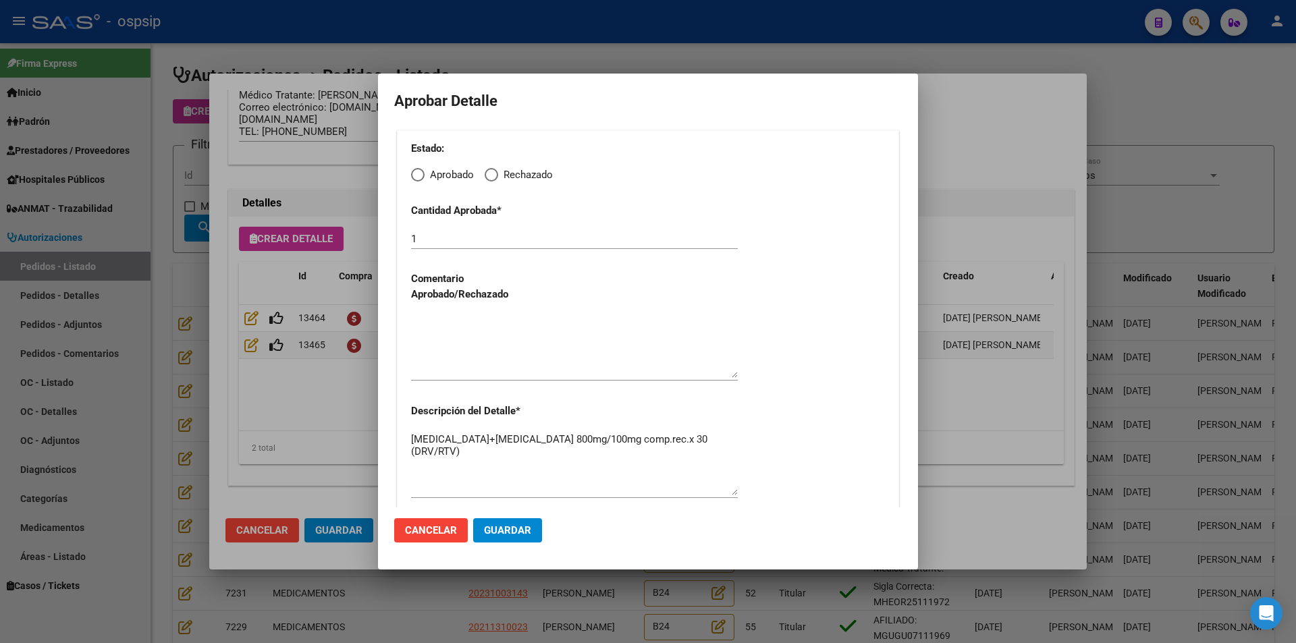
click at [419, 173] on span "Elija una opción" at bounding box center [418, 175] width 14 height 14
click at [419, 173] on input "Aprobado" at bounding box center [418, 175] width 14 height 14
radio input "true"
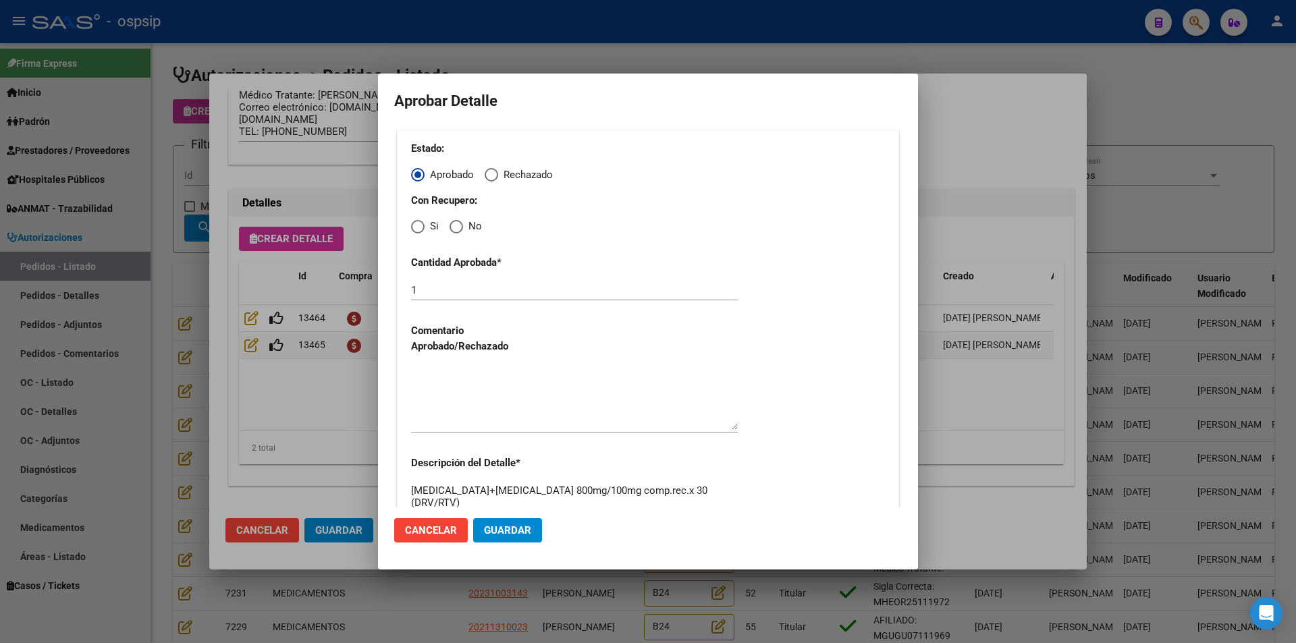
click at [418, 225] on span "Elija una opción" at bounding box center [418, 227] width 14 height 14
click at [418, 225] on input "Si" at bounding box center [418, 227] width 14 height 14
radio input "true"
click at [465, 377] on textarea at bounding box center [574, 398] width 327 height 63
click at [492, 530] on span "Guardar" at bounding box center [507, 531] width 47 height 12
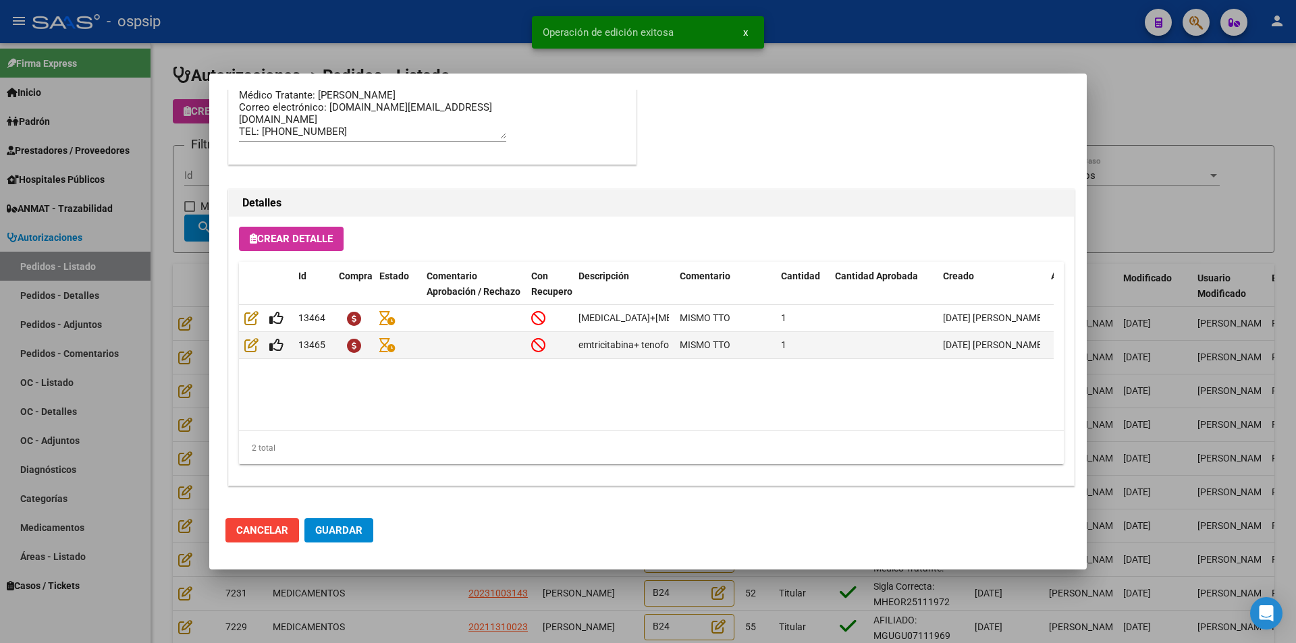
type input "[GEOGRAPHIC_DATA], [GEOGRAPHIC_DATA], RINCON 830, Piso: 2"
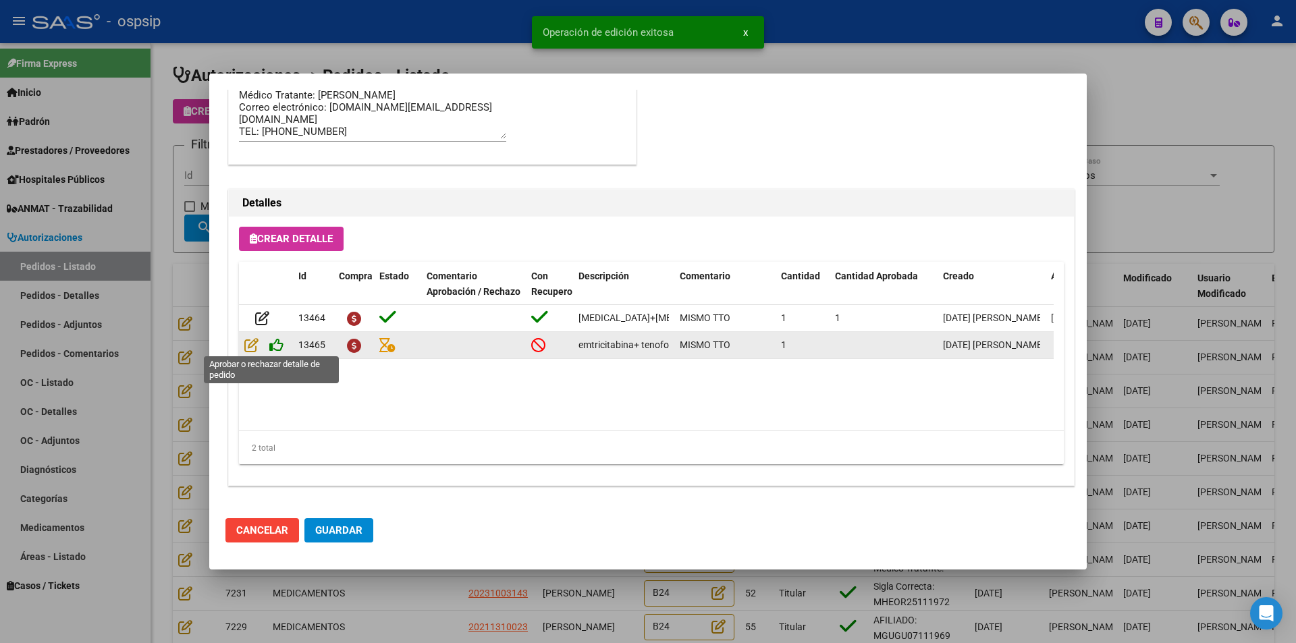
click at [280, 348] on icon at bounding box center [276, 345] width 14 height 15
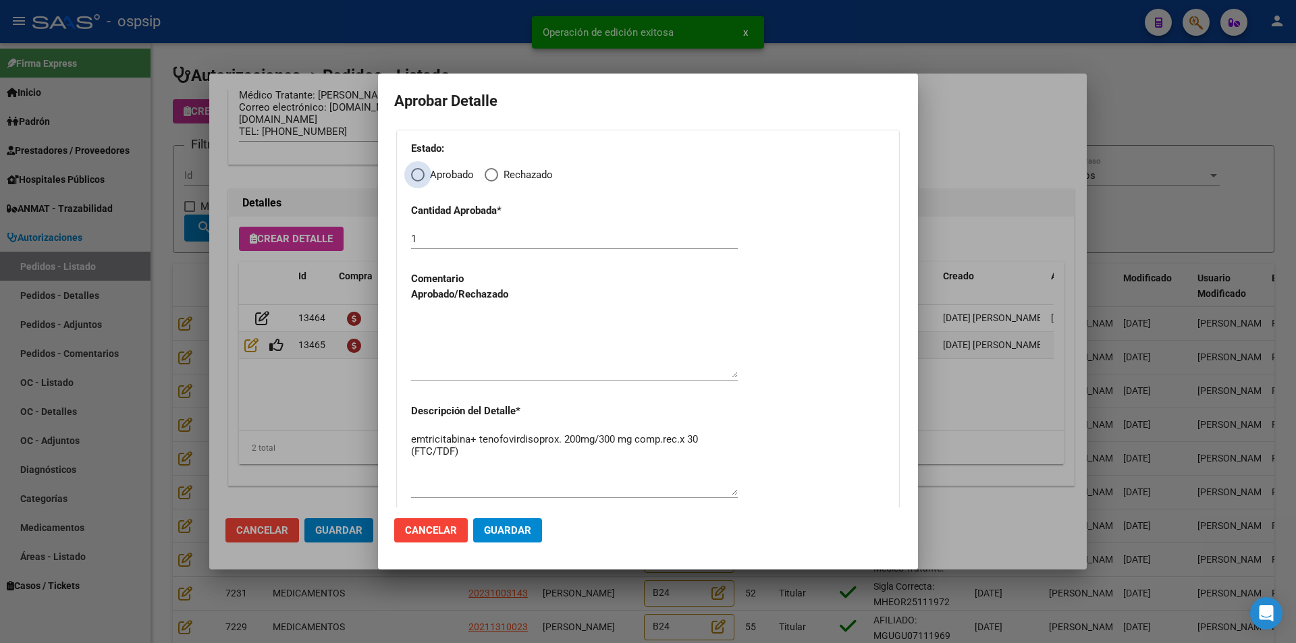
click at [421, 176] on span "Elija una opción" at bounding box center [418, 175] width 14 height 14
click at [421, 176] on input "Aprobado" at bounding box center [418, 175] width 14 height 14
radio input "true"
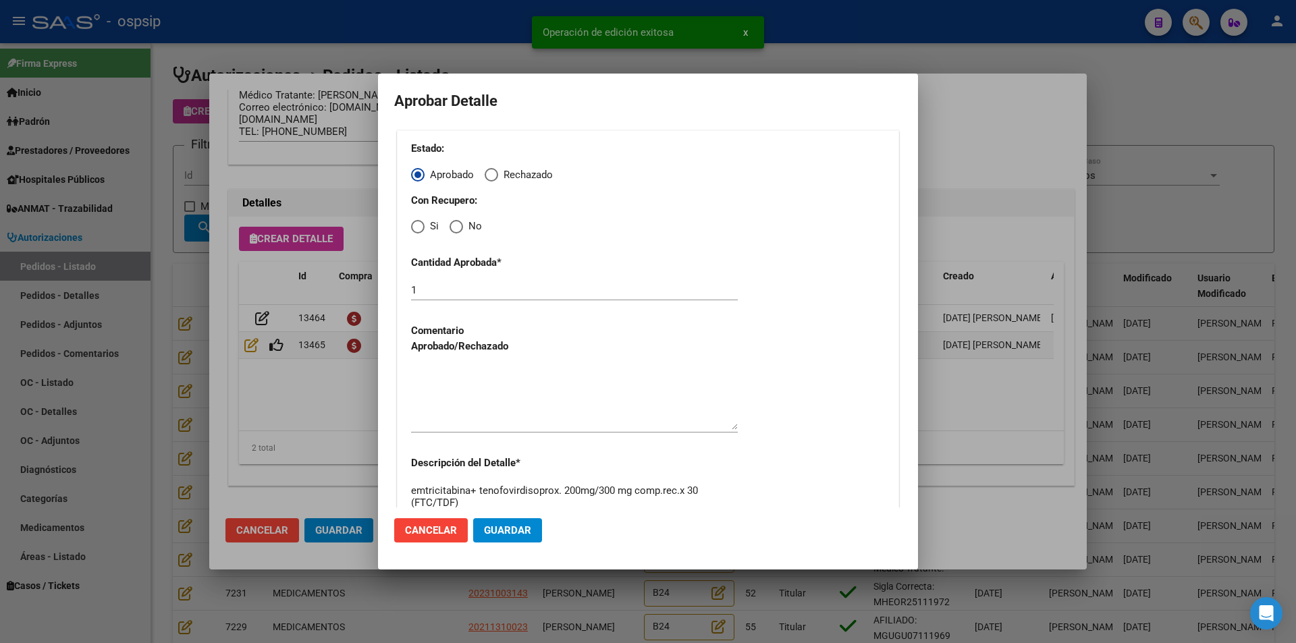
click at [415, 226] on span "Elija una opción" at bounding box center [418, 227] width 14 height 14
click at [415, 226] on input "Si" at bounding box center [418, 227] width 14 height 14
radio input "true"
click at [438, 379] on textarea at bounding box center [574, 398] width 327 height 63
click at [495, 524] on button "Guardar" at bounding box center [507, 530] width 69 height 24
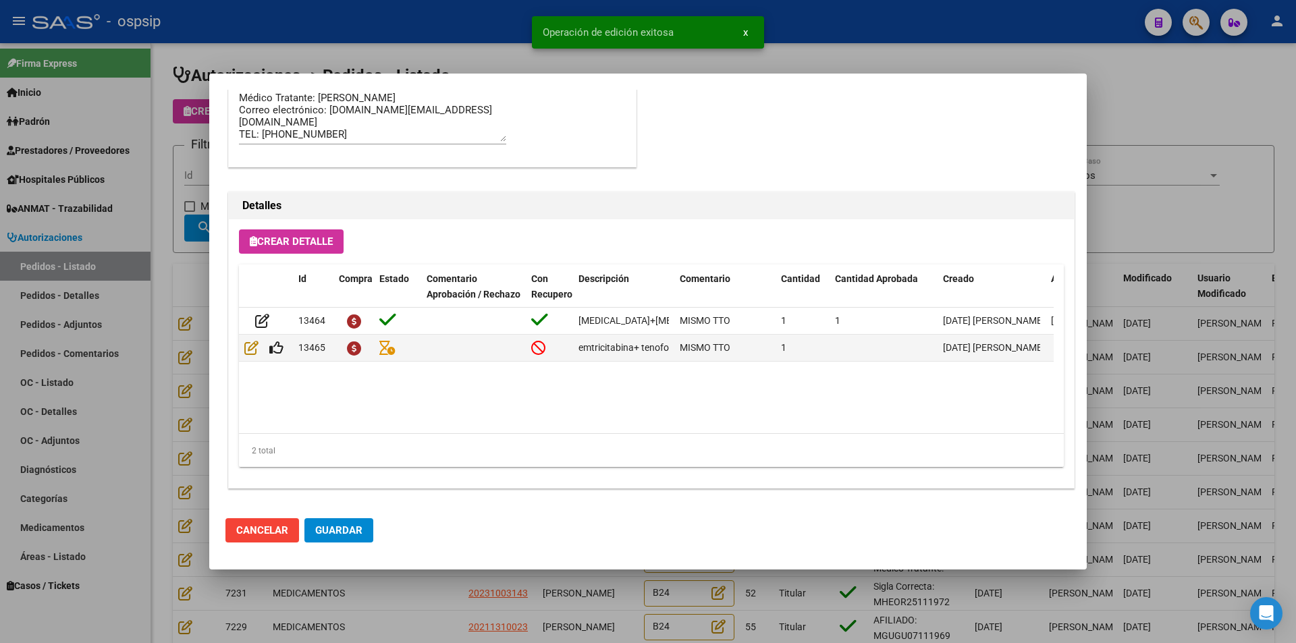
click at [314, 533] on button "Guardar" at bounding box center [338, 530] width 69 height 24
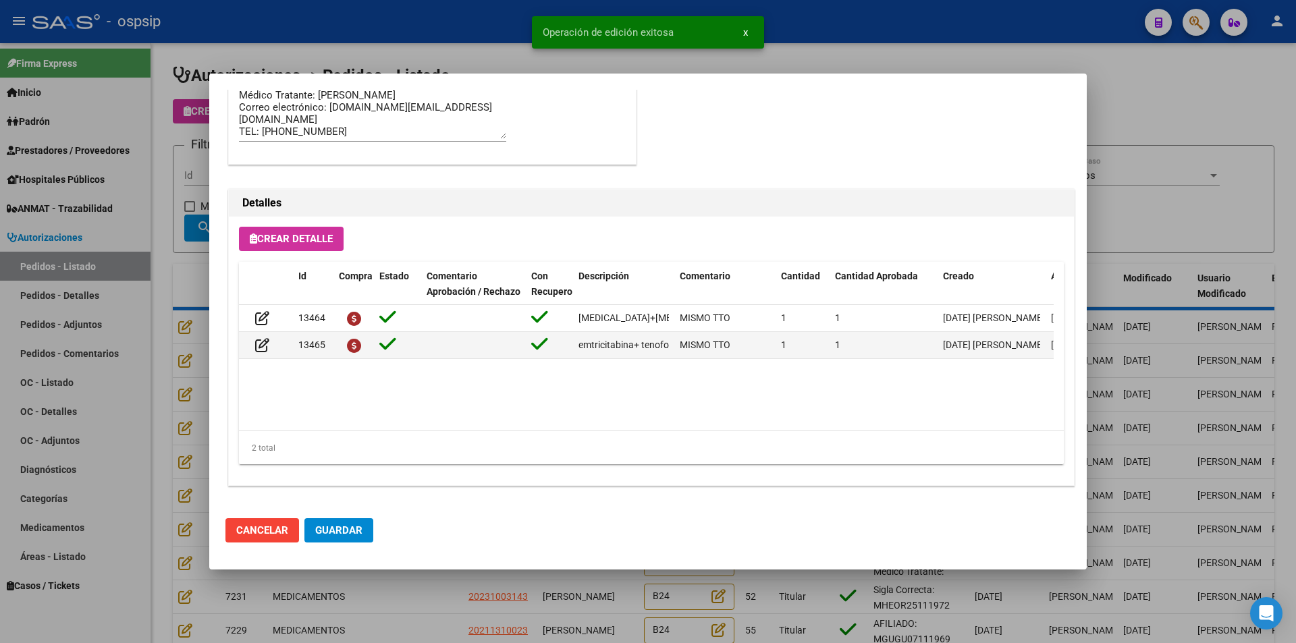
click at [373, 601] on div at bounding box center [648, 321] width 1296 height 643
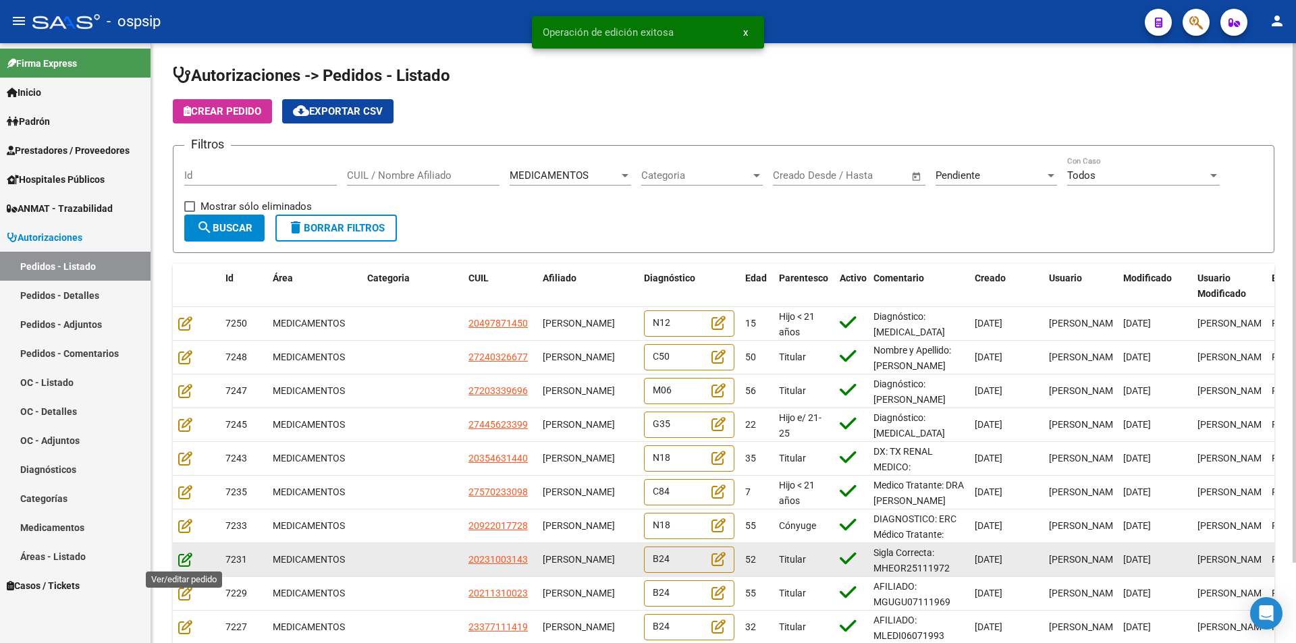
click at [186, 557] on icon at bounding box center [185, 559] width 14 height 15
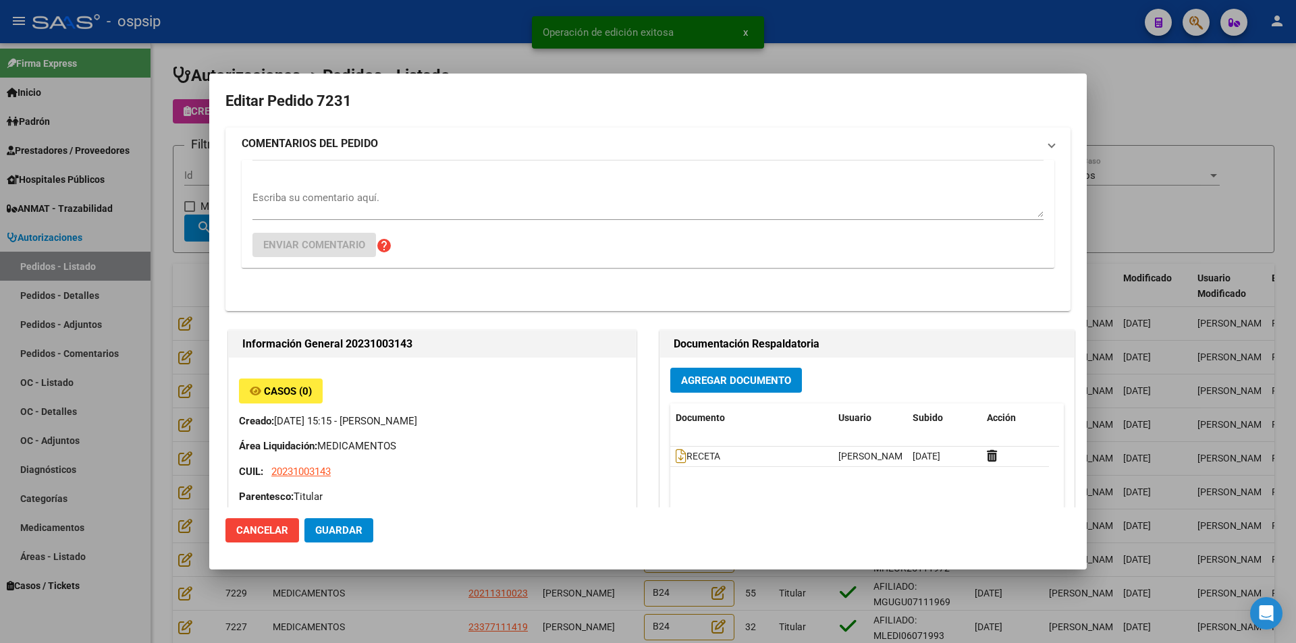
type input "[GEOGRAPHIC_DATA], [GEOGRAPHIC_DATA], [GEOGRAPHIC_DATA] 2103"
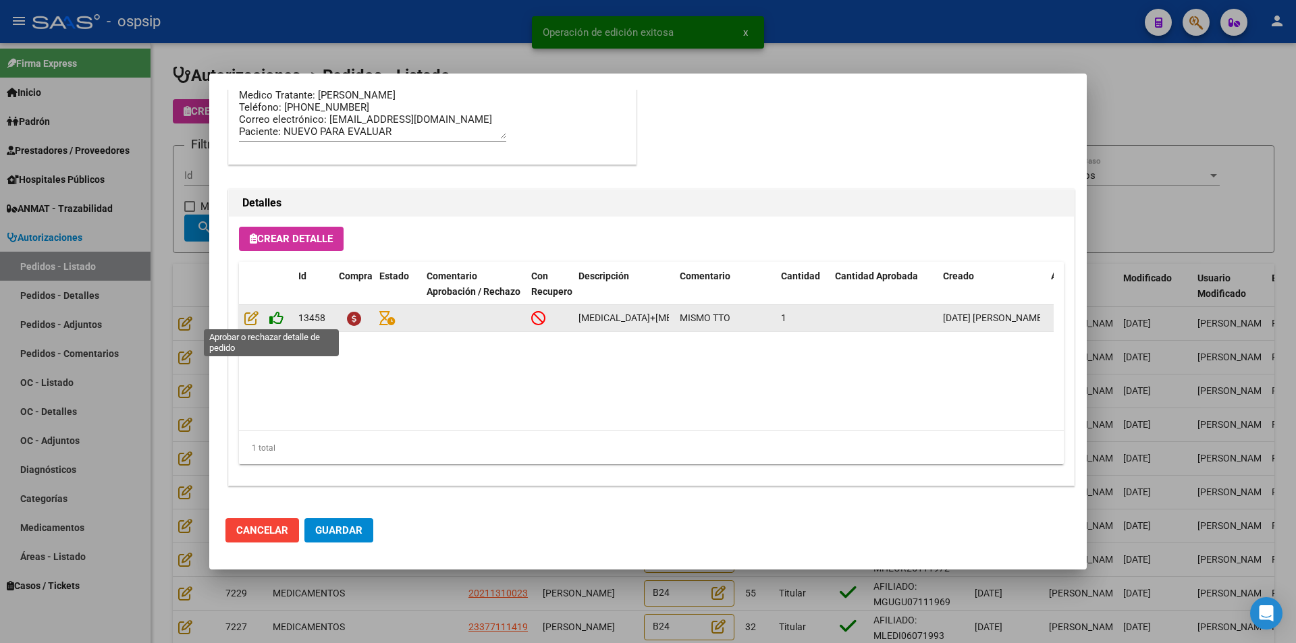
click at [277, 315] on icon at bounding box center [276, 318] width 14 height 15
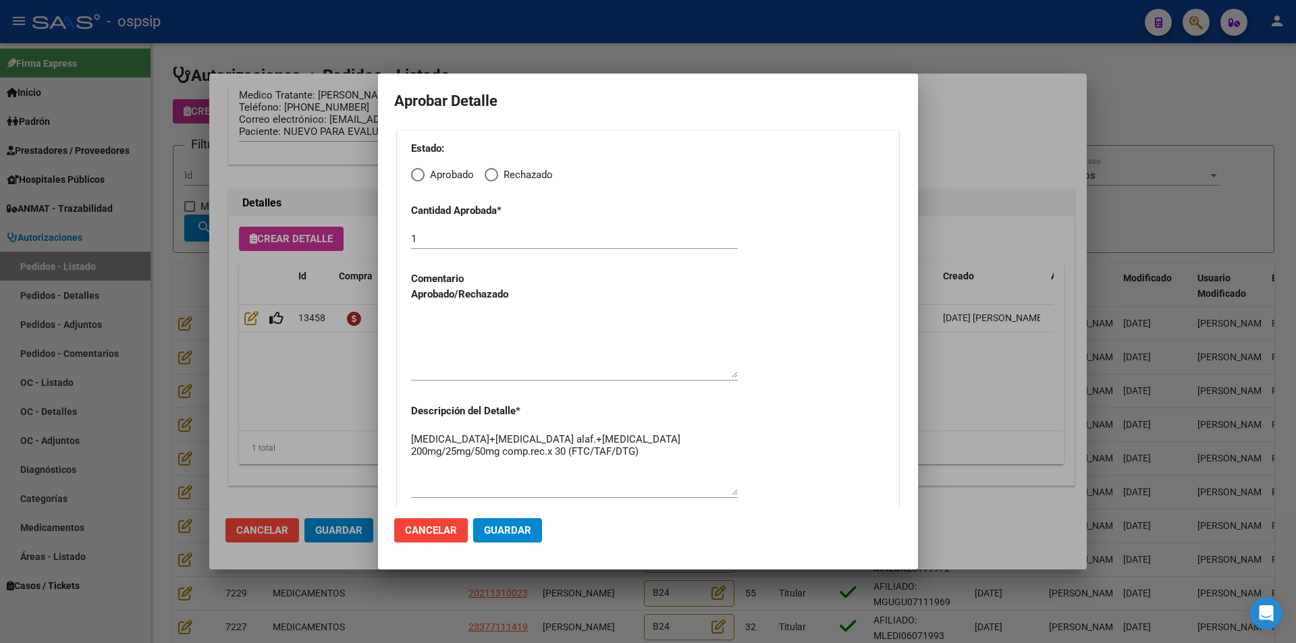
click at [419, 178] on span "Elija una opción" at bounding box center [418, 175] width 14 height 14
click at [419, 178] on input "Aprobado" at bounding box center [418, 175] width 14 height 14
radio input "true"
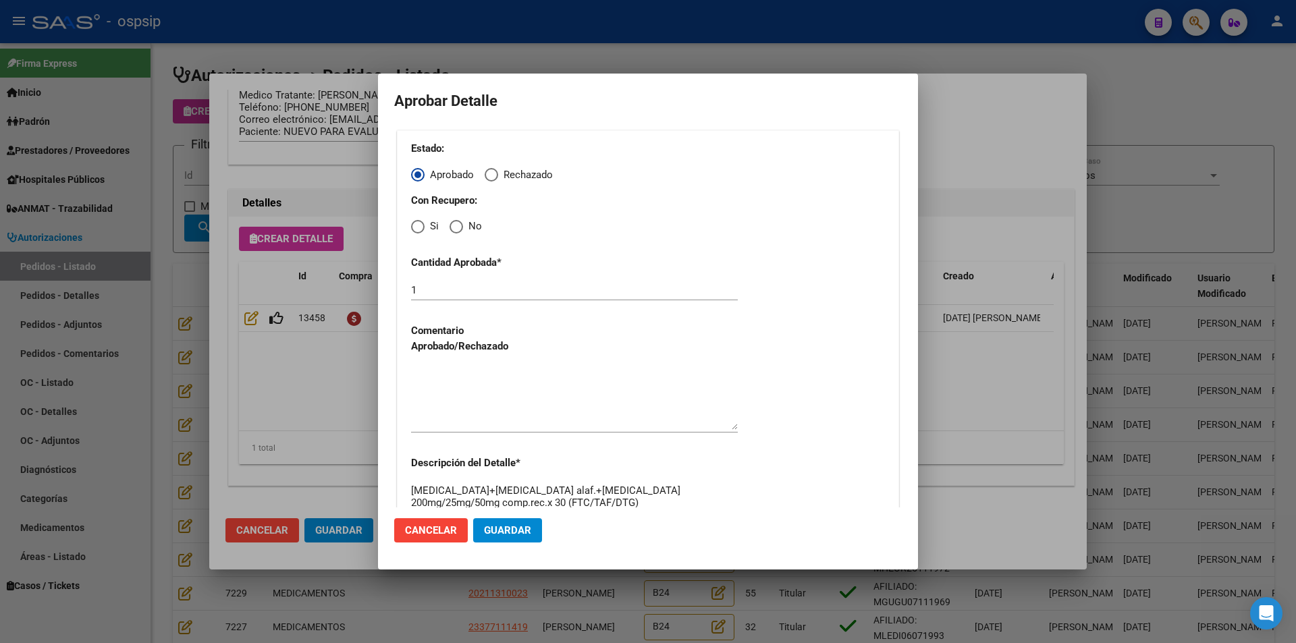
drag, startPoint x: 418, startPoint y: 223, endPoint x: 419, endPoint y: 252, distance: 28.4
click at [418, 225] on span "Elija una opción" at bounding box center [418, 227] width 14 height 14
click at [418, 225] on input "Si" at bounding box center [418, 227] width 14 height 14
radio input "true"
click at [463, 371] on textarea at bounding box center [574, 398] width 327 height 63
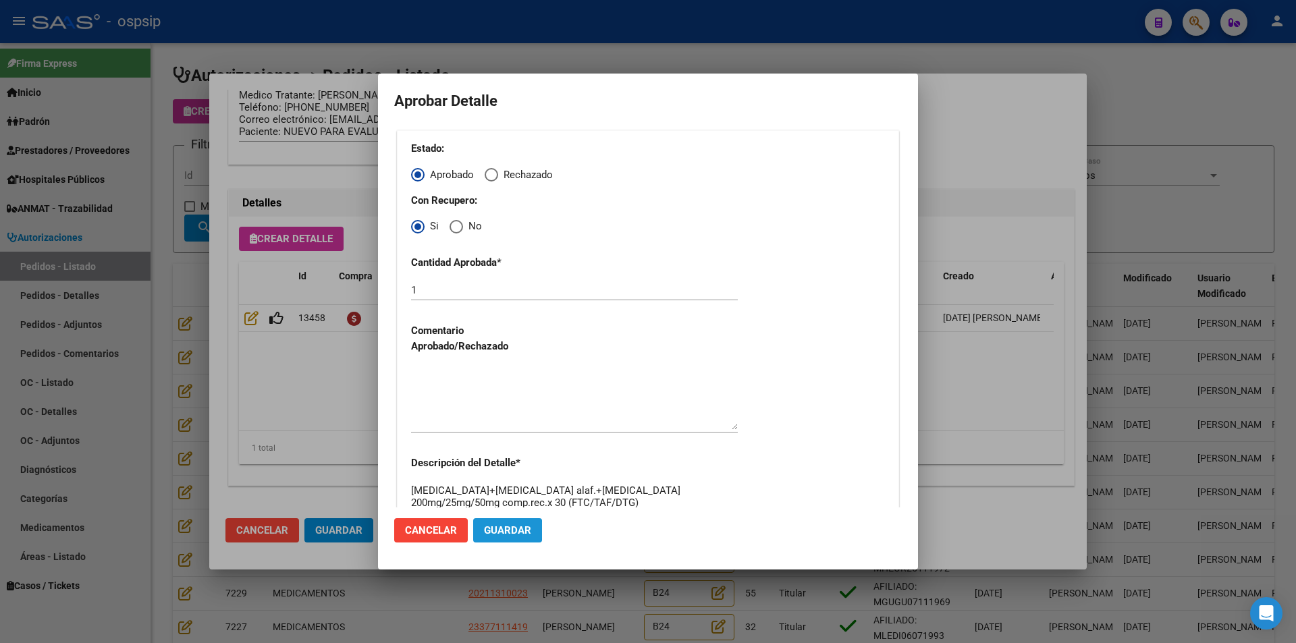
click at [490, 531] on span "Guardar" at bounding box center [507, 531] width 47 height 12
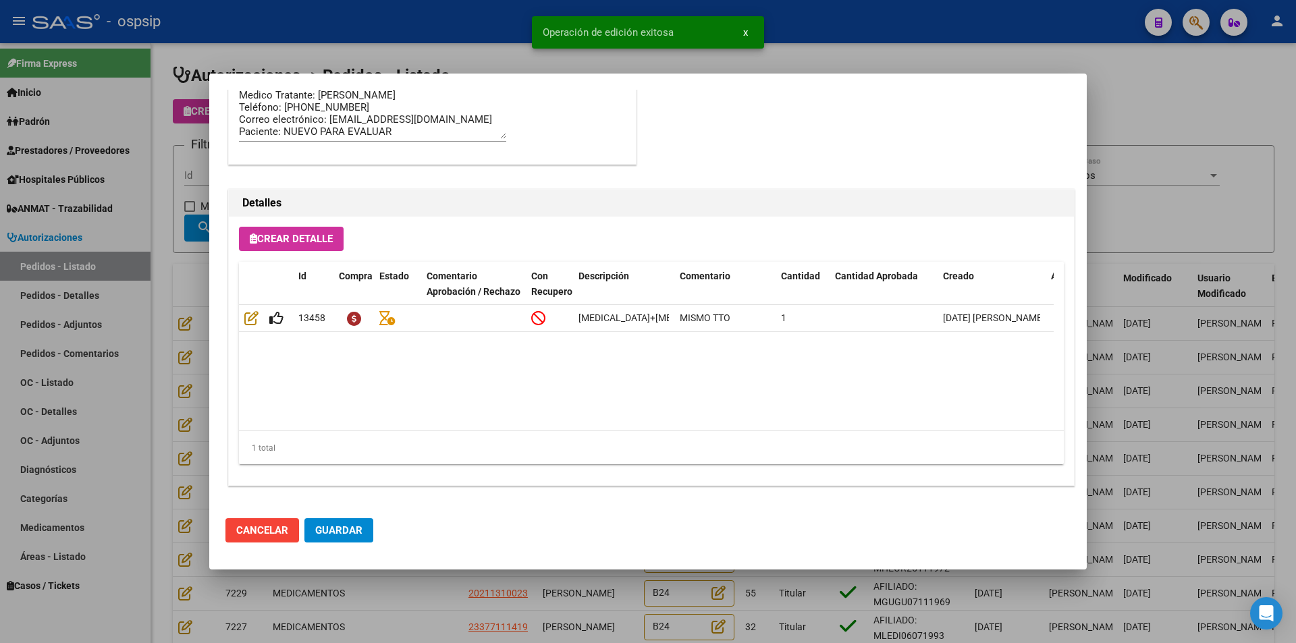
type input "[GEOGRAPHIC_DATA], [GEOGRAPHIC_DATA], [GEOGRAPHIC_DATA] 2103"
click at [326, 529] on span "Guardar" at bounding box center [338, 531] width 47 height 12
click at [380, 600] on div at bounding box center [648, 321] width 1296 height 643
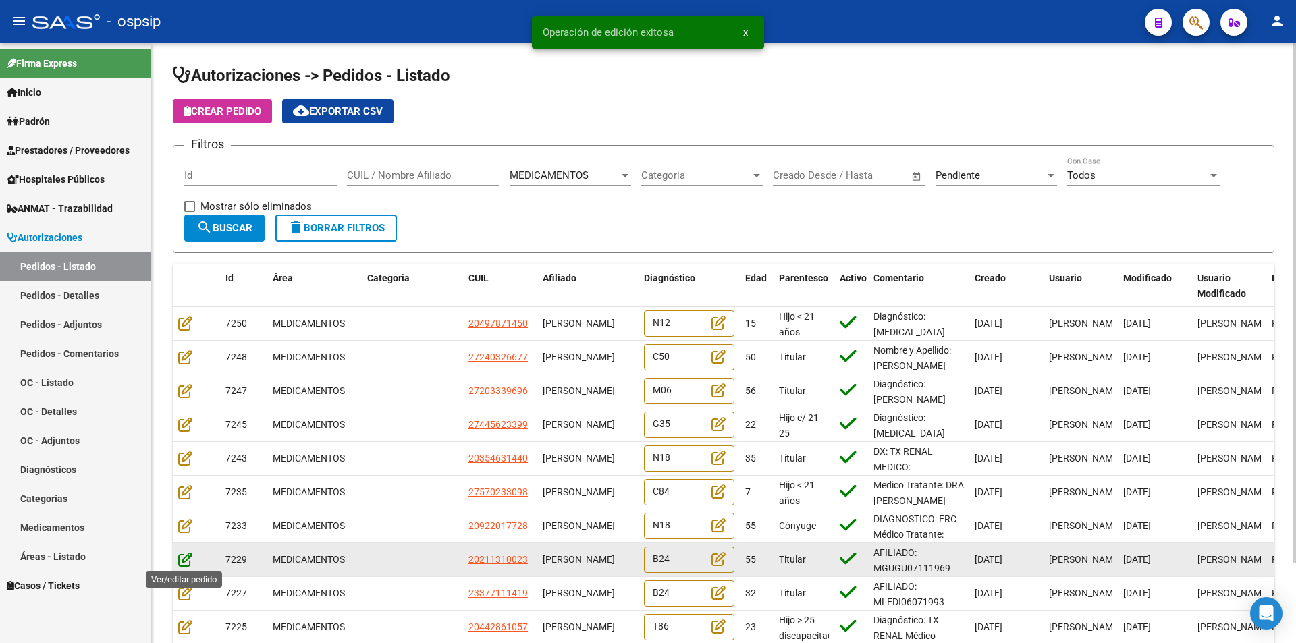
click at [187, 562] on icon at bounding box center [185, 559] width 14 height 15
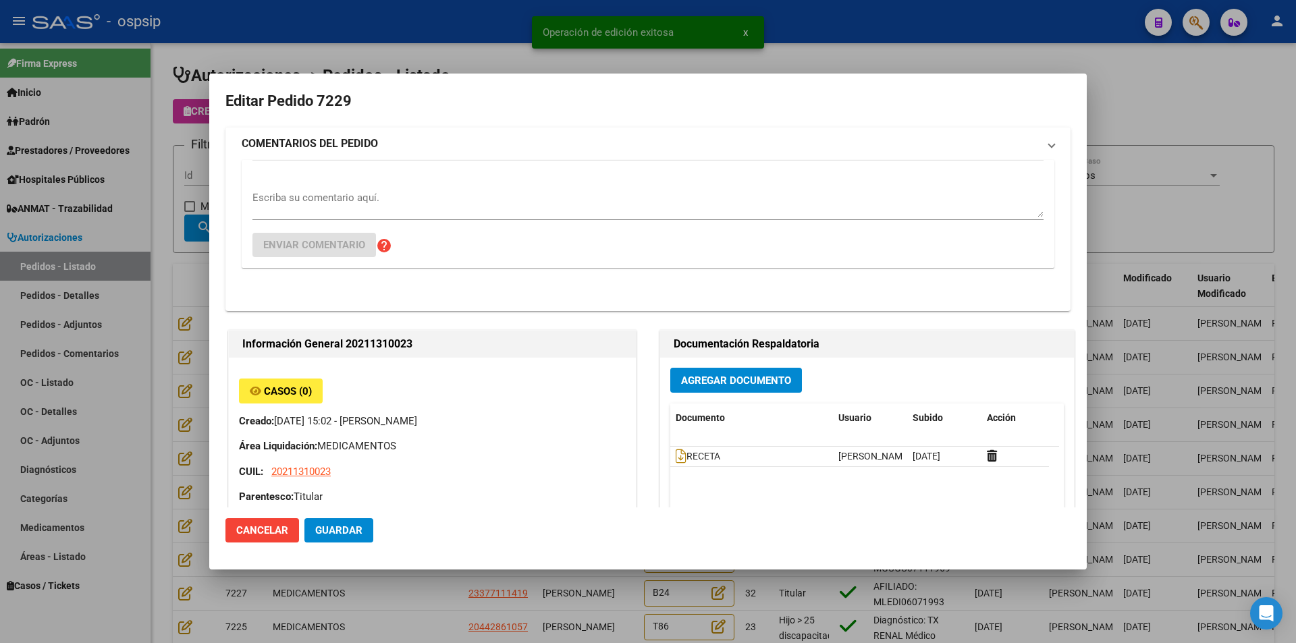
type input "[GEOGRAPHIC_DATA], [PERSON_NAME] 100"
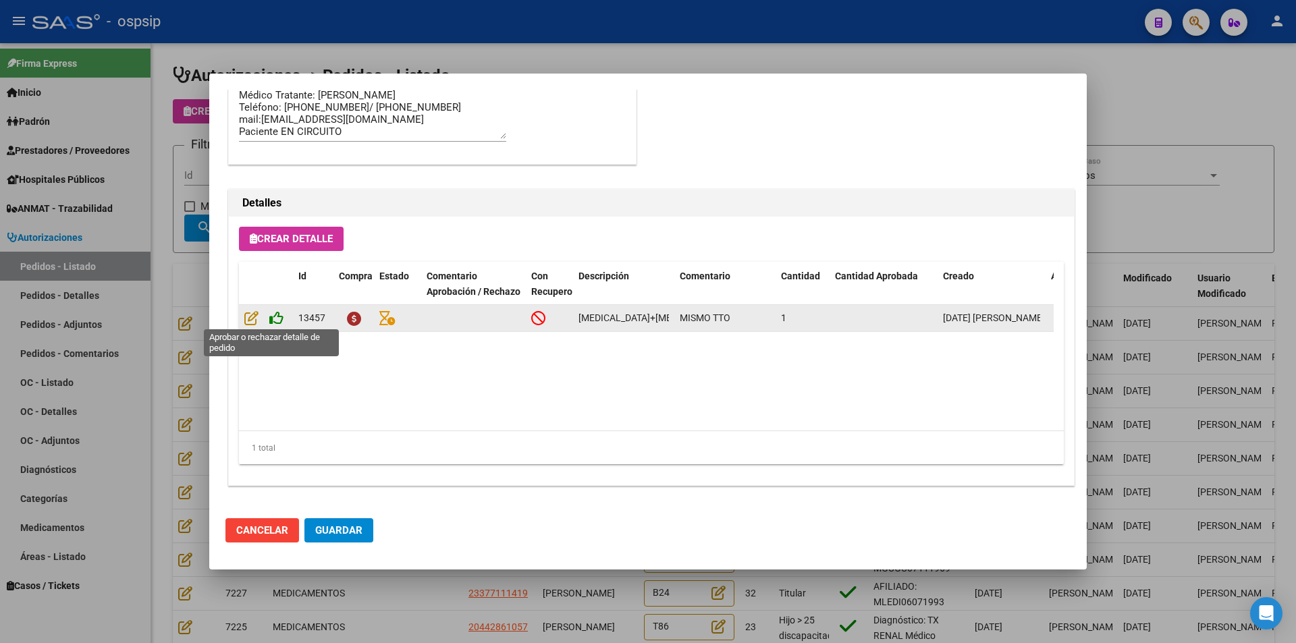
click at [279, 317] on icon at bounding box center [276, 318] width 14 height 15
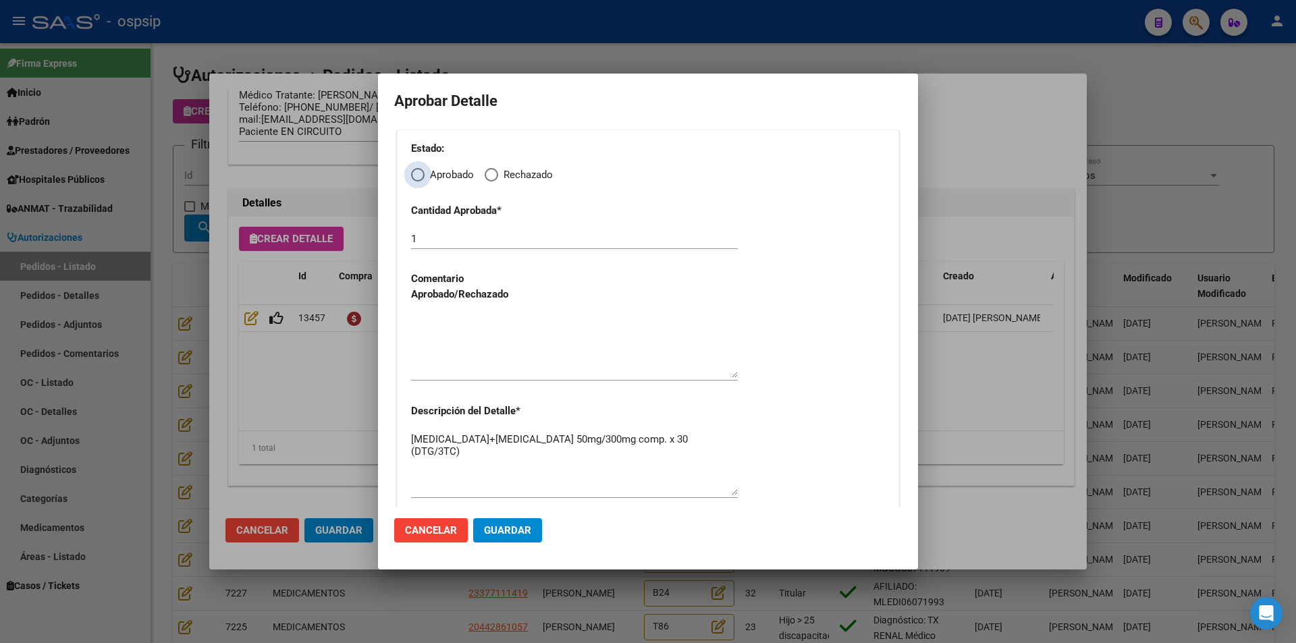
click at [419, 175] on span "Elija una opción" at bounding box center [418, 175] width 14 height 14
click at [419, 175] on input "Aprobado" at bounding box center [418, 175] width 14 height 14
radio input "true"
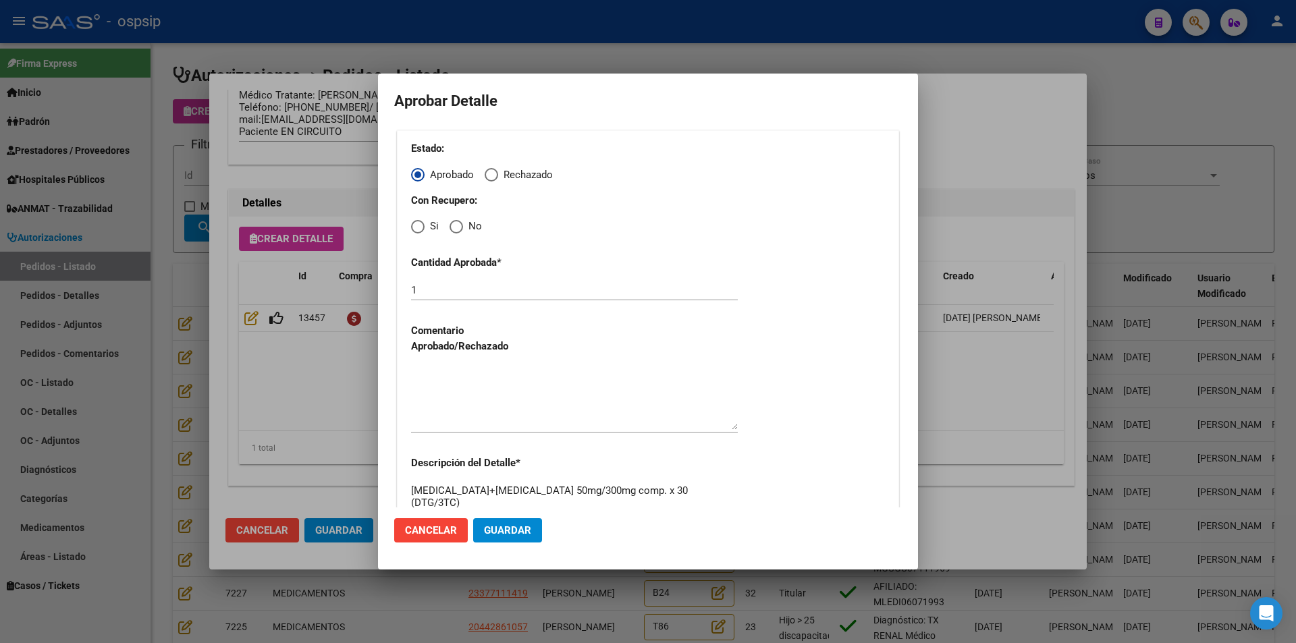
click at [416, 225] on span "Elija una opción" at bounding box center [418, 227] width 14 height 14
click at [416, 225] on input "Si" at bounding box center [418, 227] width 14 height 14
radio input "true"
click at [456, 392] on textarea at bounding box center [574, 398] width 327 height 63
click at [495, 523] on button "Guardar" at bounding box center [507, 530] width 69 height 24
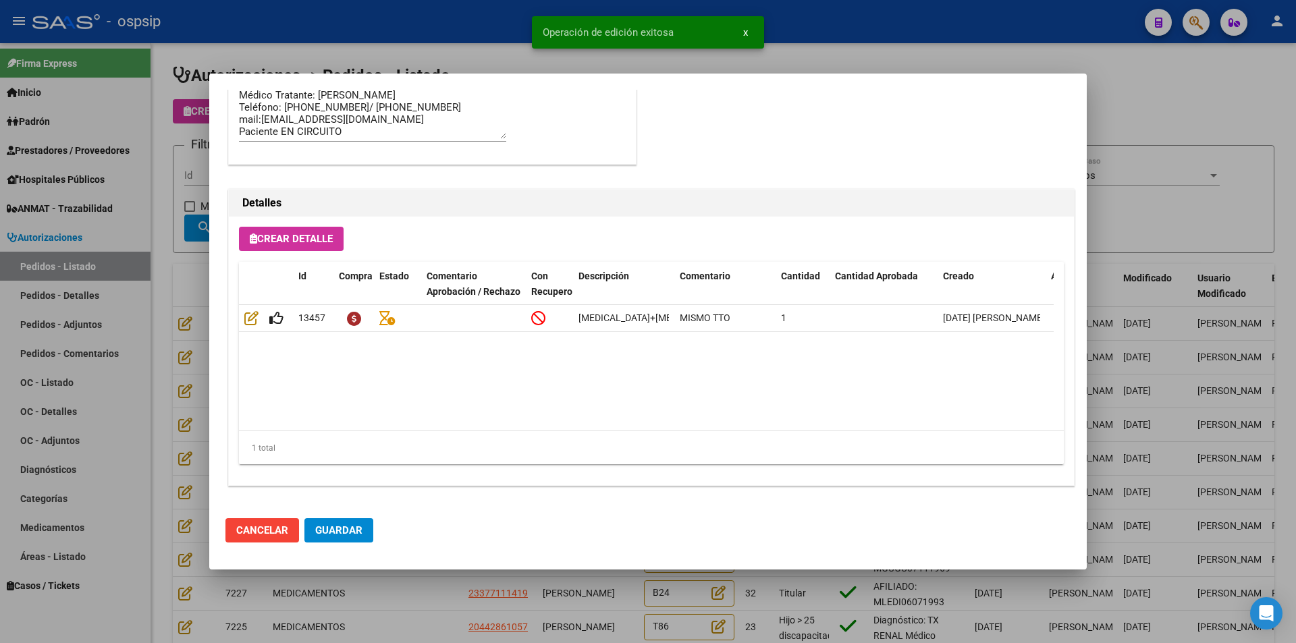
type input "[GEOGRAPHIC_DATA], [PERSON_NAME] 100"
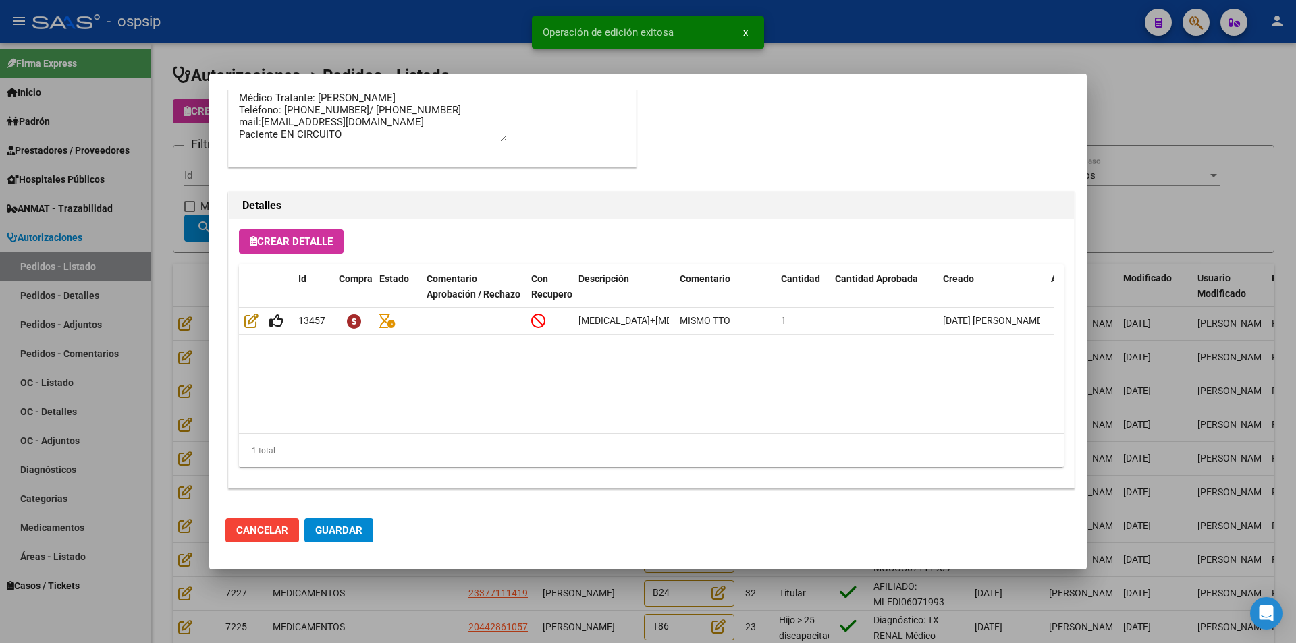
click at [336, 533] on span "Guardar" at bounding box center [338, 531] width 47 height 12
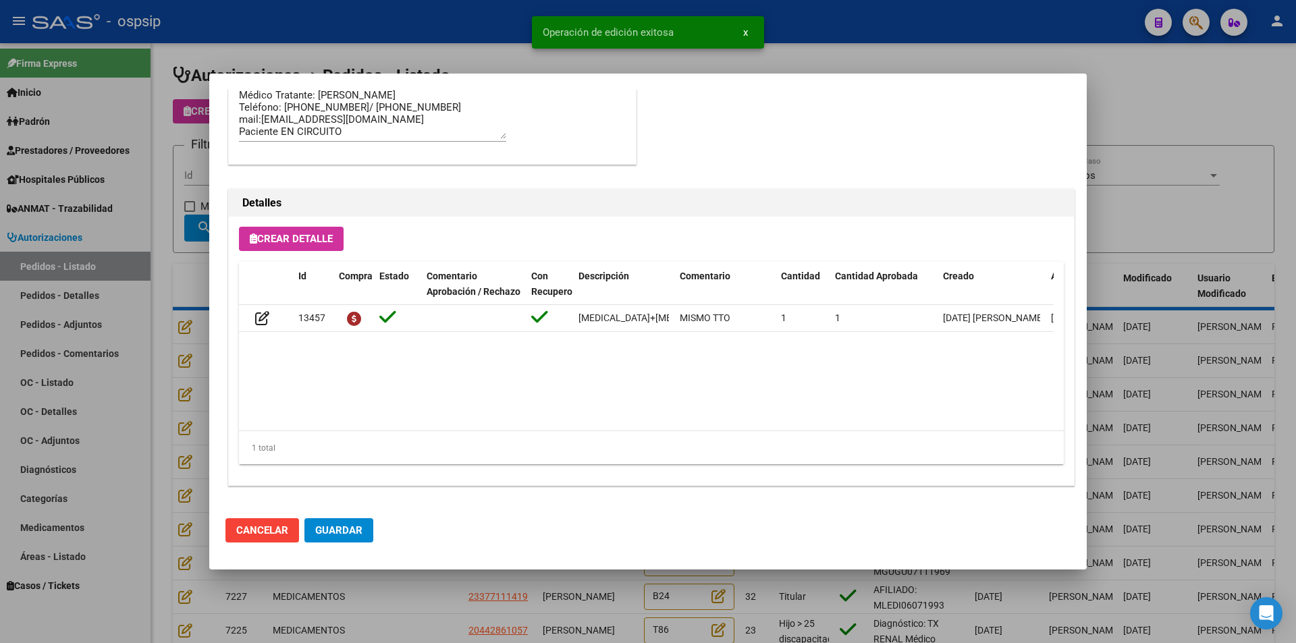
click at [369, 602] on div at bounding box center [648, 321] width 1296 height 643
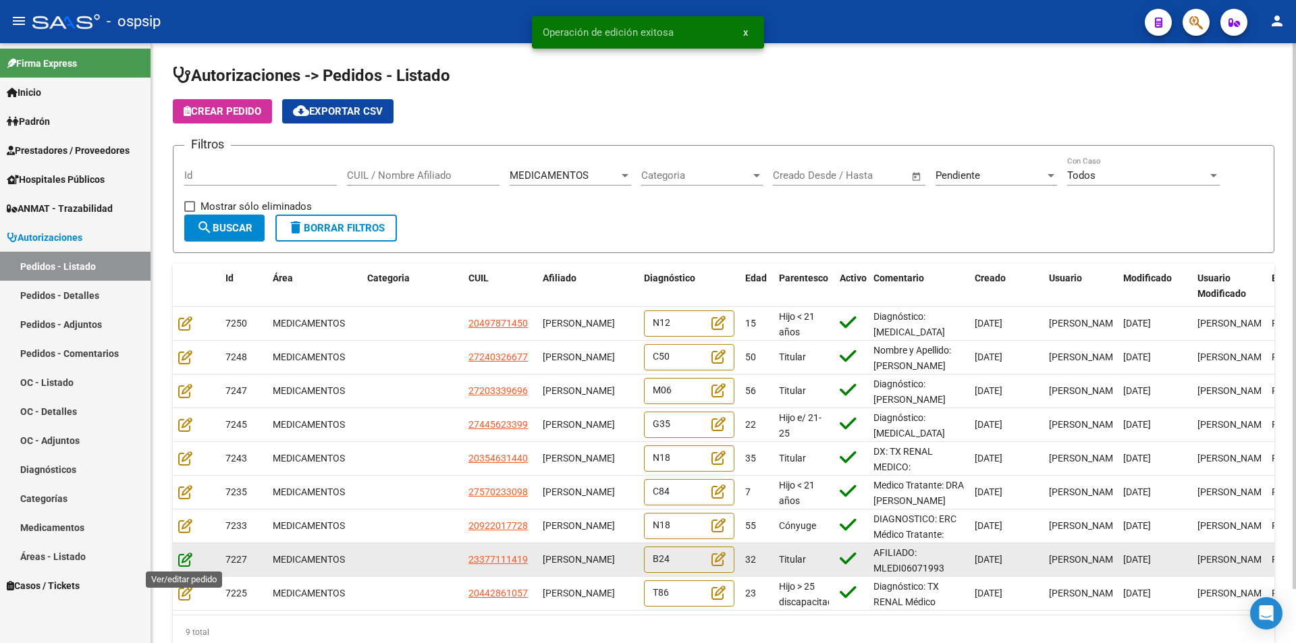
click at [185, 560] on icon at bounding box center [185, 559] width 14 height 15
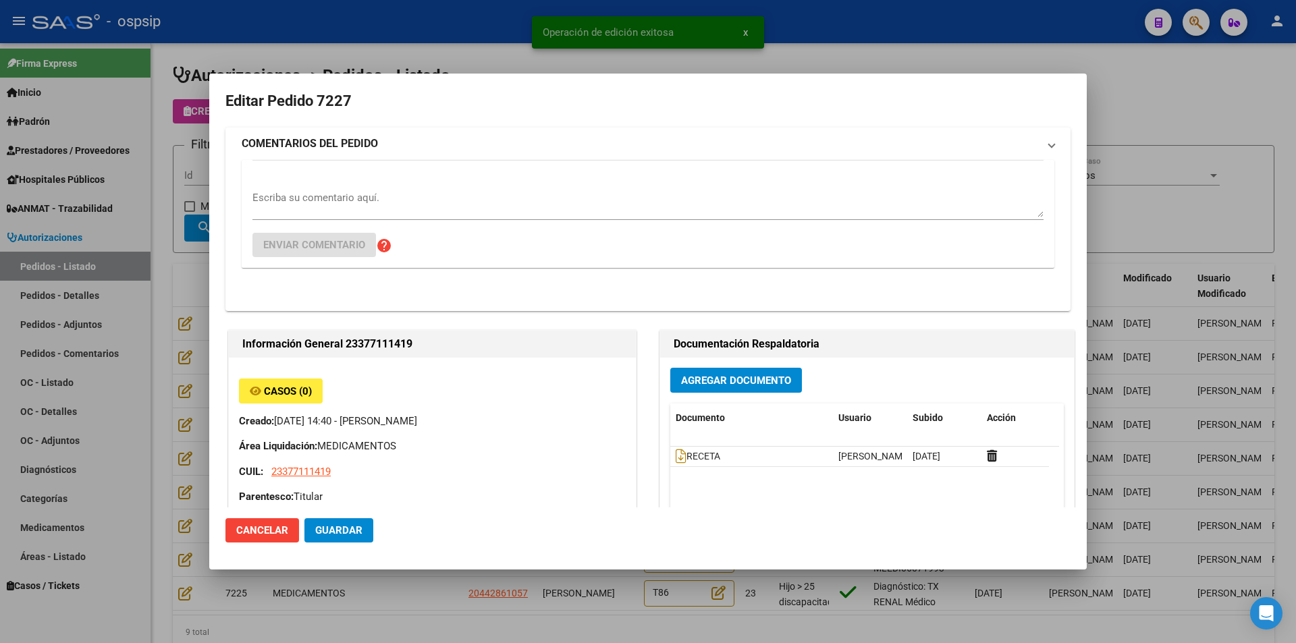
type input "[GEOGRAPHIC_DATA], [PERSON_NAME], CNEL MONTT 6345"
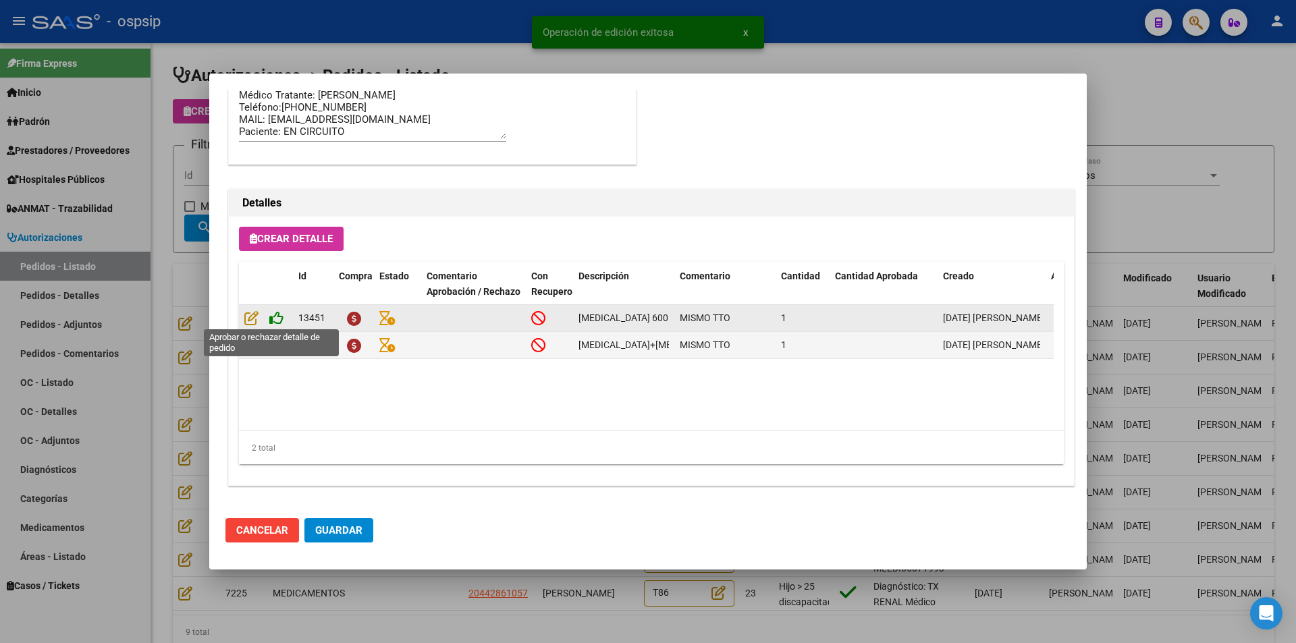
click at [277, 317] on icon at bounding box center [276, 318] width 14 height 15
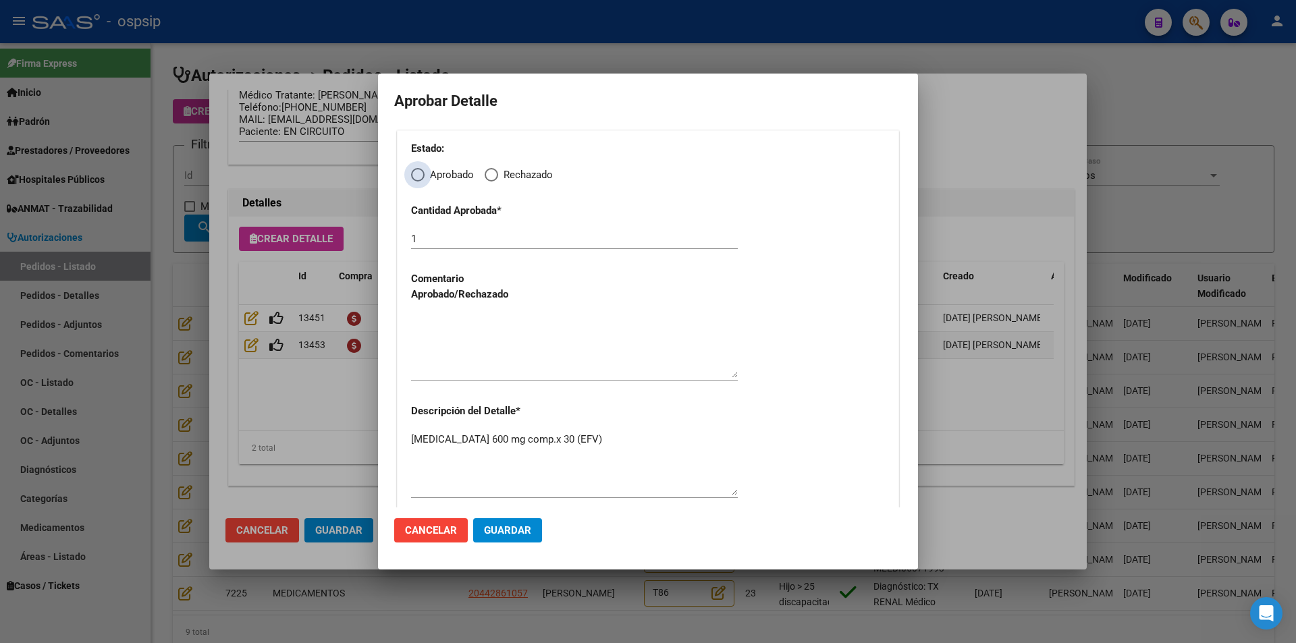
click at [417, 180] on span "Elija una opción" at bounding box center [418, 175] width 14 height 14
click at [417, 180] on input "Aprobado" at bounding box center [418, 175] width 14 height 14
radio input "true"
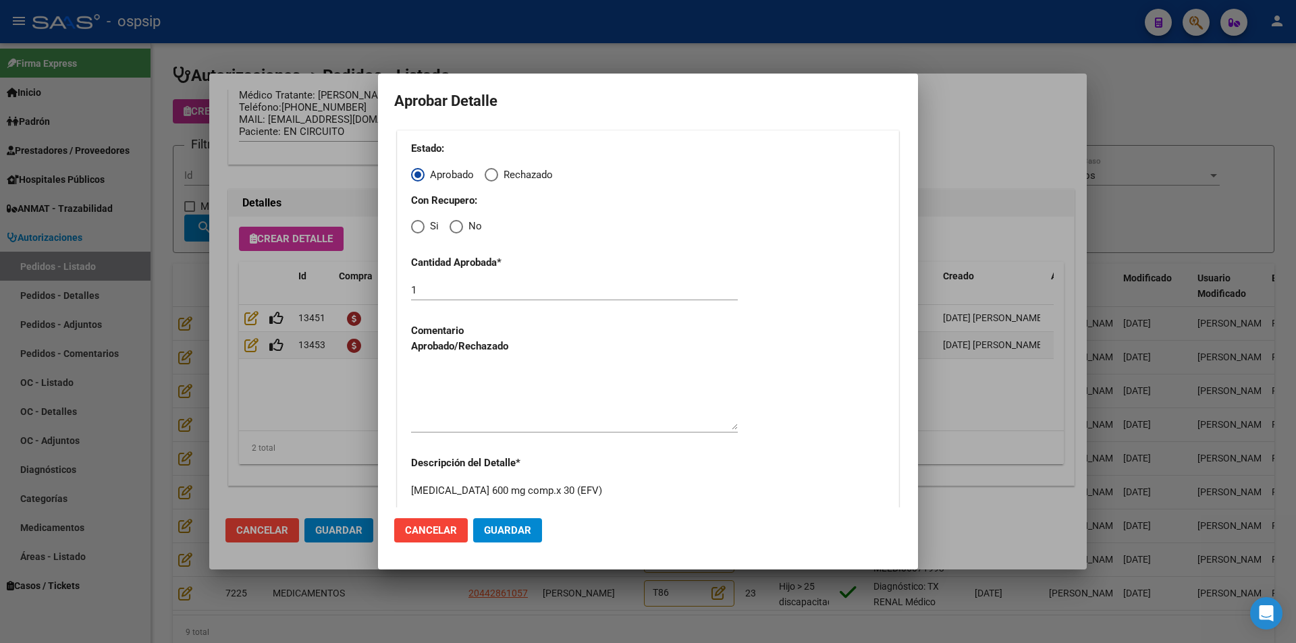
click at [417, 228] on span "Elija una opción" at bounding box center [418, 227] width 14 height 14
click at [417, 228] on input "Si" at bounding box center [418, 227] width 14 height 14
radio input "true"
drag, startPoint x: 433, startPoint y: 367, endPoint x: 433, endPoint y: 396, distance: 29.7
click at [433, 369] on textarea at bounding box center [574, 398] width 327 height 63
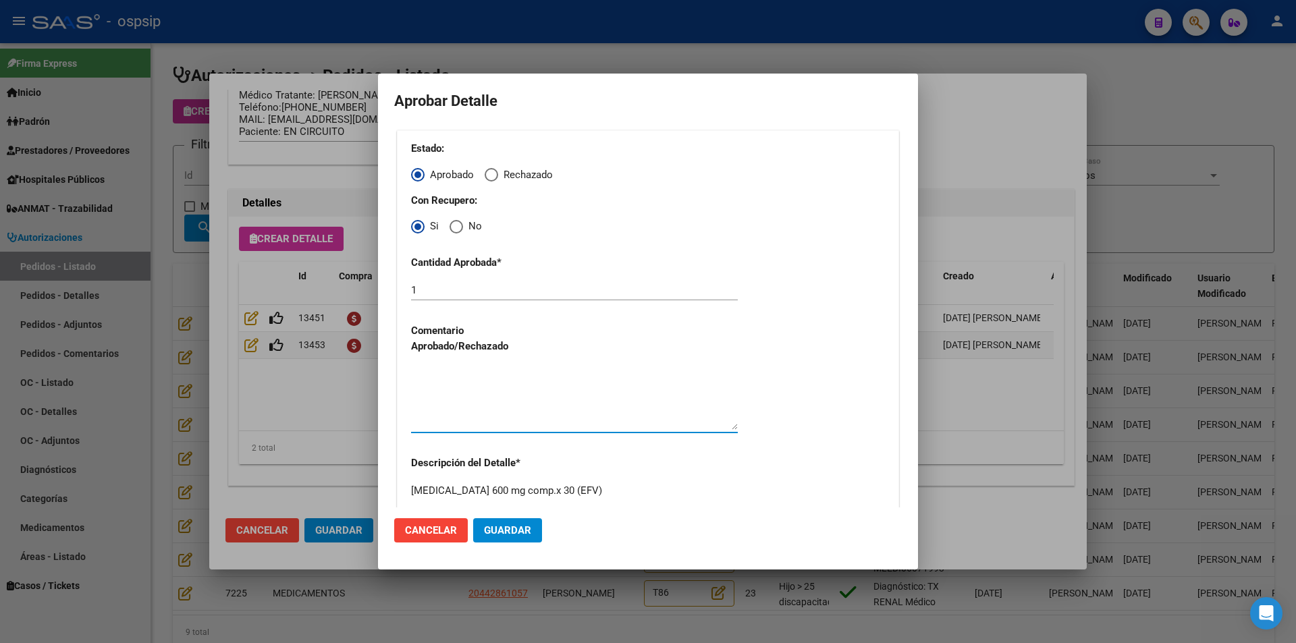
click at [474, 523] on button "Guardar" at bounding box center [507, 530] width 69 height 24
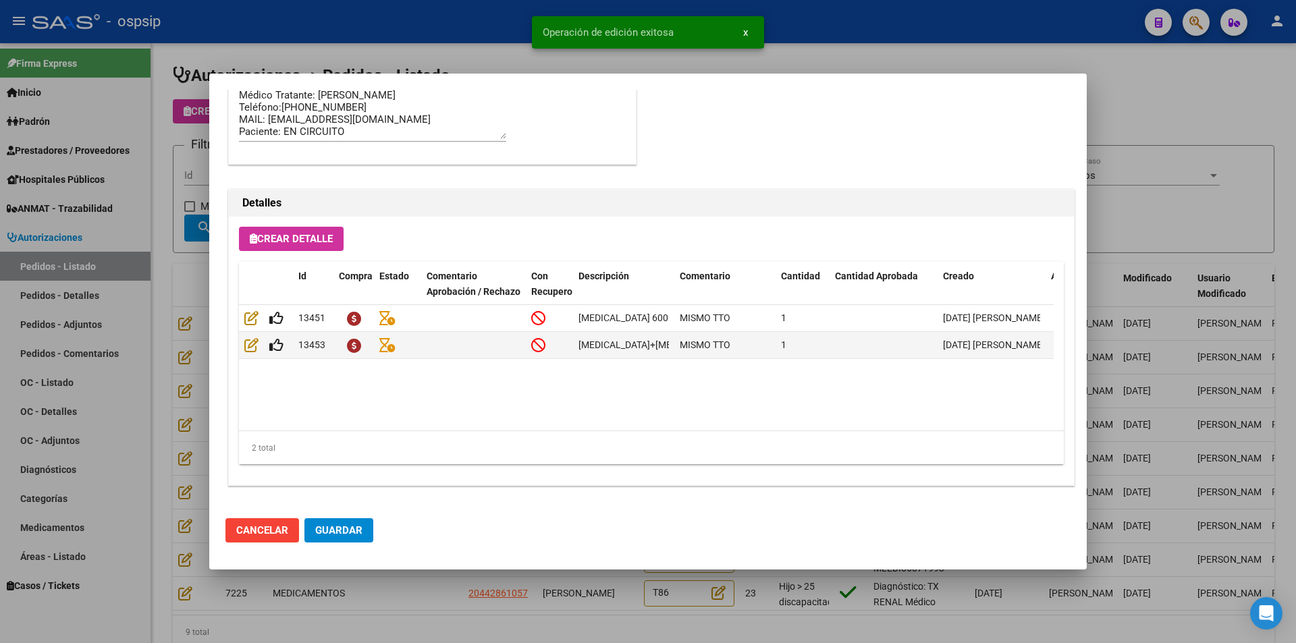
type input "[GEOGRAPHIC_DATA], [PERSON_NAME], CNEL MONTT 6345"
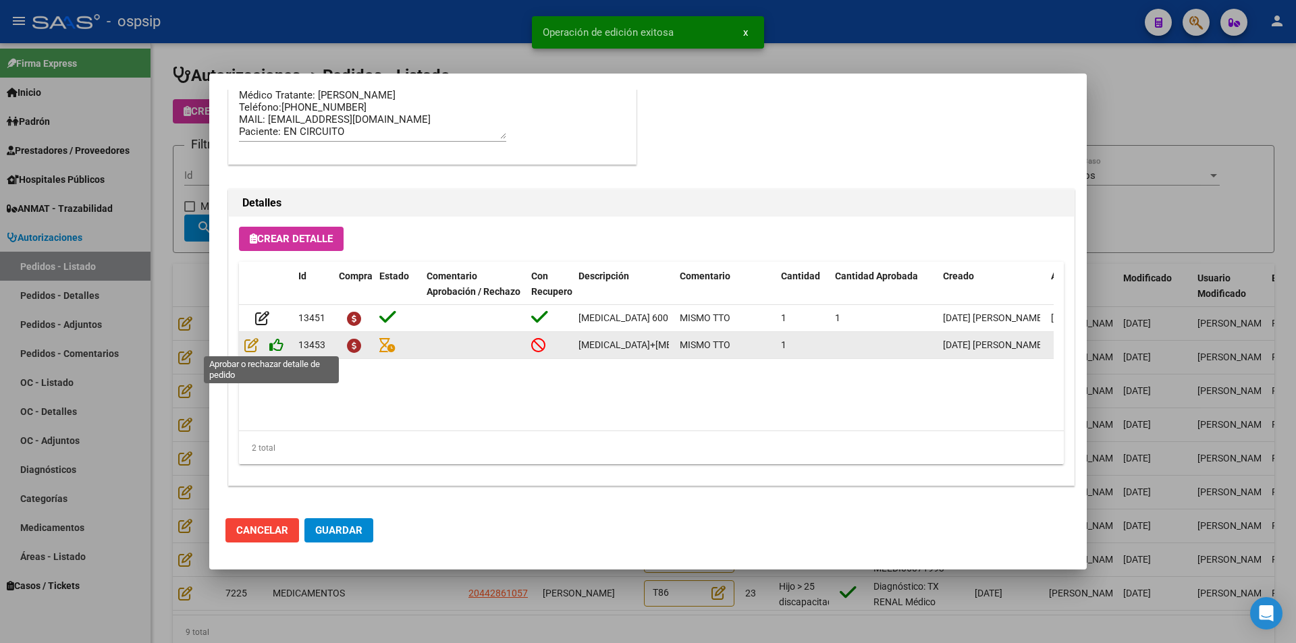
click at [273, 343] on icon at bounding box center [276, 345] width 14 height 15
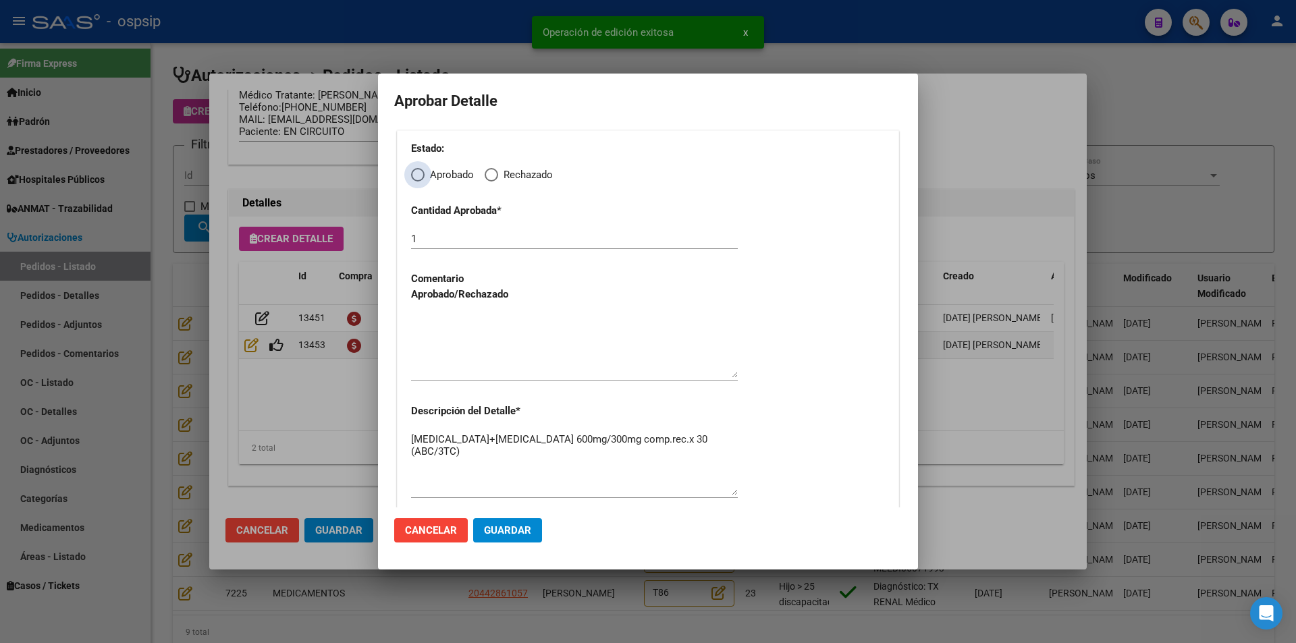
drag, startPoint x: 416, startPoint y: 171, endPoint x: 413, endPoint y: 191, distance: 19.8
click at [417, 173] on span "Elija una opción" at bounding box center [418, 175] width 14 height 14
click at [417, 173] on input "Aprobado" at bounding box center [418, 175] width 14 height 14
radio input "true"
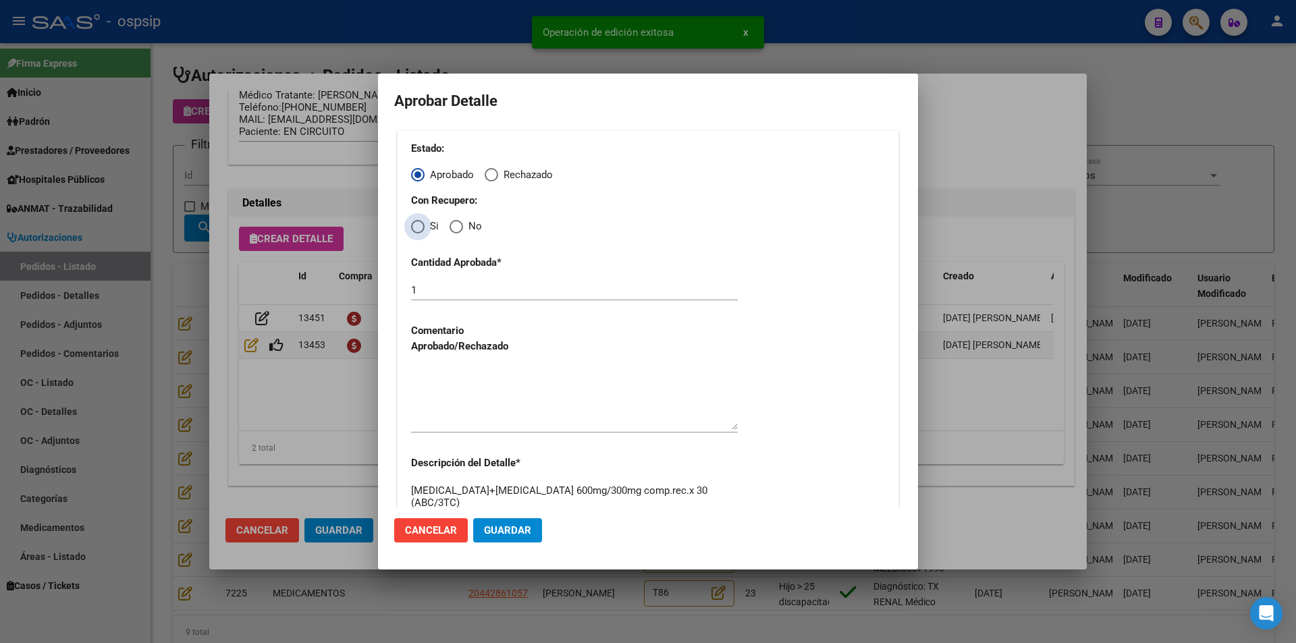
click at [416, 225] on span "Elija una opción" at bounding box center [418, 227] width 14 height 14
click at [416, 225] on input "Si" at bounding box center [418, 227] width 14 height 14
radio input "true"
click at [426, 387] on textarea at bounding box center [574, 398] width 327 height 63
click at [498, 537] on button "Guardar" at bounding box center [507, 530] width 69 height 24
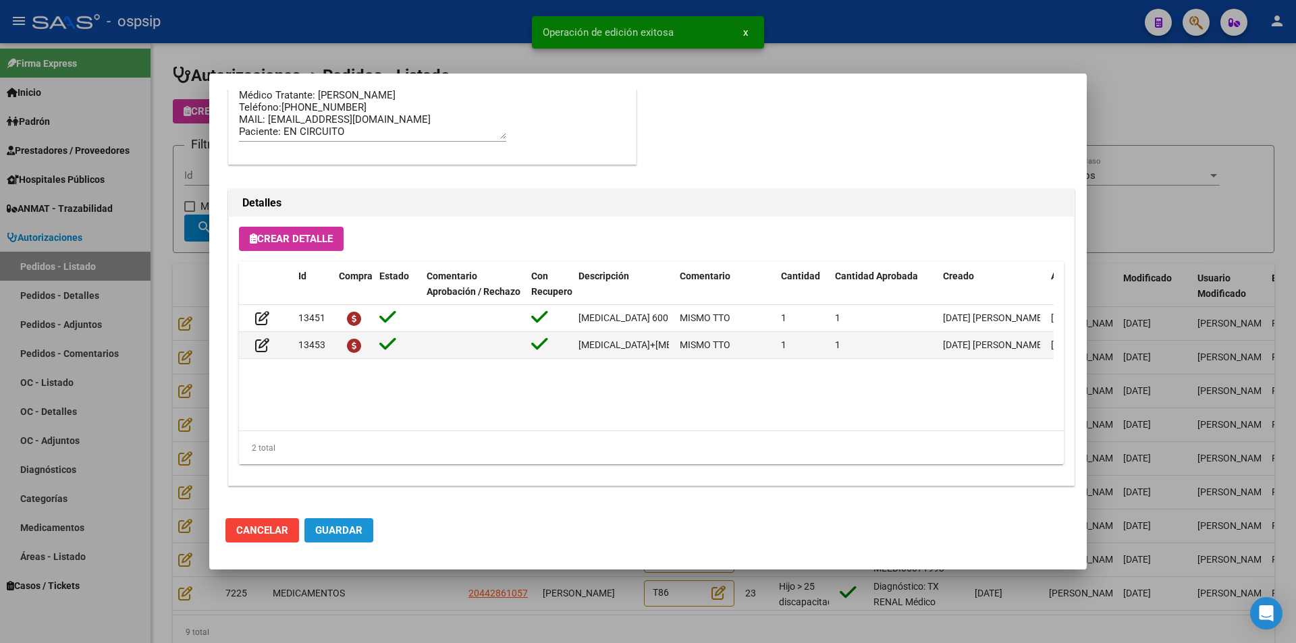
click at [347, 524] on button "Guardar" at bounding box center [338, 530] width 69 height 24
click at [404, 604] on div at bounding box center [648, 321] width 1296 height 643
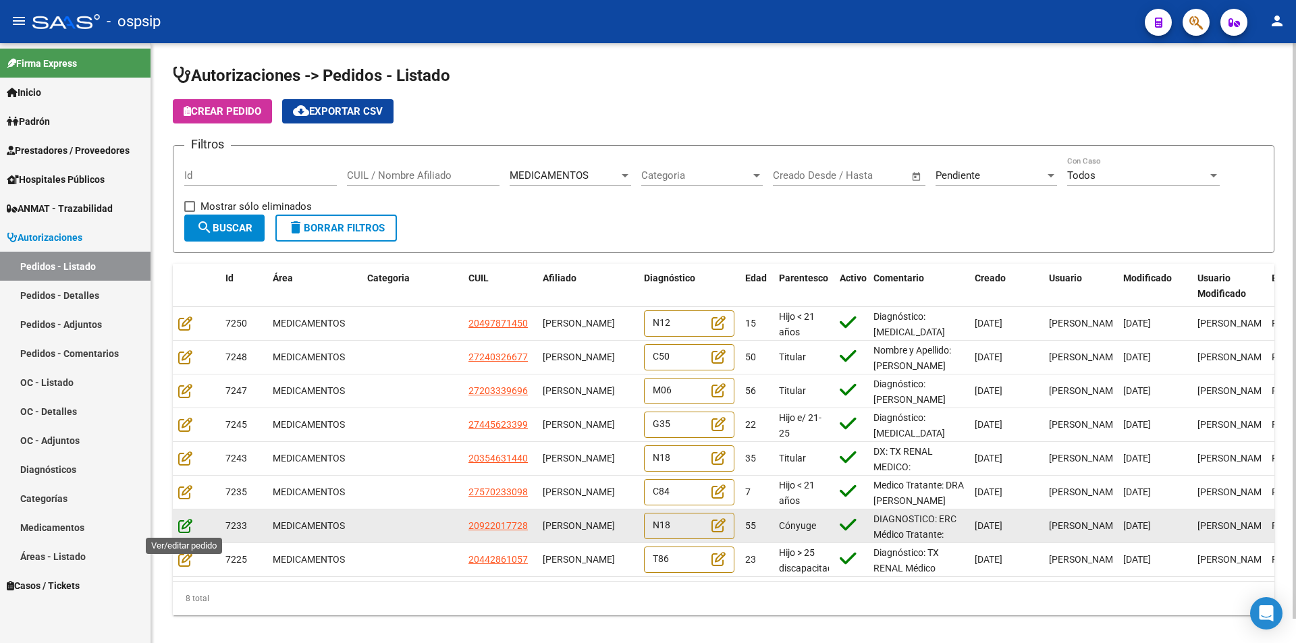
click at [188, 527] on icon at bounding box center [185, 525] width 14 height 15
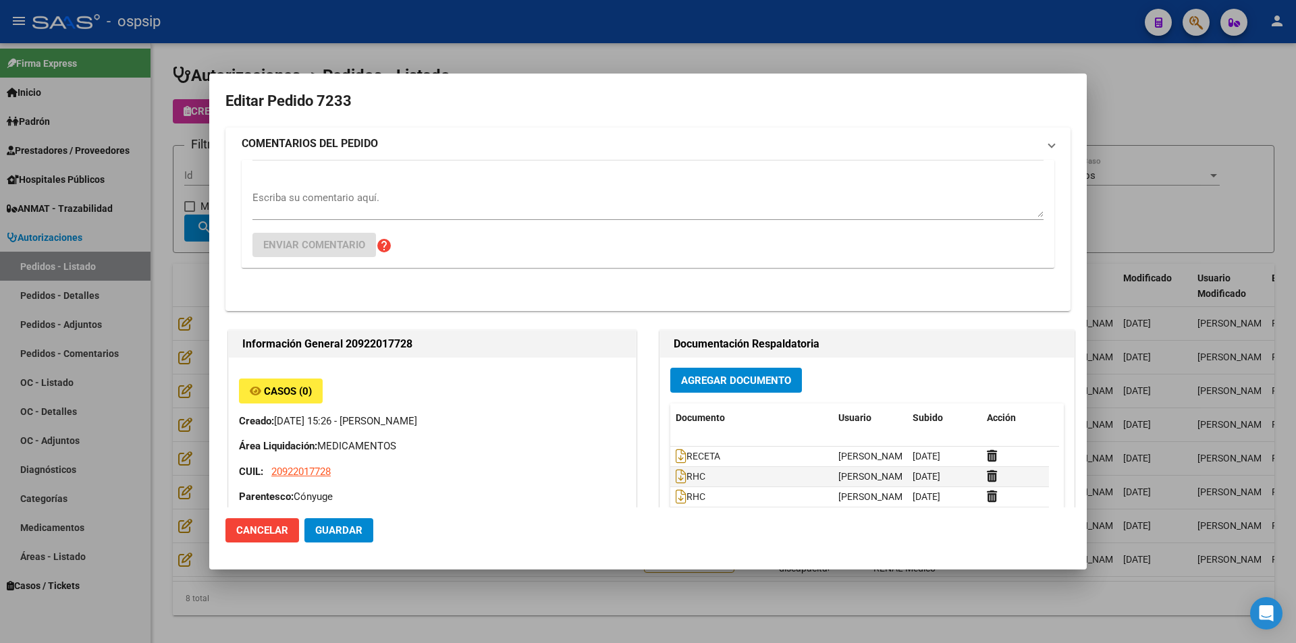
type input "[GEOGRAPHIC_DATA], VIRREY [PERSON_NAME], [PERSON_NAME] 4342"
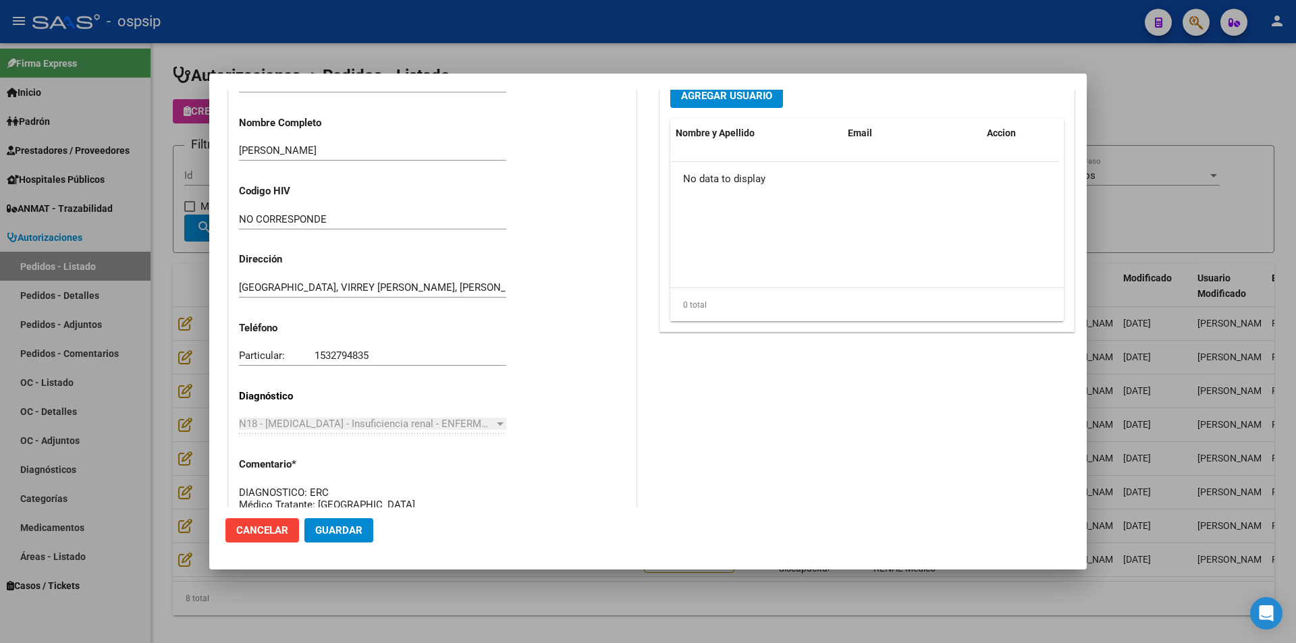
scroll to position [743, 0]
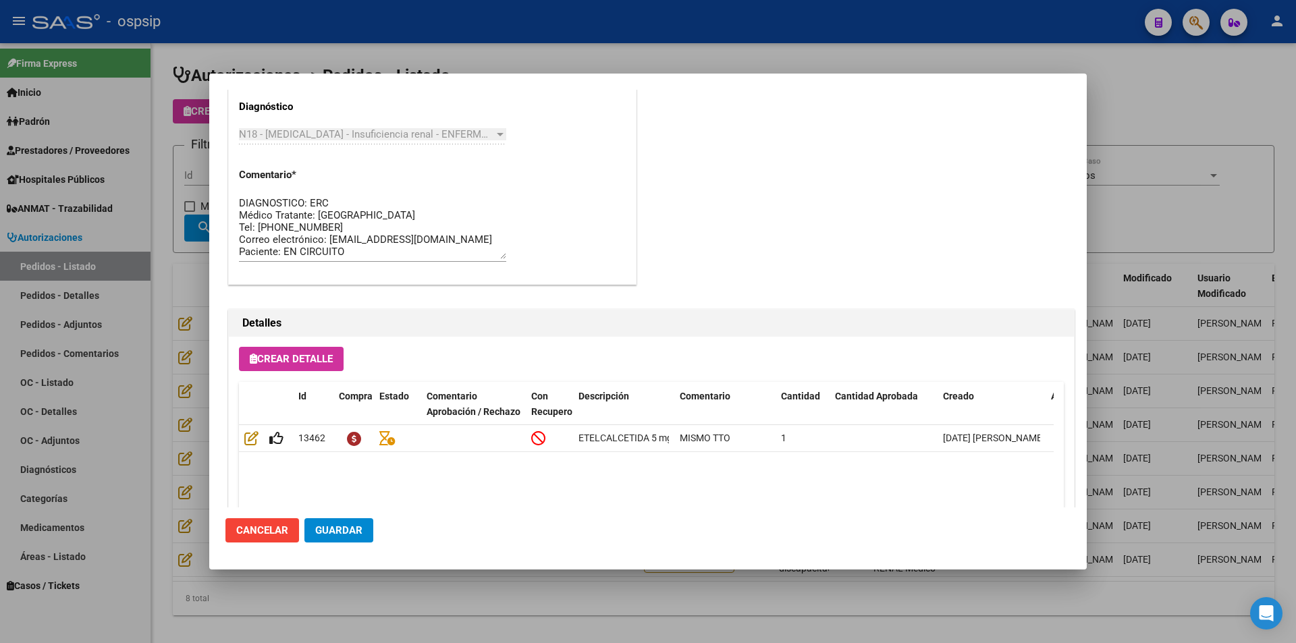
click at [408, 629] on div at bounding box center [648, 321] width 1296 height 643
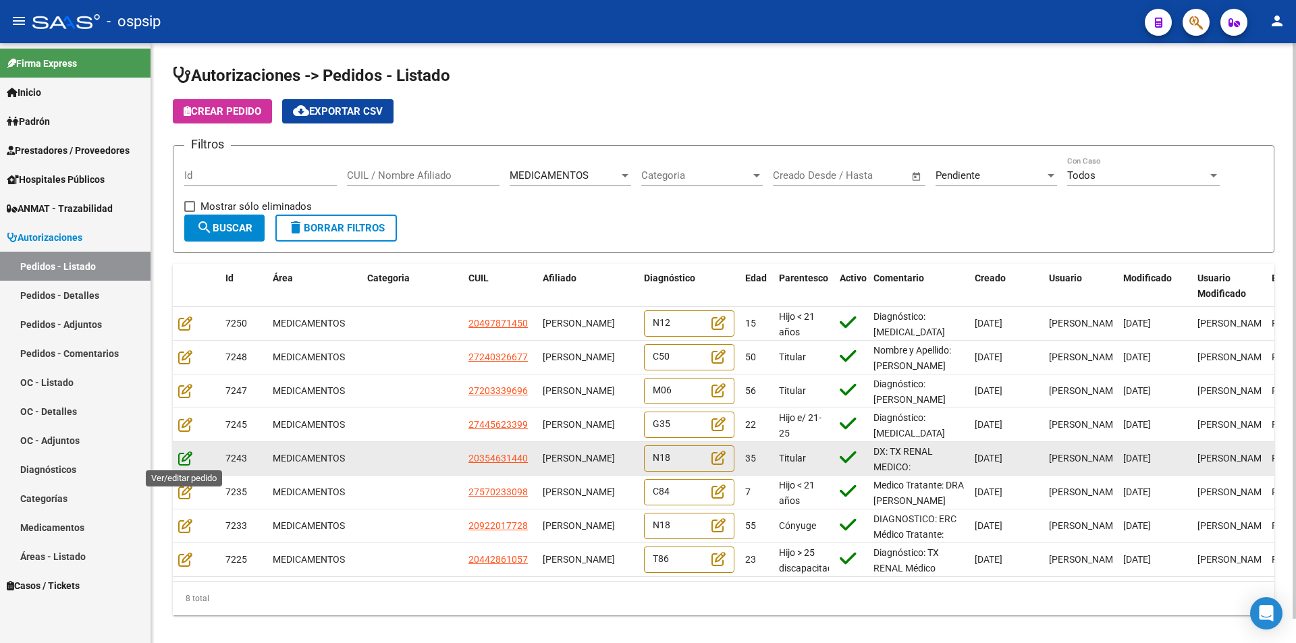
click at [186, 456] on icon at bounding box center [185, 458] width 14 height 15
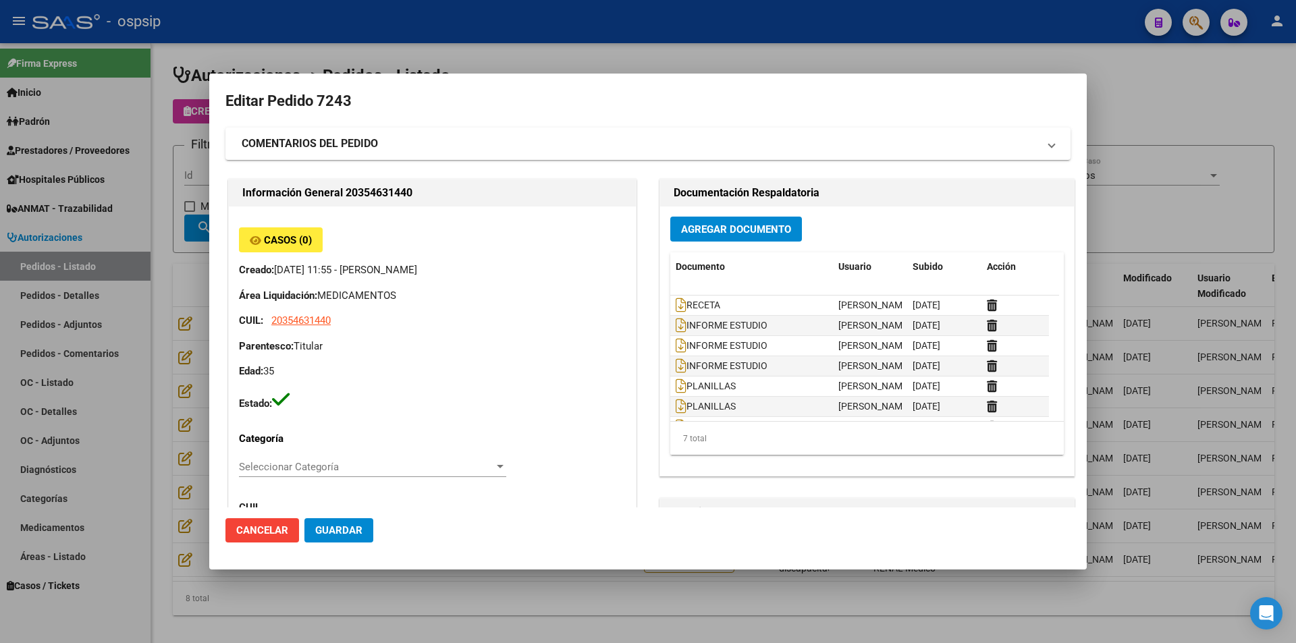
type input "Santa Fe, [PERSON_NAME], PUEYRREDON 1254"
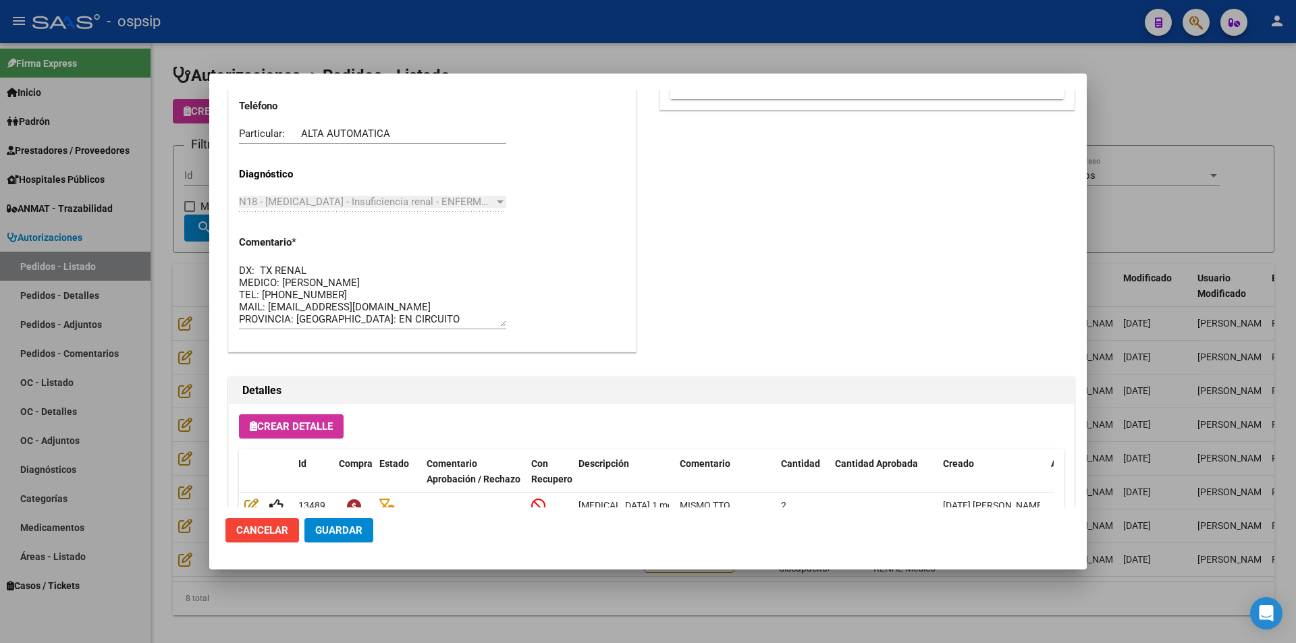
scroll to position [863, 0]
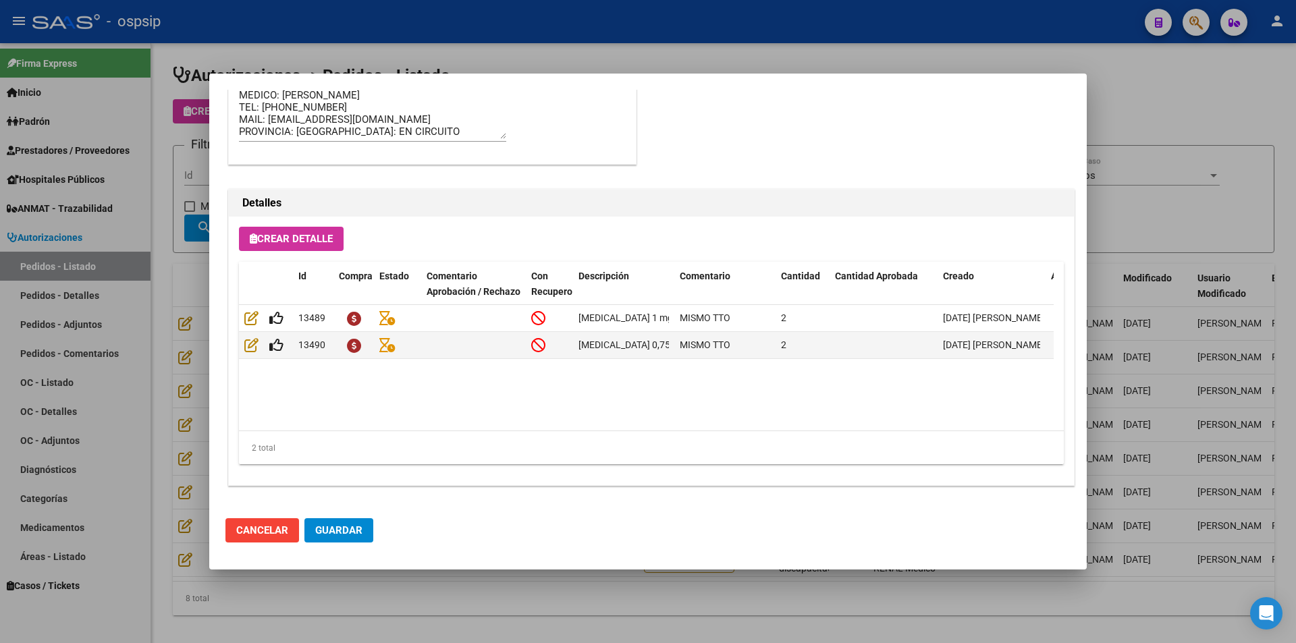
click at [494, 620] on div at bounding box center [648, 321] width 1296 height 643
